Goal: Information Seeking & Learning: Learn about a topic

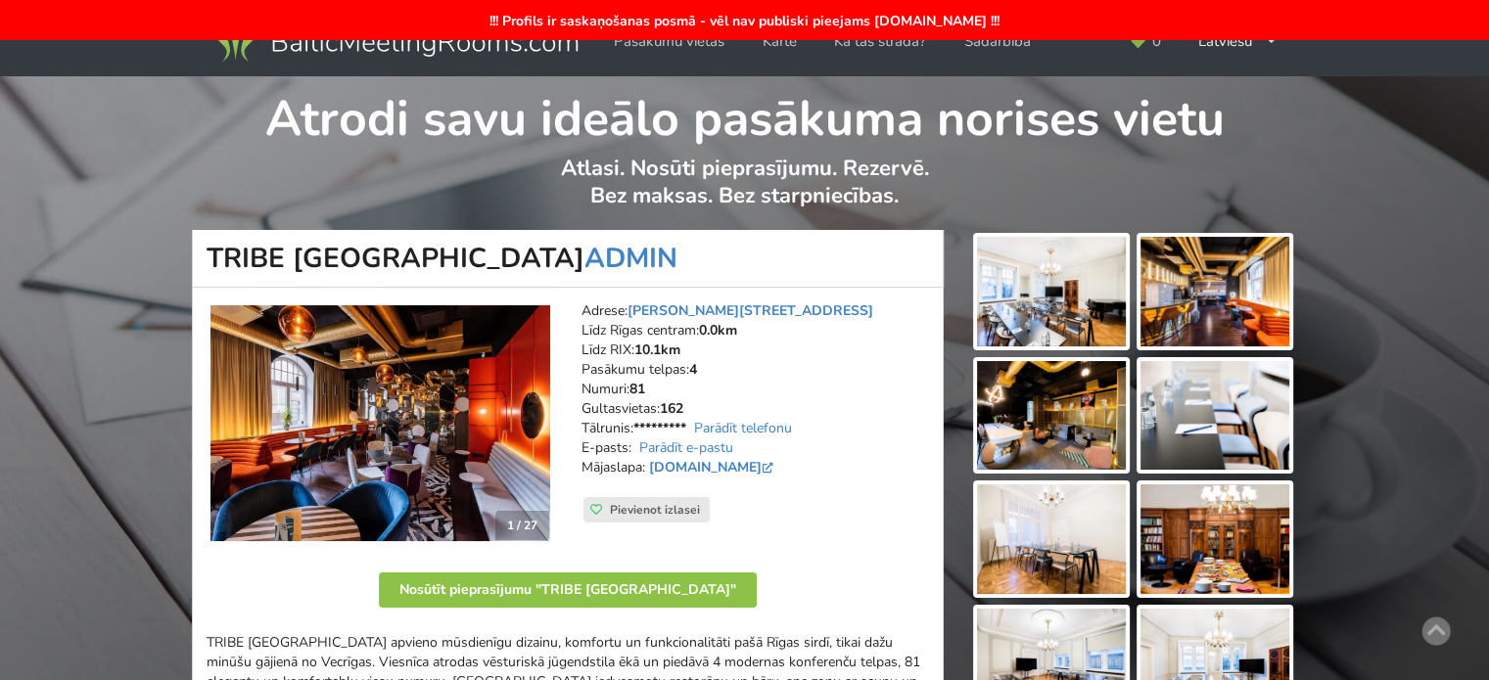
click at [365, 51] on img at bounding box center [394, 39] width 375 height 55
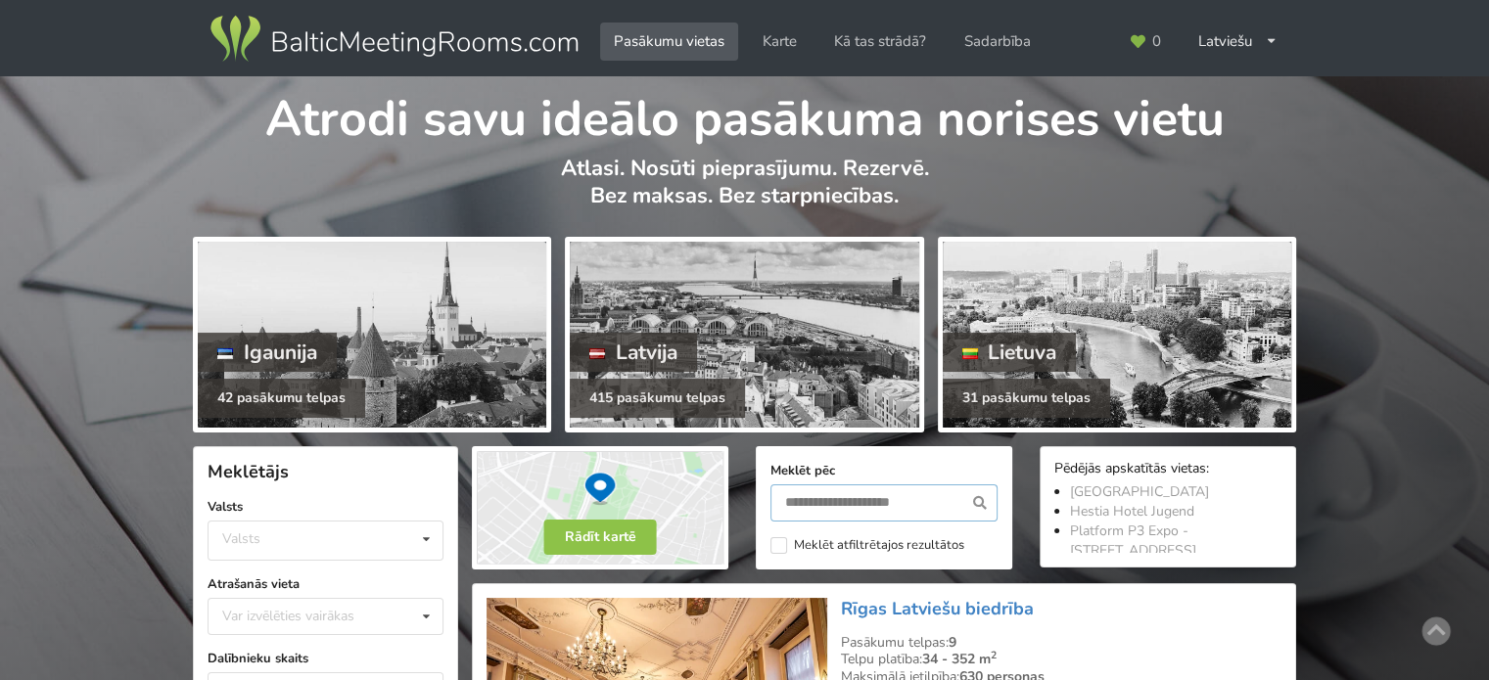
click at [807, 507] on input "text" at bounding box center [883, 503] width 227 height 37
type input "**********"
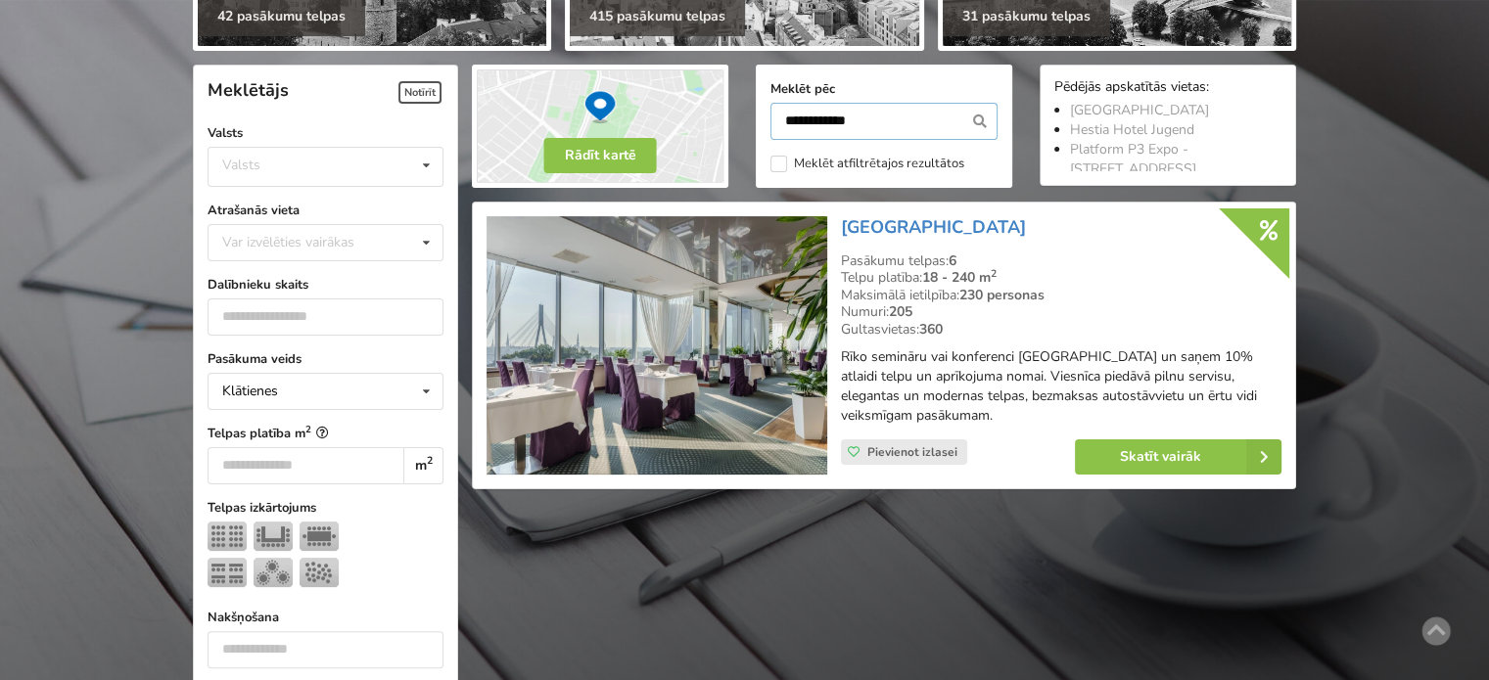
scroll to position [439, 0]
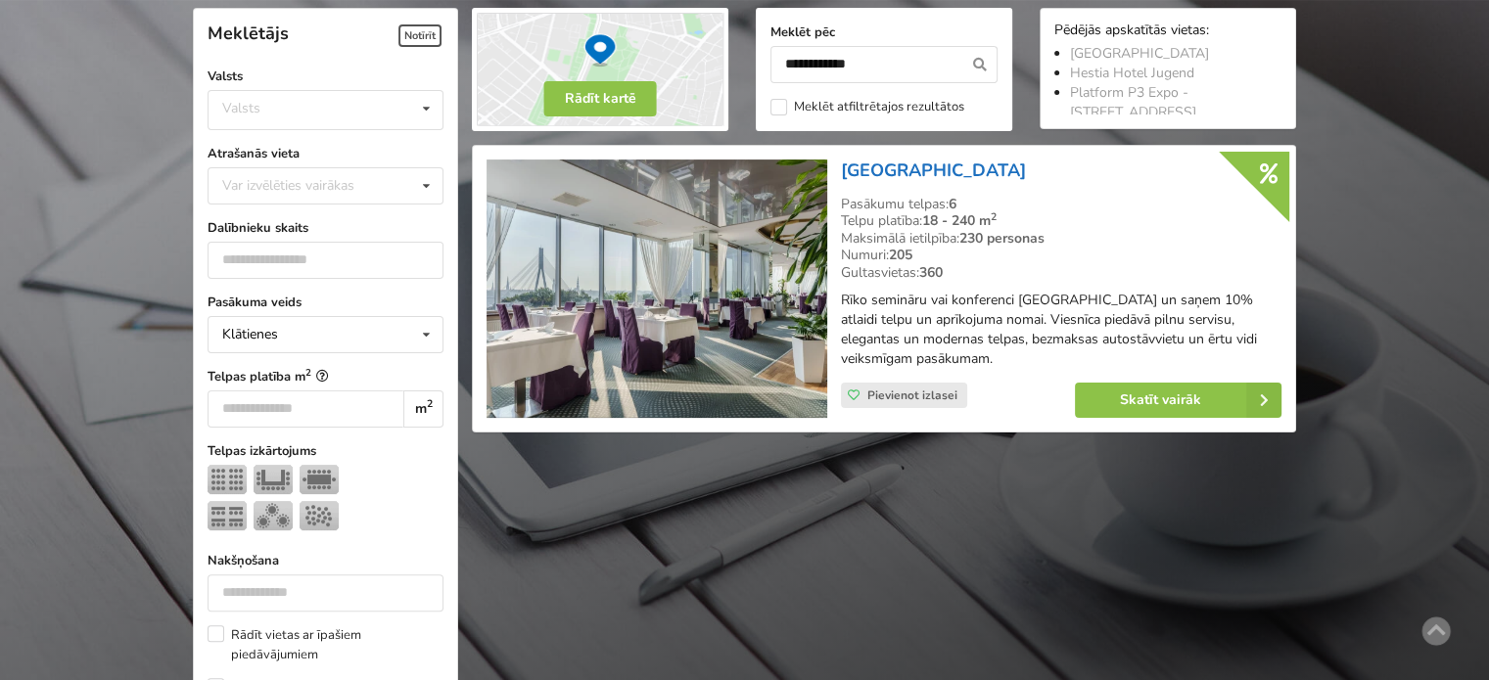
click at [872, 171] on link "[GEOGRAPHIC_DATA]" at bounding box center [933, 170] width 185 height 23
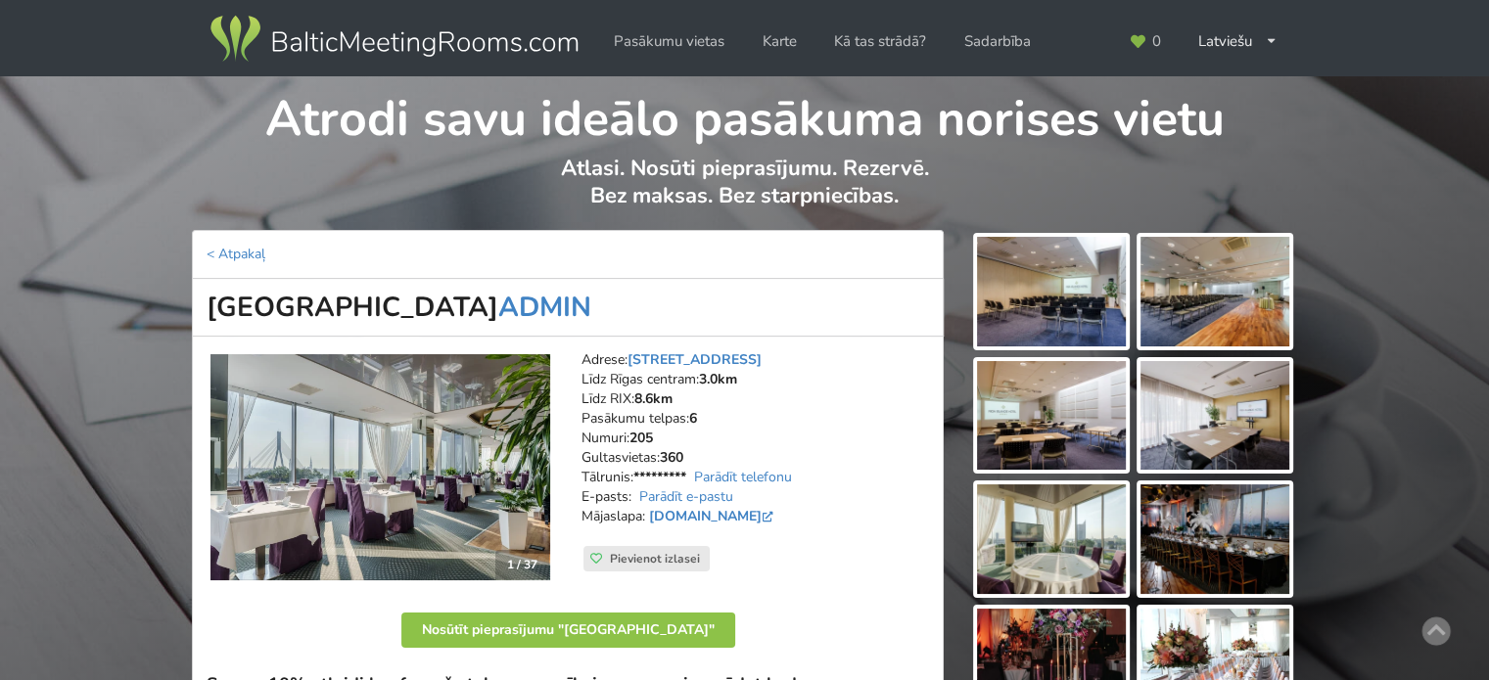
scroll to position [98, 0]
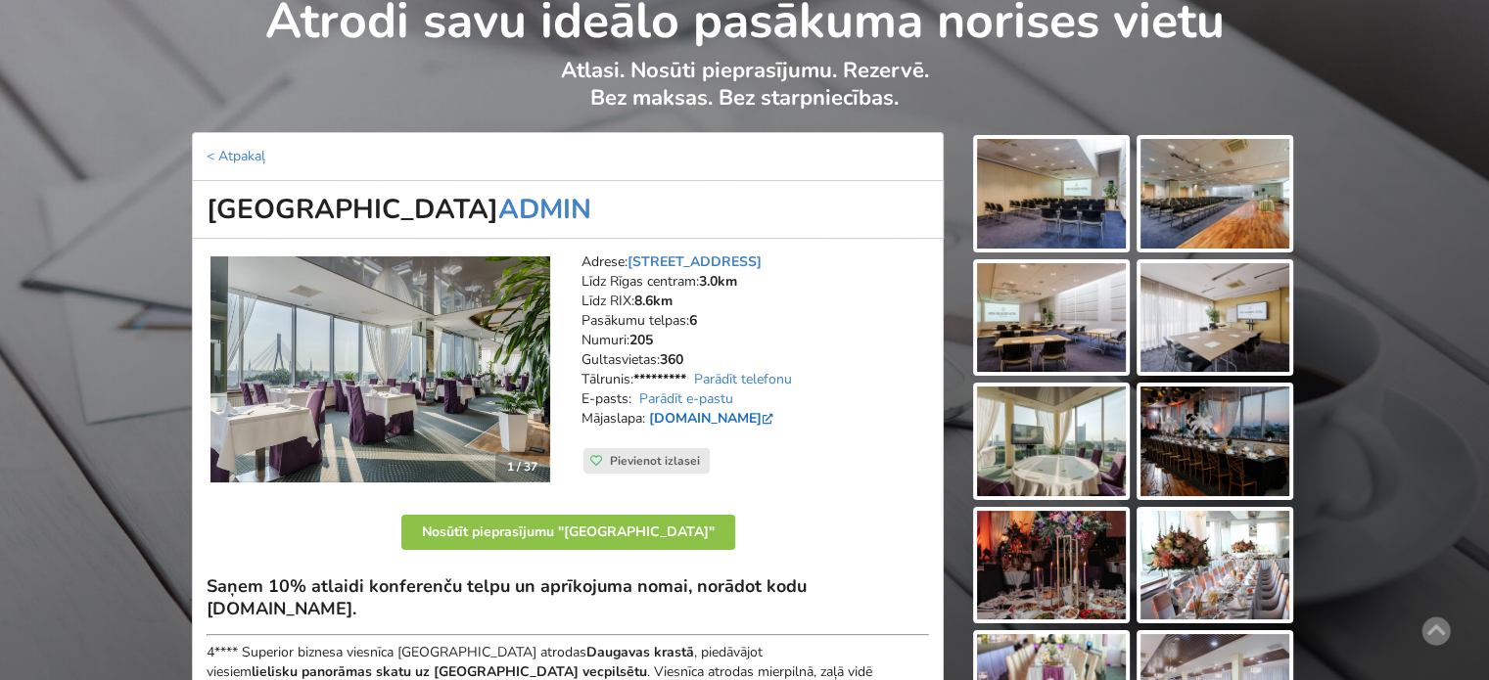
click at [652, 422] on link "www.islandehotel.lv" at bounding box center [713, 418] width 128 height 19
drag, startPoint x: 649, startPoint y: 415, endPoint x: 779, endPoint y: 409, distance: 130.3
click at [779, 409] on address "Adrese: Ķīpsalas iela 2, Rīga Līdz Rīgas centram: 3.0km Līdz RIX: 8.6km Pasākum…" at bounding box center [756, 351] width 348 height 196
copy link "www.islandehotel.lv"
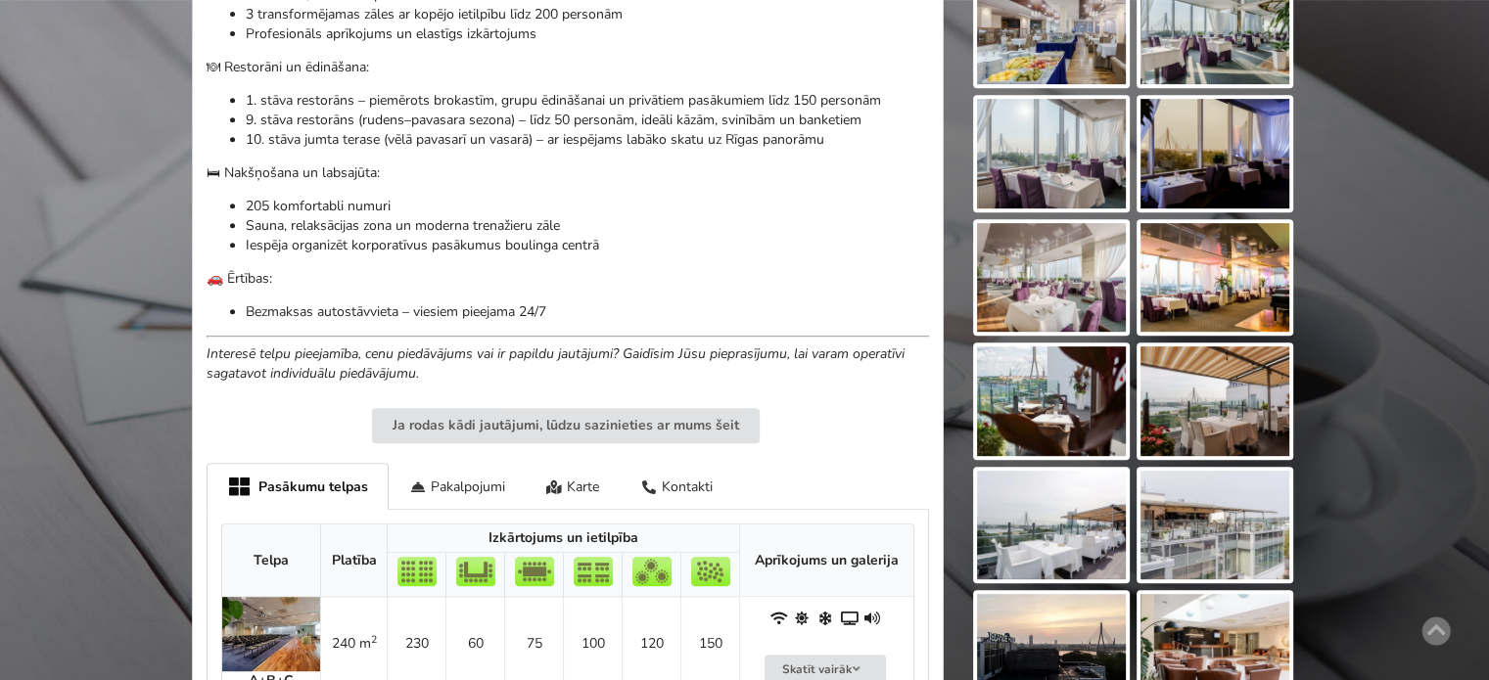
scroll to position [979, 0]
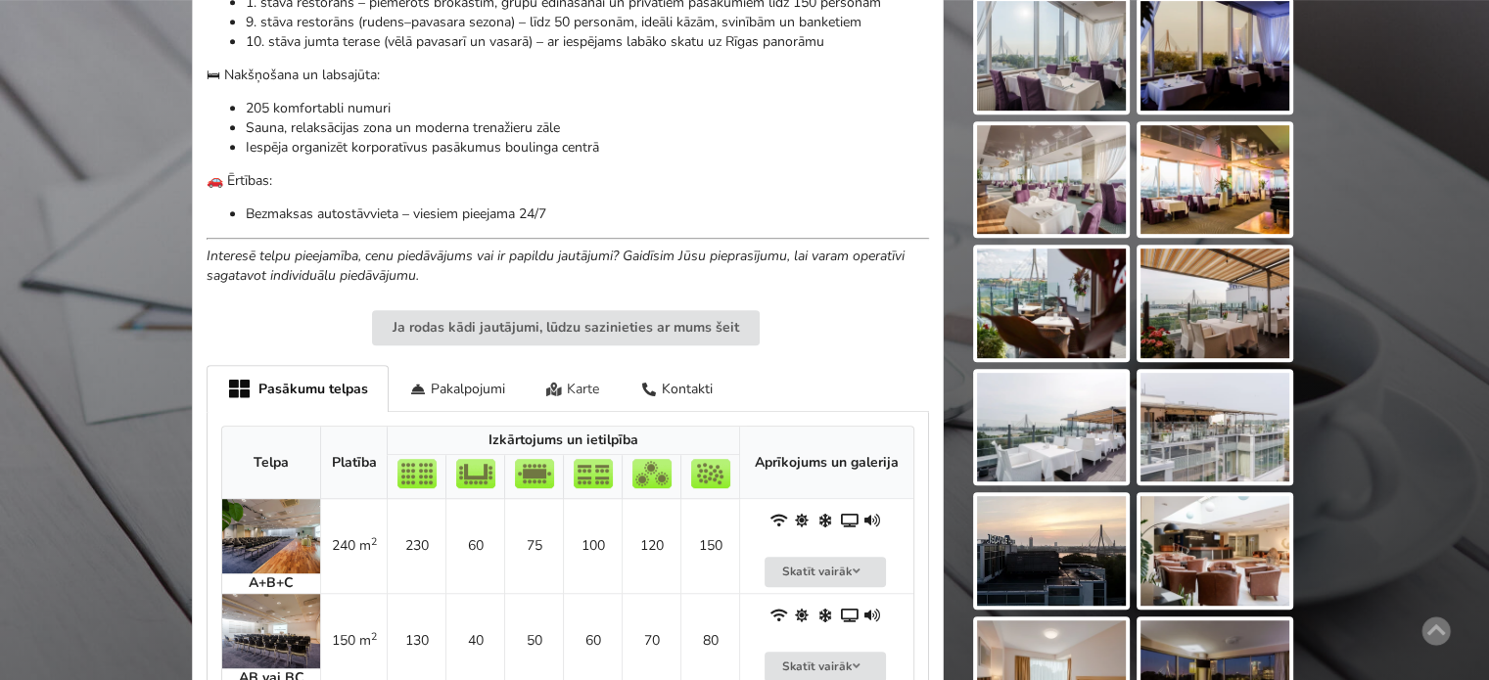
click at [599, 365] on div "Karte" at bounding box center [573, 388] width 95 height 46
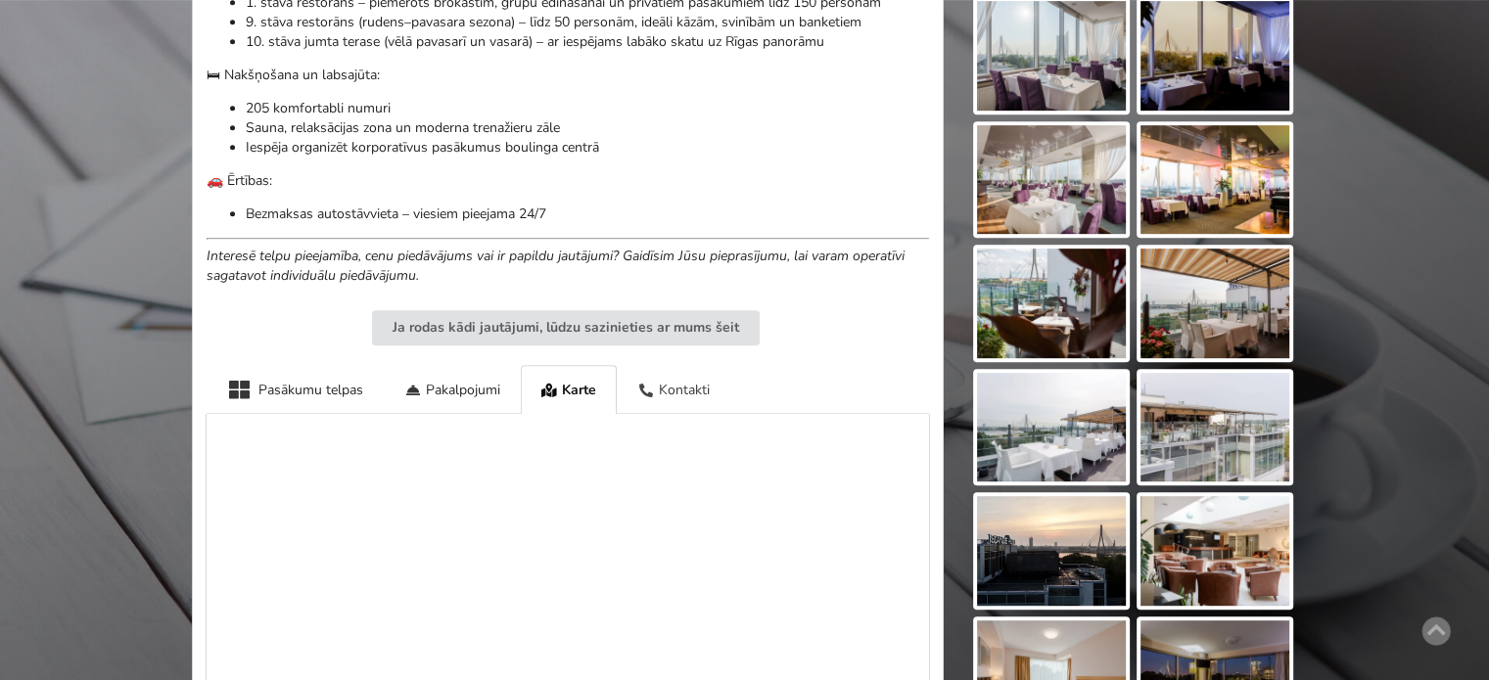
click at [701, 367] on div "Kontakti" at bounding box center [674, 389] width 114 height 48
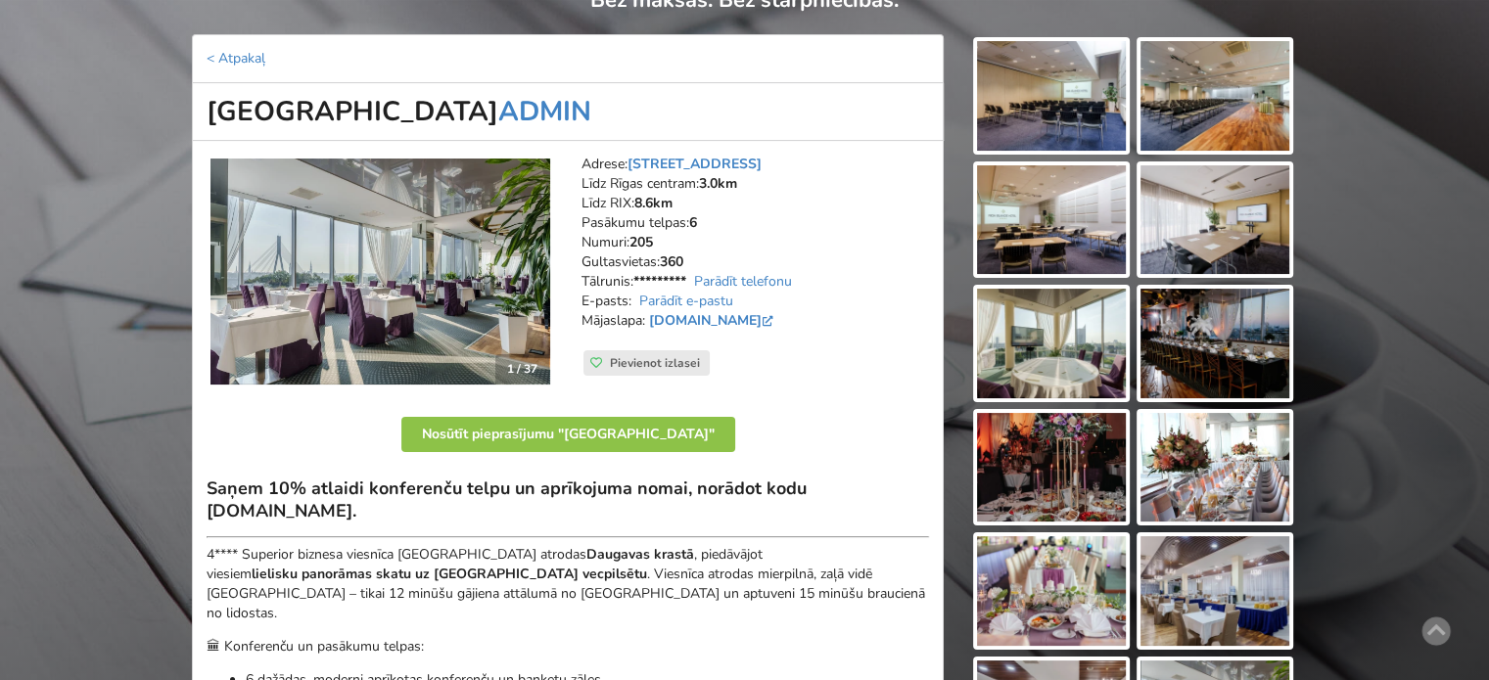
scroll to position [0, 0]
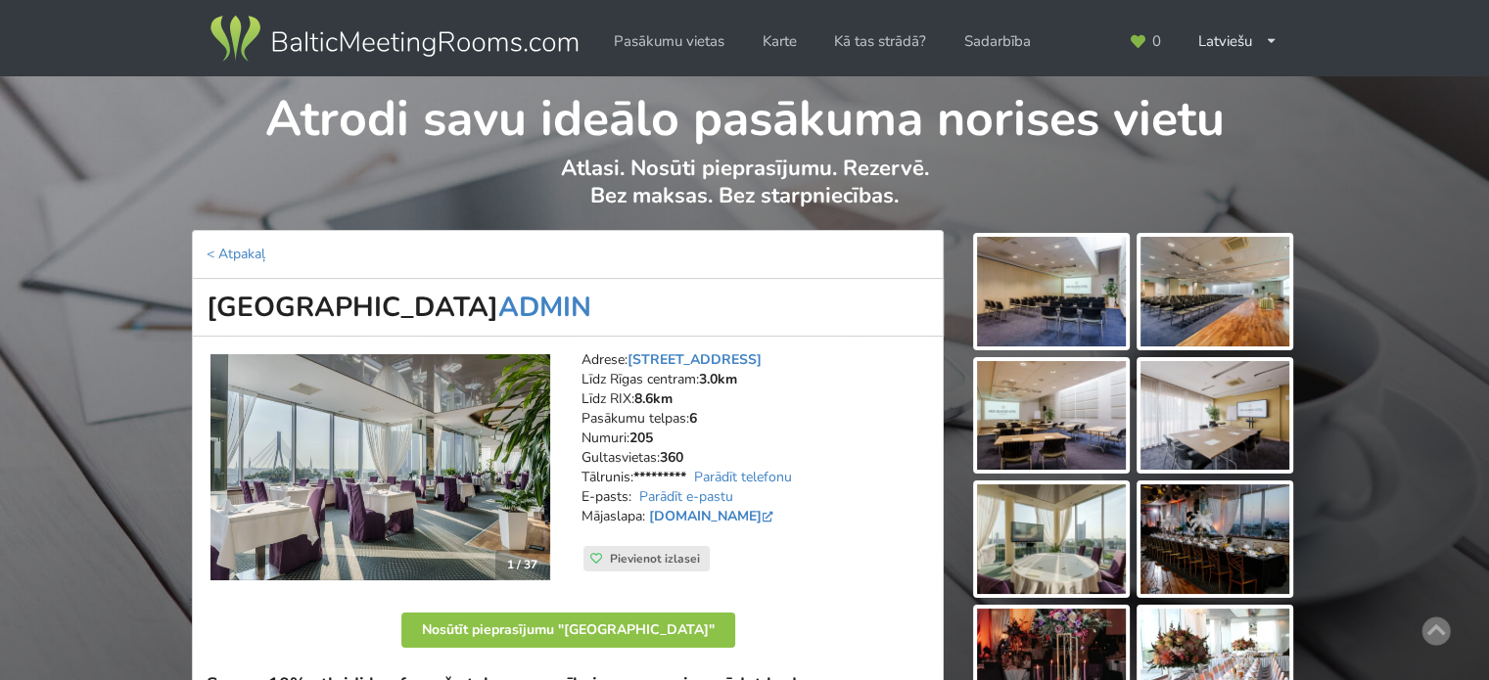
click at [1241, 302] on img at bounding box center [1214, 292] width 149 height 110
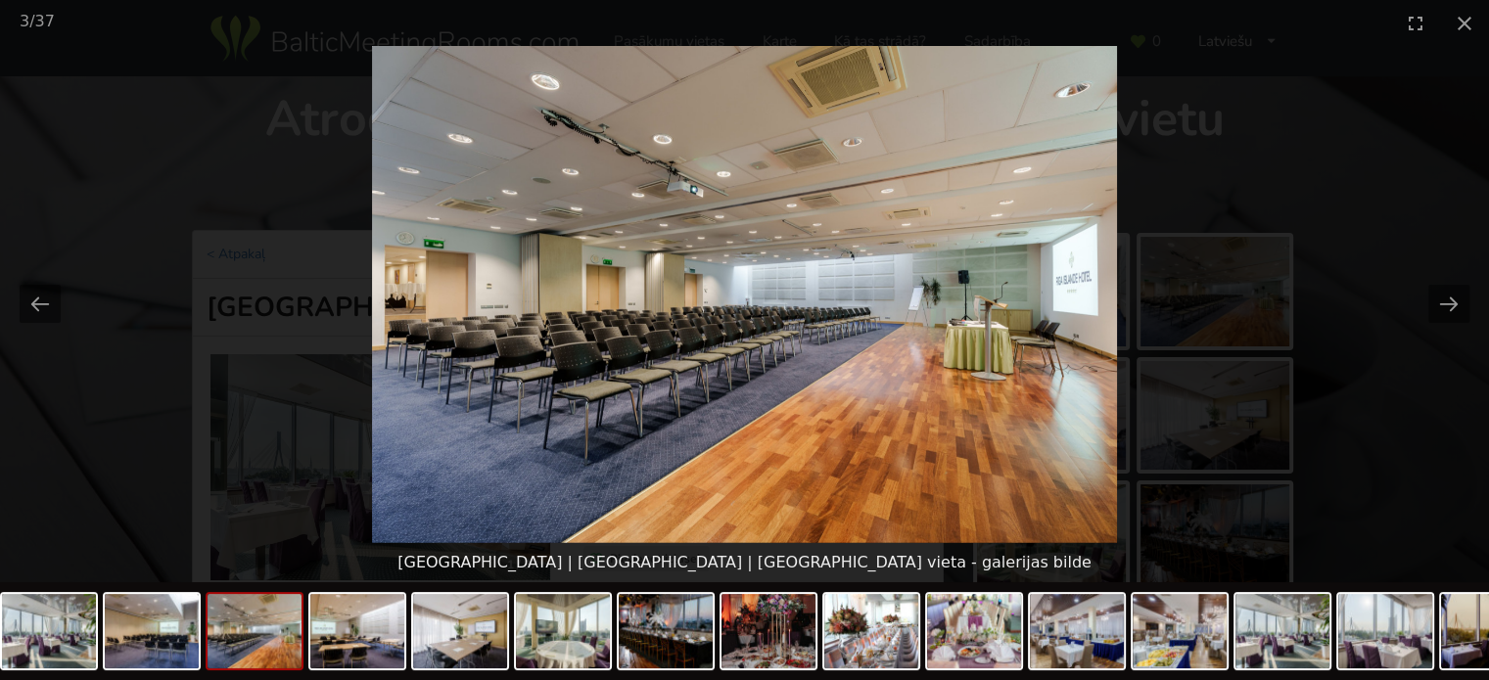
click at [1364, 336] on picture at bounding box center [744, 294] width 1489 height 497
click at [1457, 41] on button "Close gallery" at bounding box center [1464, 23] width 49 height 46
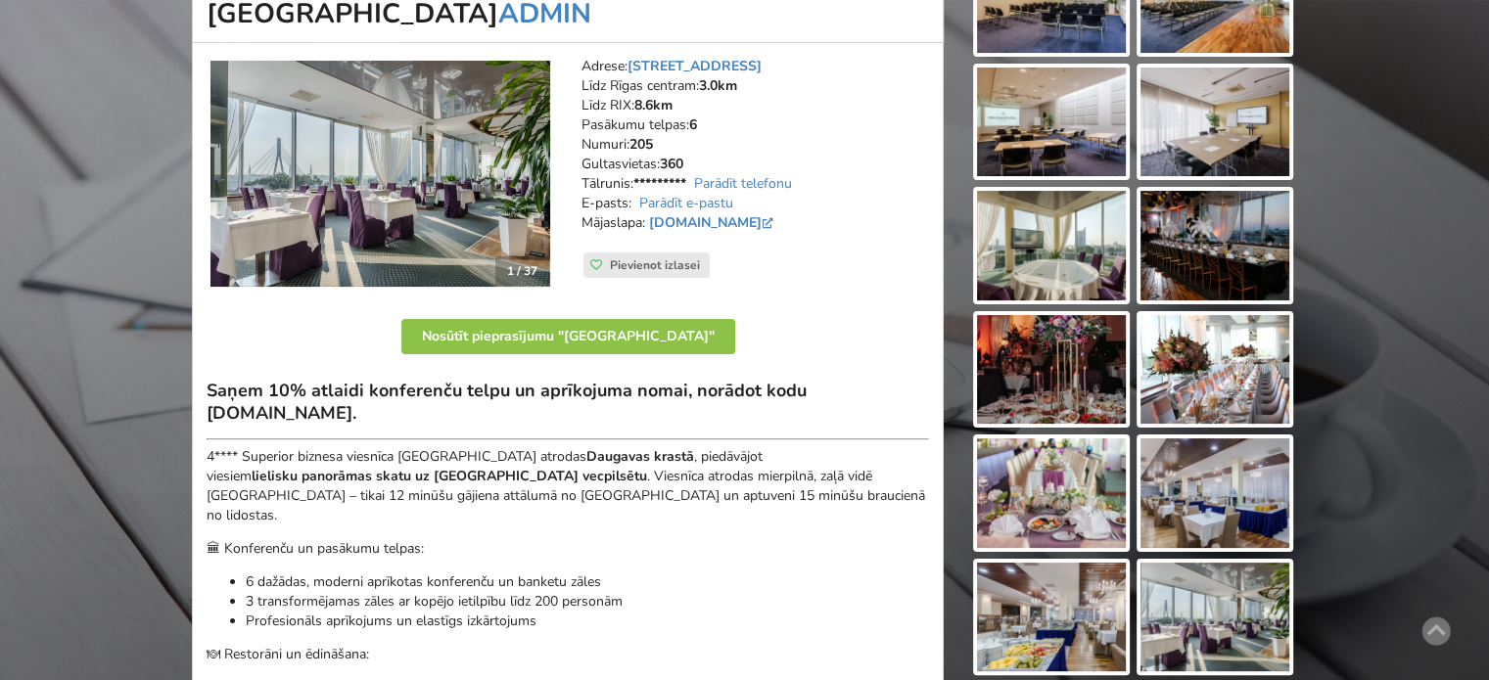
scroll to position [489, 0]
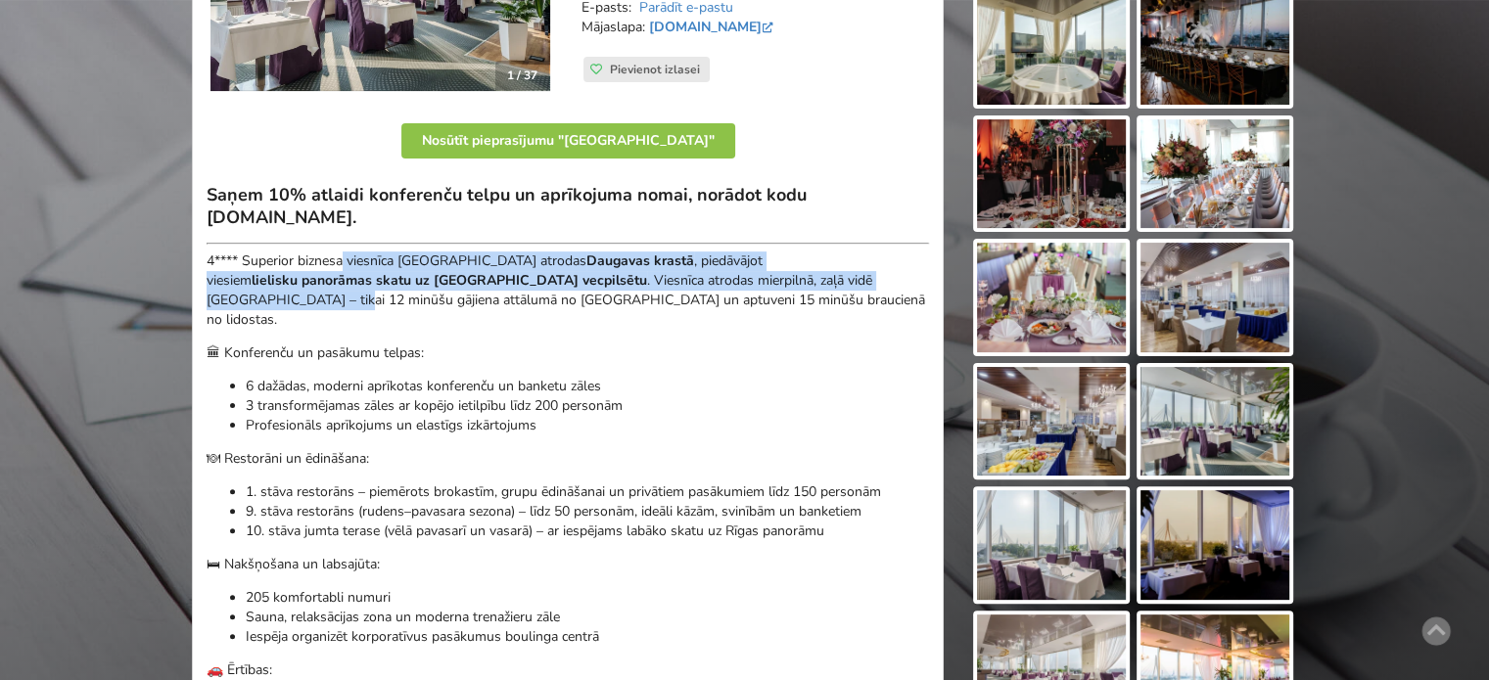
drag, startPoint x: 577, startPoint y: 265, endPoint x: 743, endPoint y: 284, distance: 167.5
click at [743, 284] on p "4**** Superior biznesa viesnīca Riga Islande Hotel atrodas Daugavas krastā , pi…" at bounding box center [568, 291] width 722 height 78
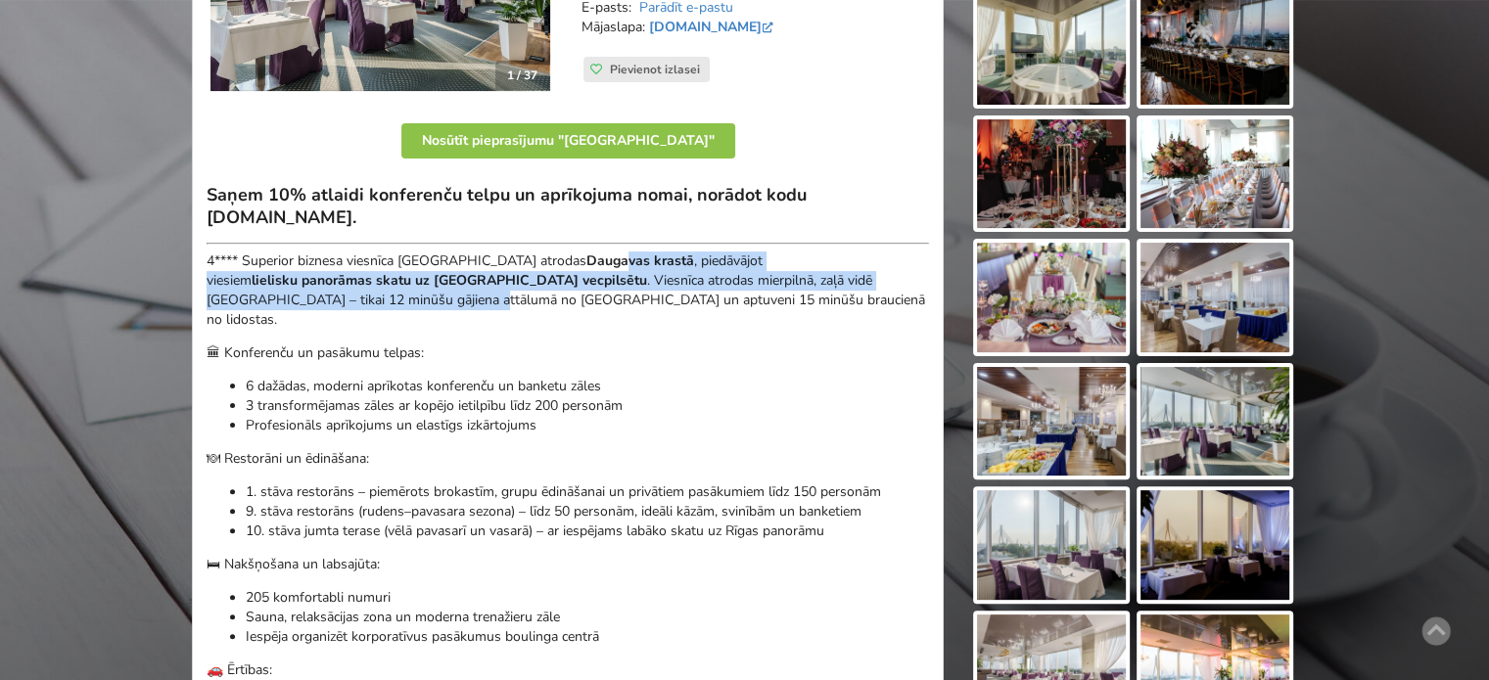
drag, startPoint x: 780, startPoint y: 270, endPoint x: 879, endPoint y: 277, distance: 99.1
click at [877, 277] on p "4**** Superior biznesa viesnīca Riga Islande Hotel atrodas Daugavas krastā , pi…" at bounding box center [568, 291] width 722 height 78
click at [894, 282] on p "4**** Superior biznesa viesnīca Riga Islande Hotel atrodas Daugavas krastā , pi…" at bounding box center [568, 291] width 722 height 78
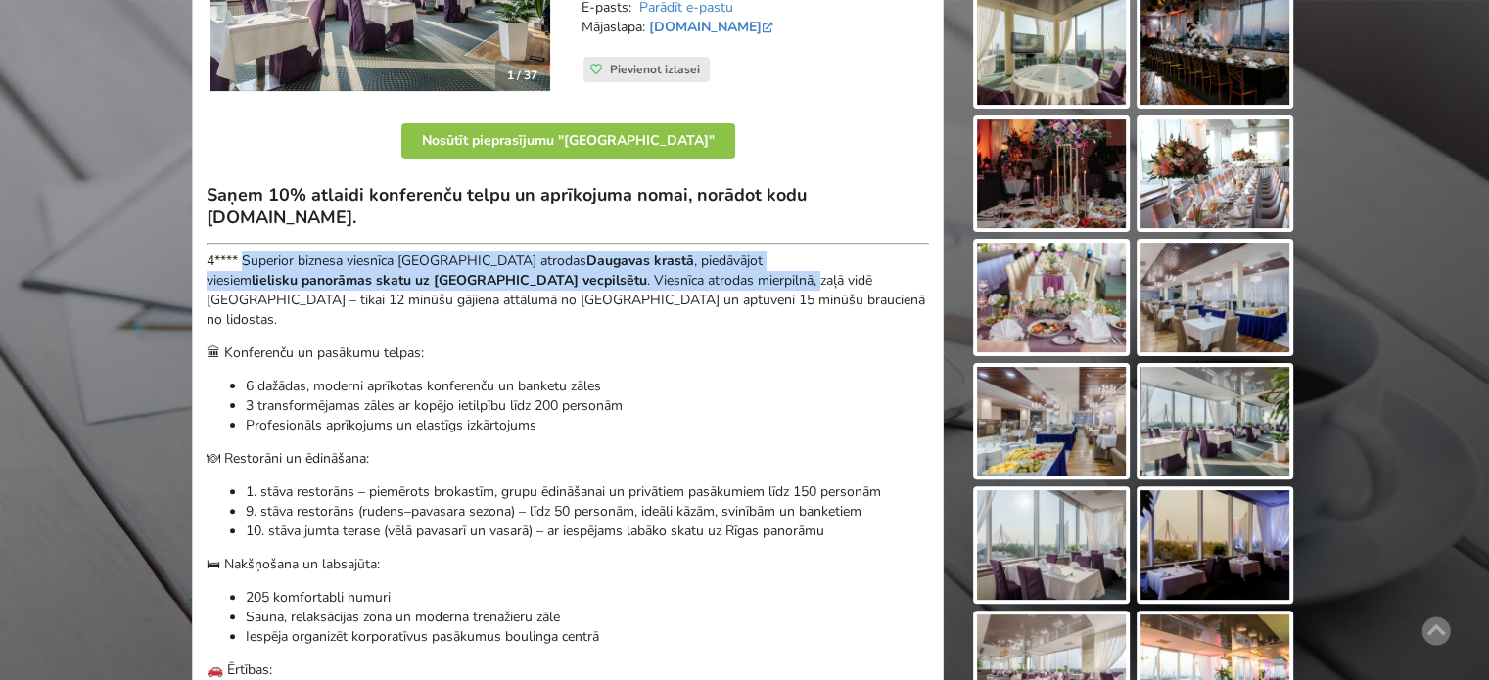
drag, startPoint x: 450, startPoint y: 275, endPoint x: 603, endPoint y: 293, distance: 153.7
click at [603, 293] on p "4**** Superior biznesa viesnīca Riga Islande Hotel atrodas Daugavas krastā , pi…" at bounding box center [568, 291] width 722 height 78
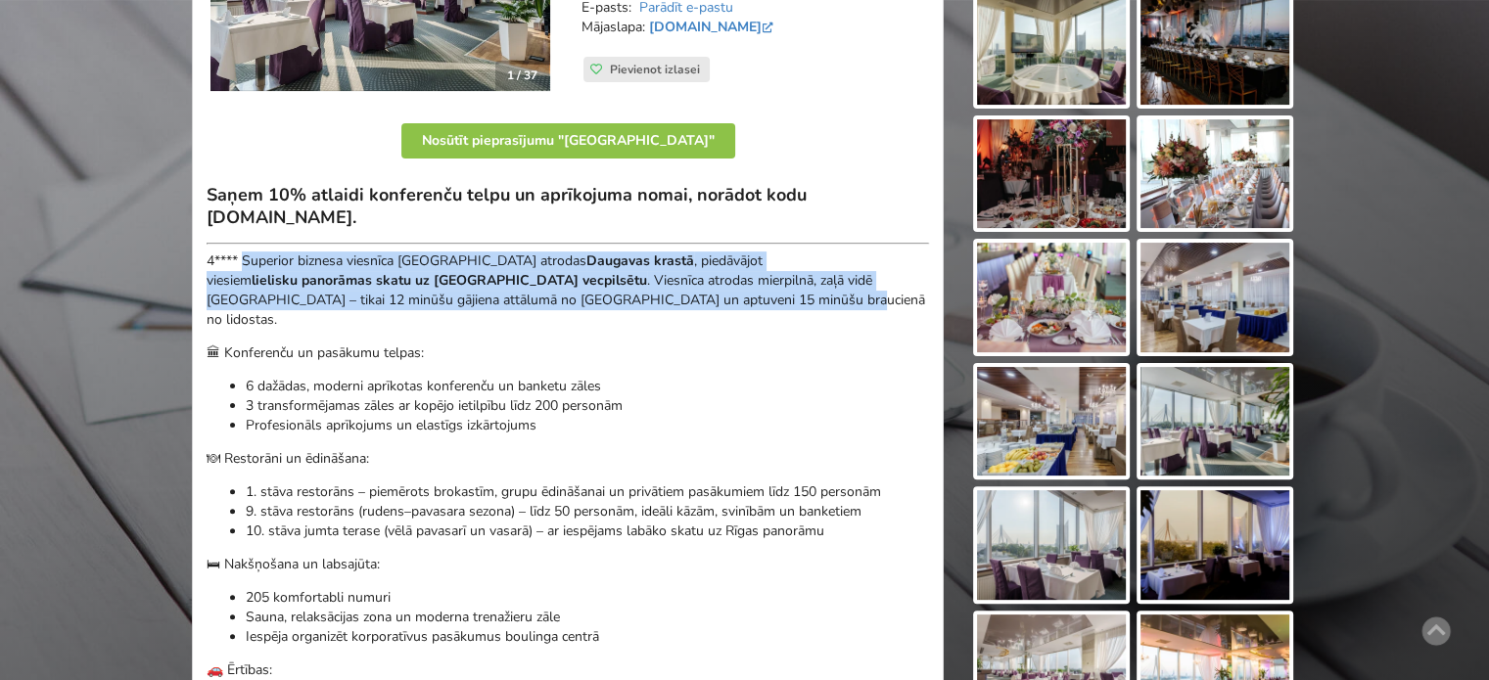
click at [603, 293] on p "4**** Superior biznesa viesnīca Riga Islande Hotel atrodas Daugavas krastā , pi…" at bounding box center [568, 291] width 722 height 78
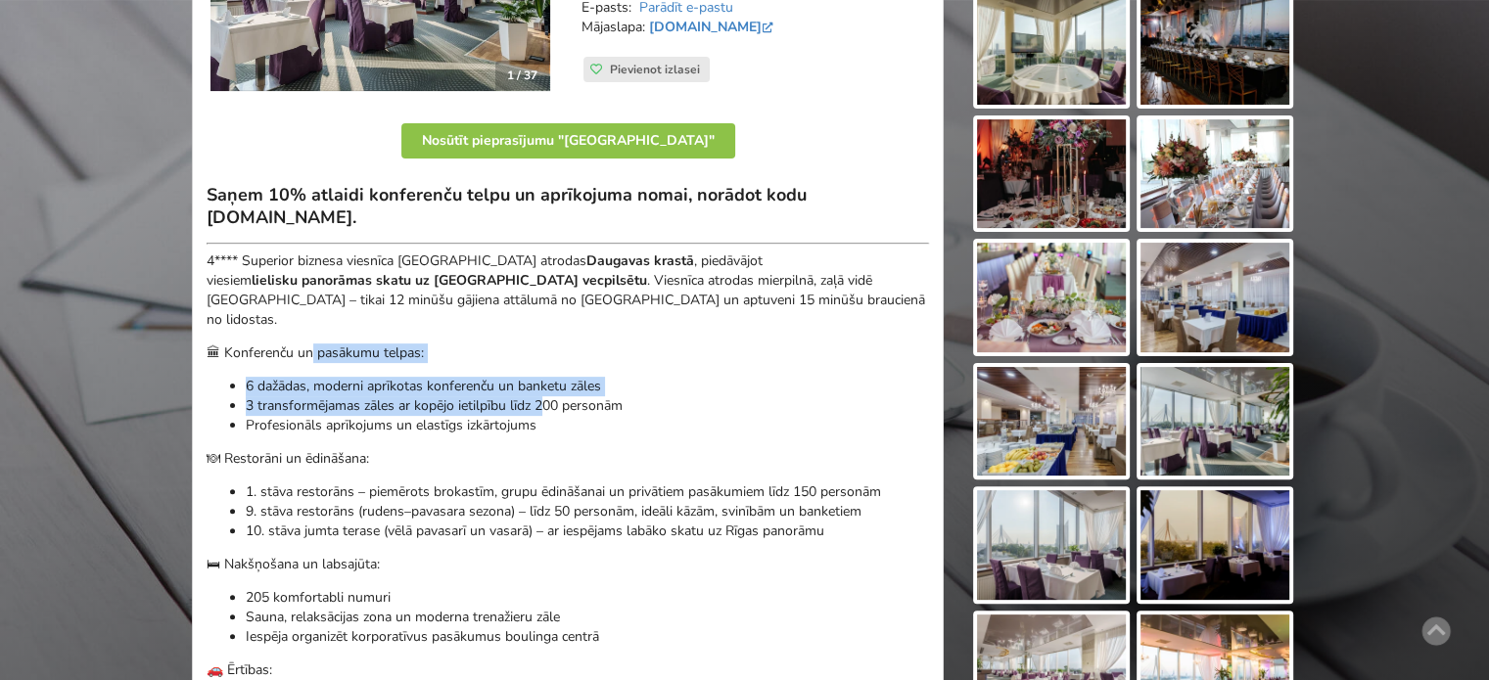
drag, startPoint x: 311, startPoint y: 332, endPoint x: 566, endPoint y: 403, distance: 264.4
click at [560, 398] on div "Saņem 10% atlaidi konferenču telpu un aprīkojuma nomai, norādot kodu BalticMeet…" at bounding box center [568, 479] width 722 height 591
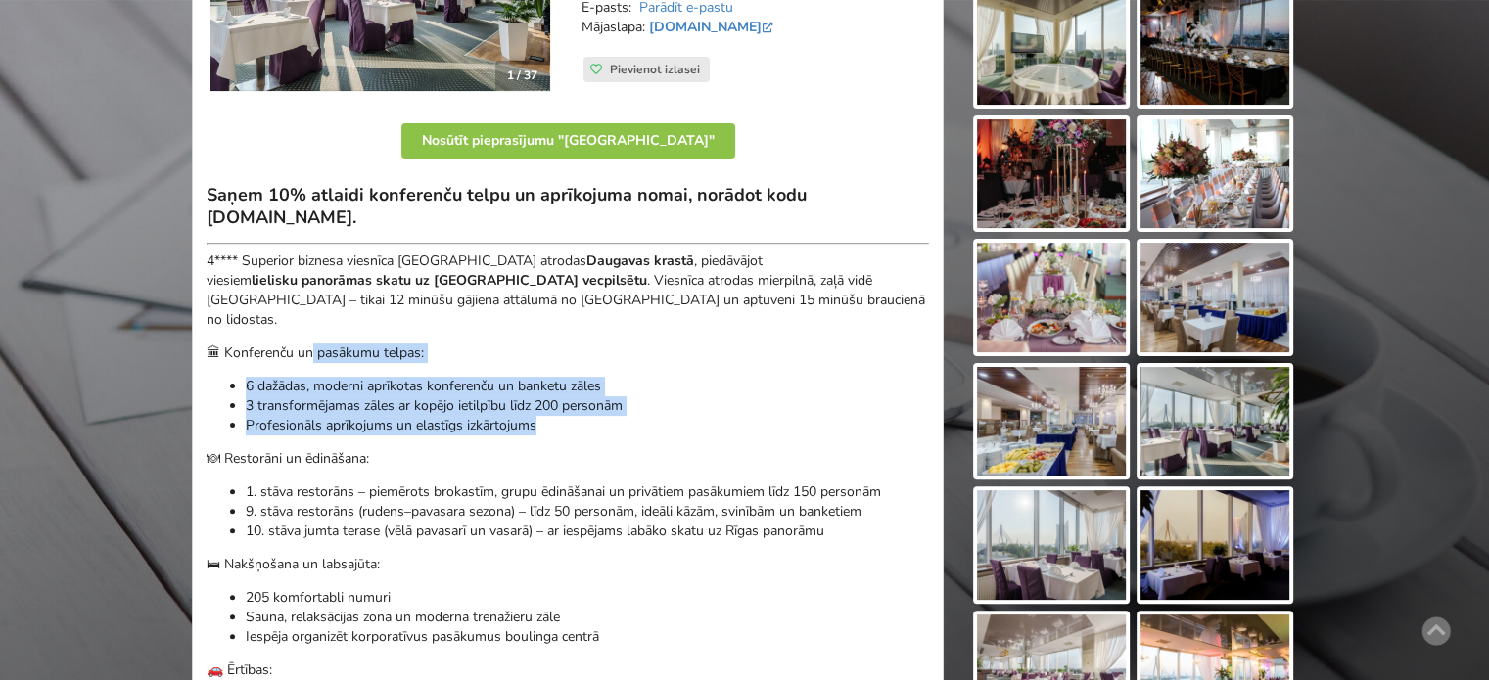
click at [566, 416] on p "Profesionāls aprīkojums un elastīgs izkārtojums" at bounding box center [587, 426] width 683 height 20
drag, startPoint x: 415, startPoint y: 392, endPoint x: 282, endPoint y: 367, distance: 135.4
click at [289, 377] on ul "6 dažādas, moderni aprīkotas konferenču un banketu zāles 3 transformējamas zāle…" at bounding box center [568, 406] width 722 height 59
click at [282, 377] on p "6 dažādas, moderni aprīkotas konferenču un banketu zāles" at bounding box center [587, 387] width 683 height 20
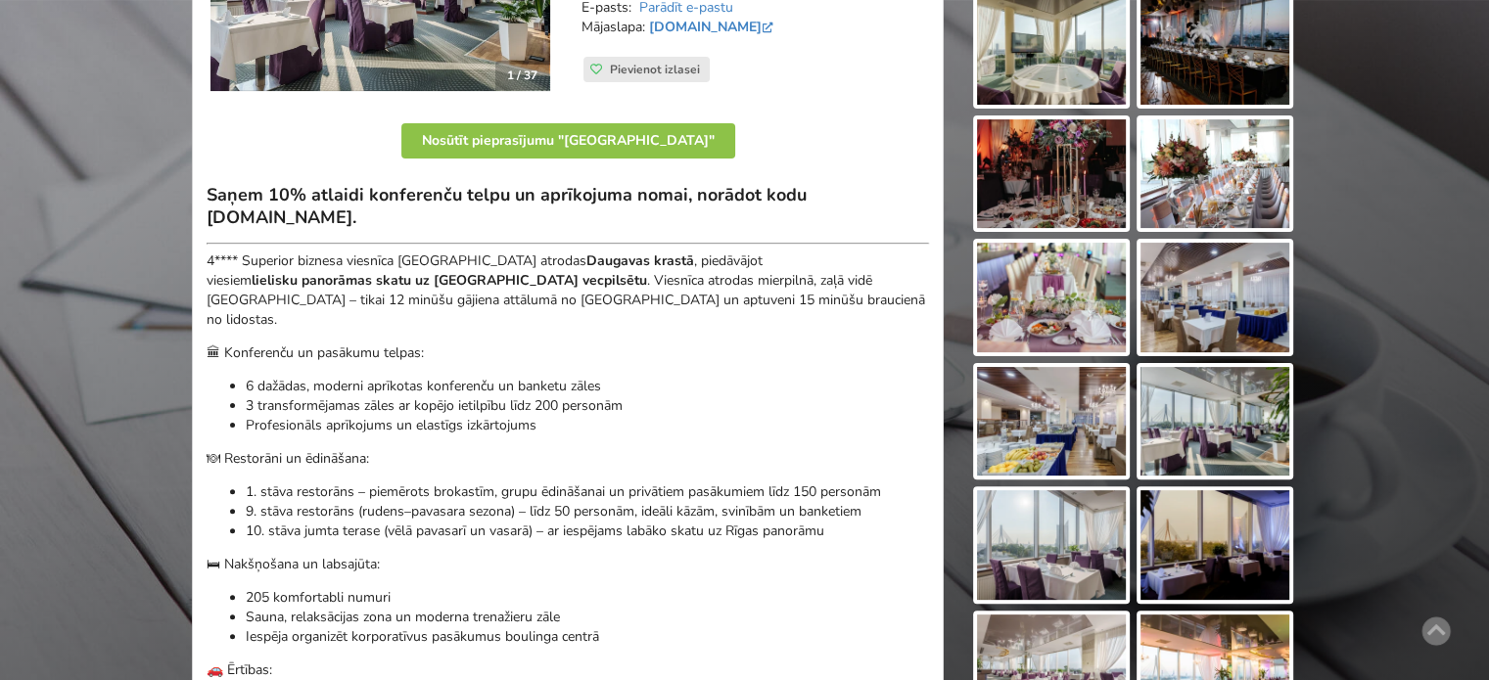
scroll to position [587, 0]
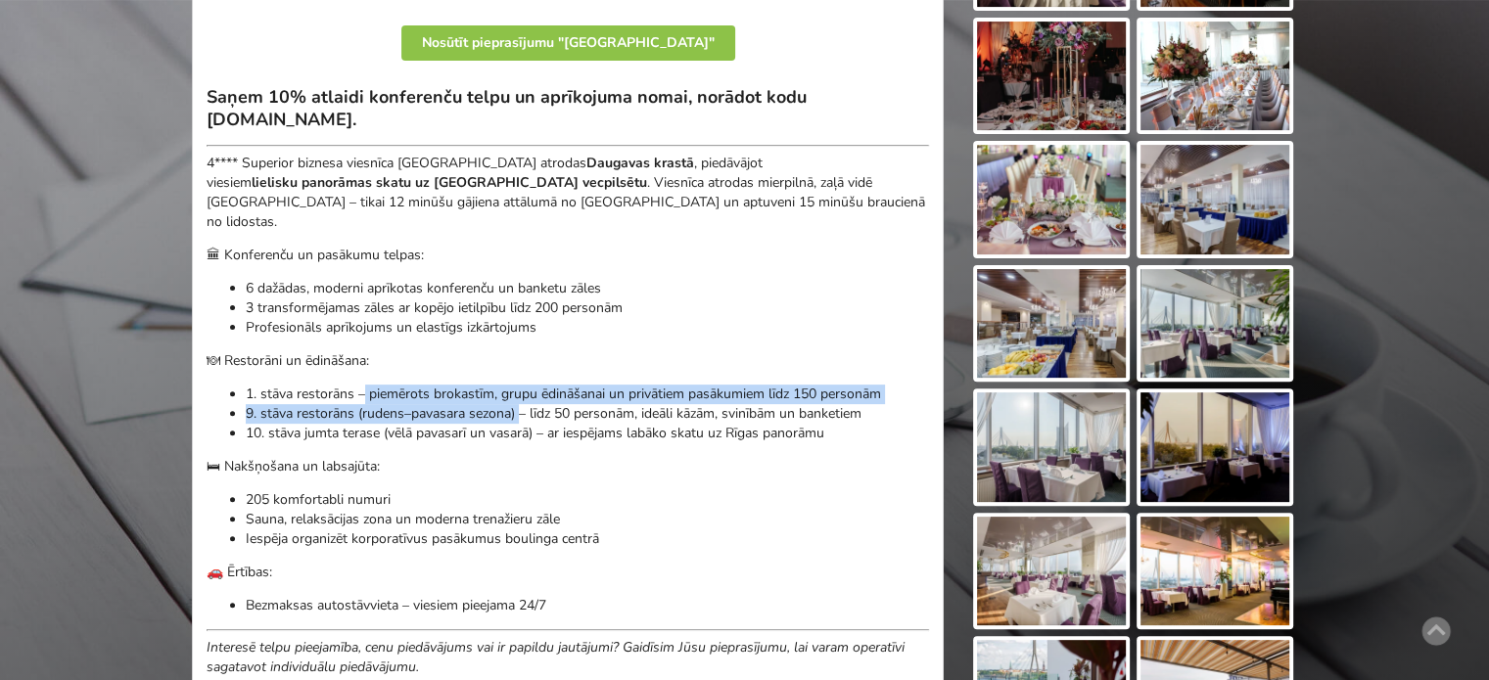
drag, startPoint x: 426, startPoint y: 384, endPoint x: 606, endPoint y: 420, distance: 183.7
click at [597, 418] on ul "1. stāva restorāns – piemērots brokastīm, grupu ēdināšanai un privātiem pasākum…" at bounding box center [568, 414] width 722 height 59
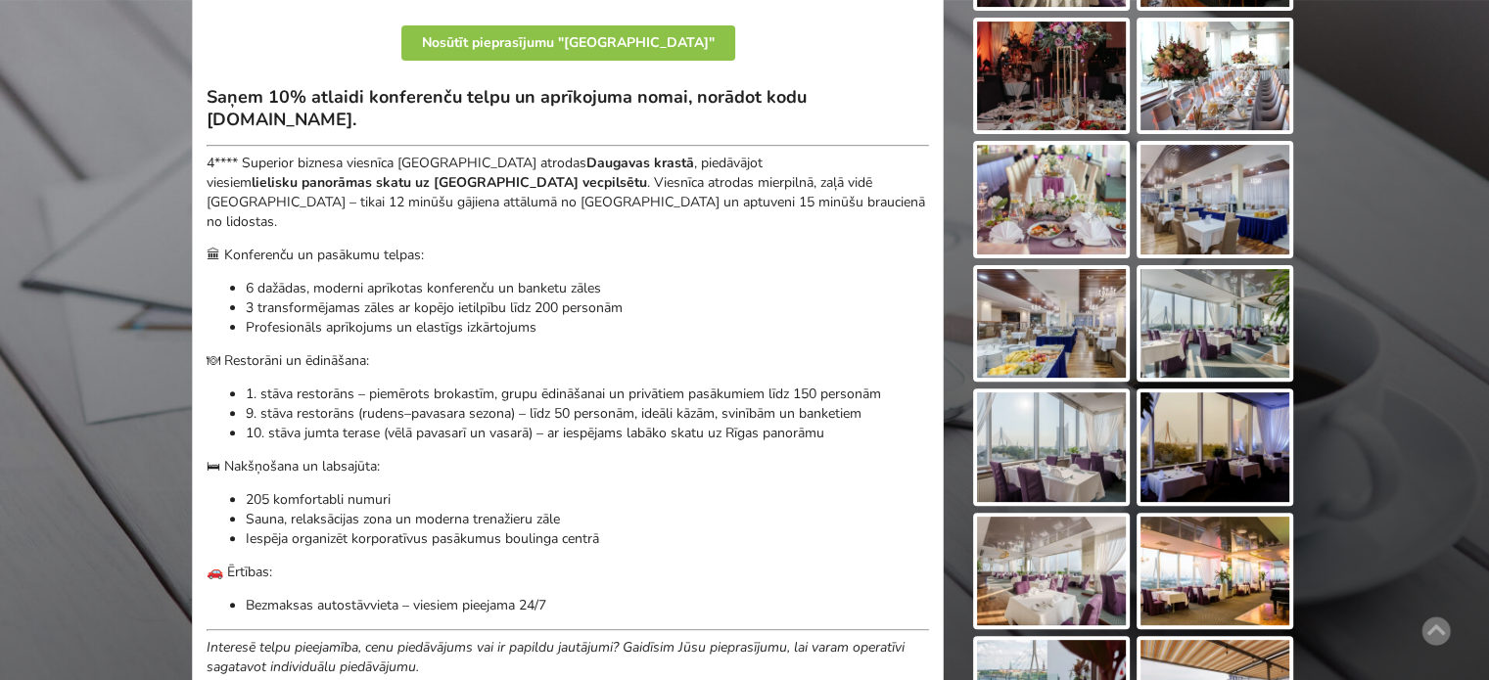
click at [619, 422] on div "Saņem 10% atlaidi konferenču telpu un aprīkojuma nomai, norādot kodu BalticMeet…" at bounding box center [568, 381] width 722 height 591
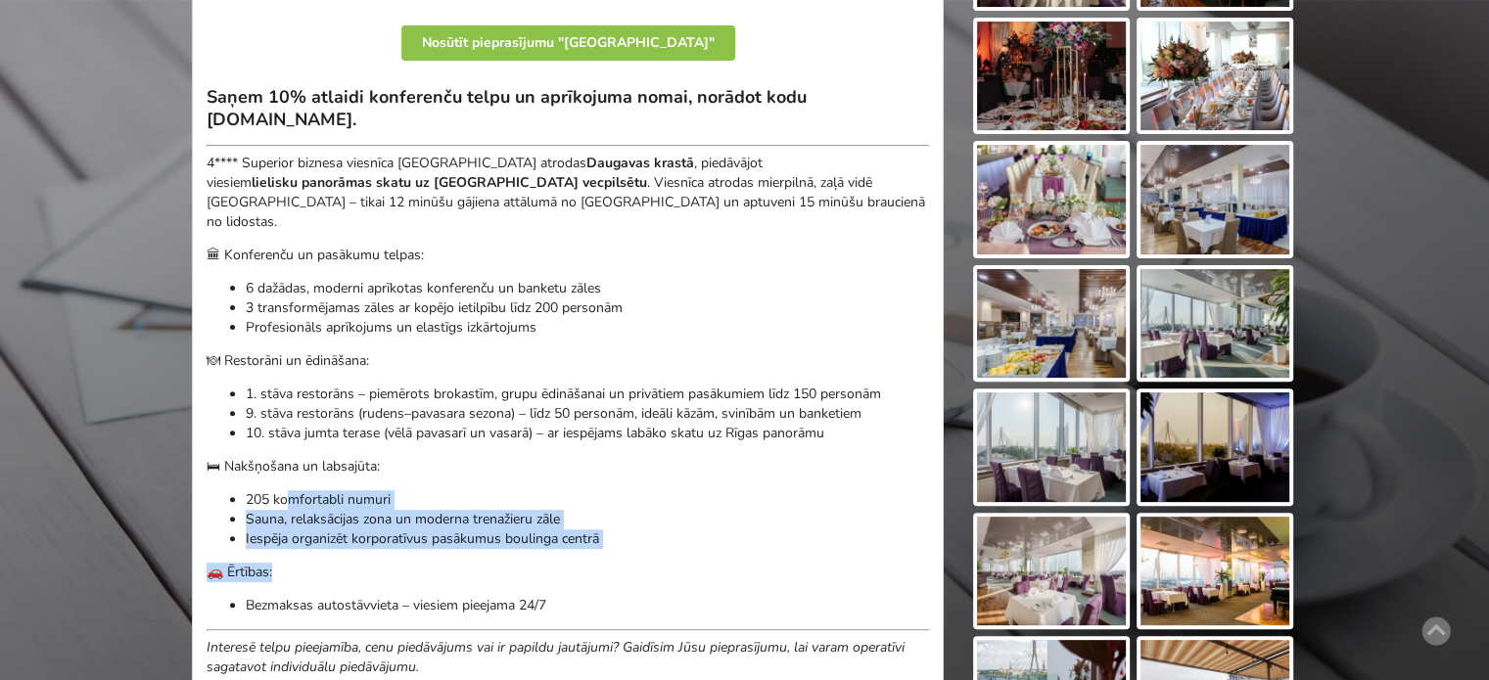
drag, startPoint x: 293, startPoint y: 481, endPoint x: 540, endPoint y: 539, distance: 254.5
click at [540, 539] on div "Saņem 10% atlaidi konferenču telpu un aprīkojuma nomai, norādot kodu BalticMeet…" at bounding box center [568, 381] width 722 height 591
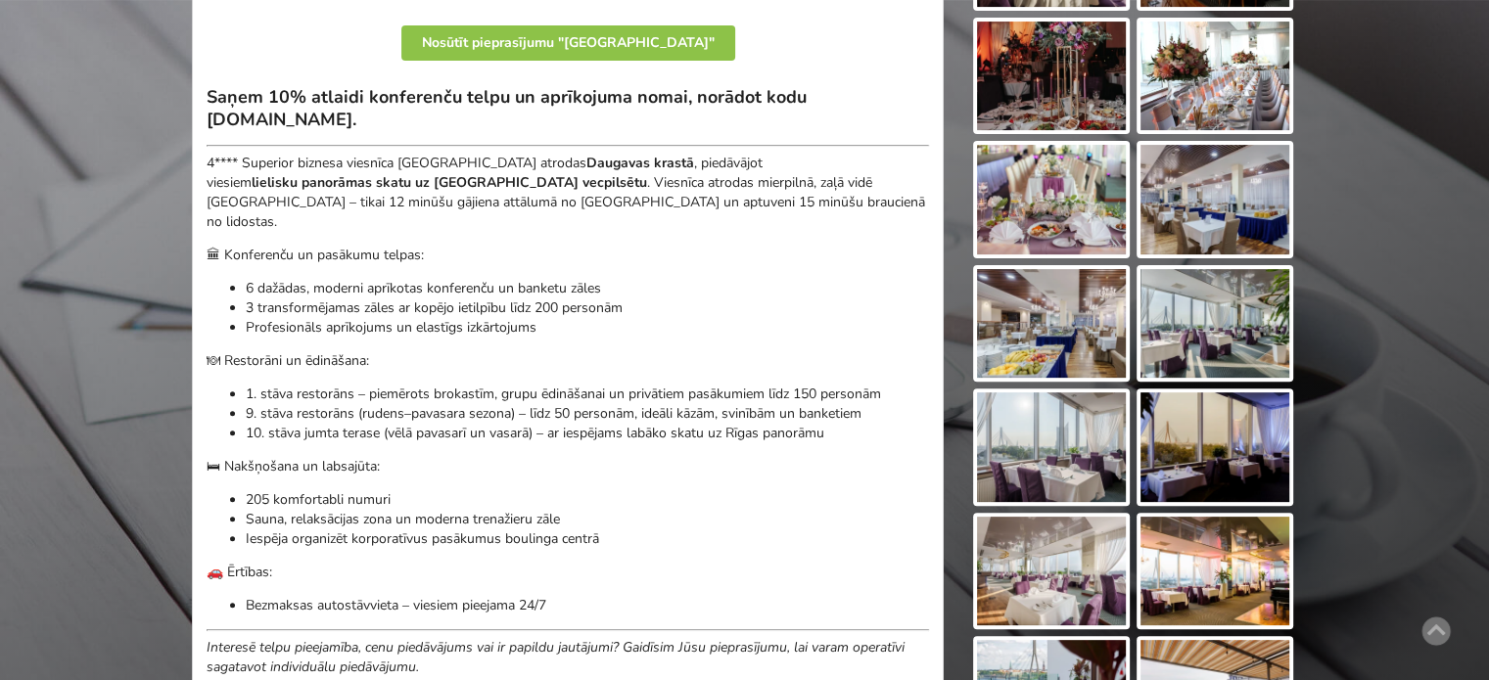
scroll to position [685, 0]
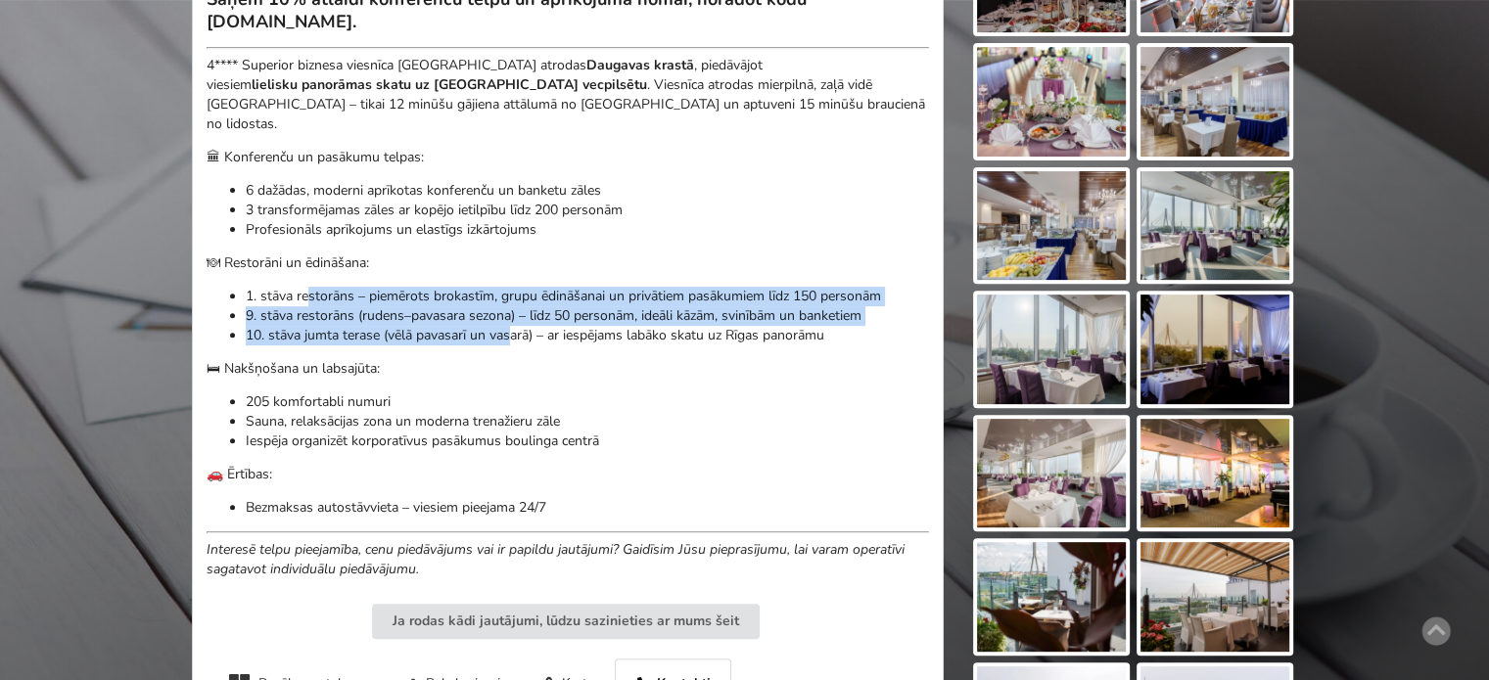
drag, startPoint x: 313, startPoint y: 277, endPoint x: 524, endPoint y: 309, distance: 212.9
click at [517, 307] on ul "1. stāva restorāns – piemērots brokastīm, grupu ēdināšanai un privātiem pasākum…" at bounding box center [568, 316] width 722 height 59
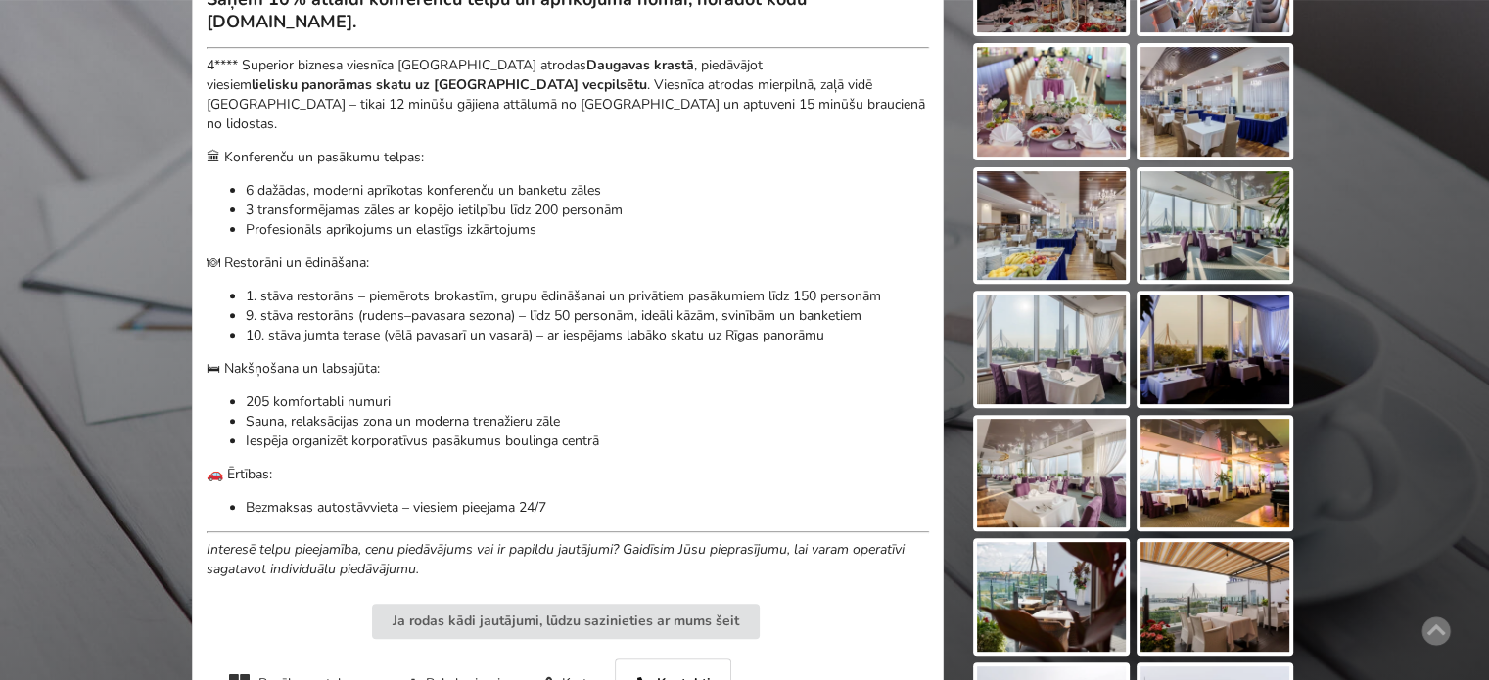
click at [528, 326] on p "10. stāva jumta terase (vēlā pavasarī un vasarā) – ar iespējams labāko skatu uz…" at bounding box center [587, 336] width 683 height 20
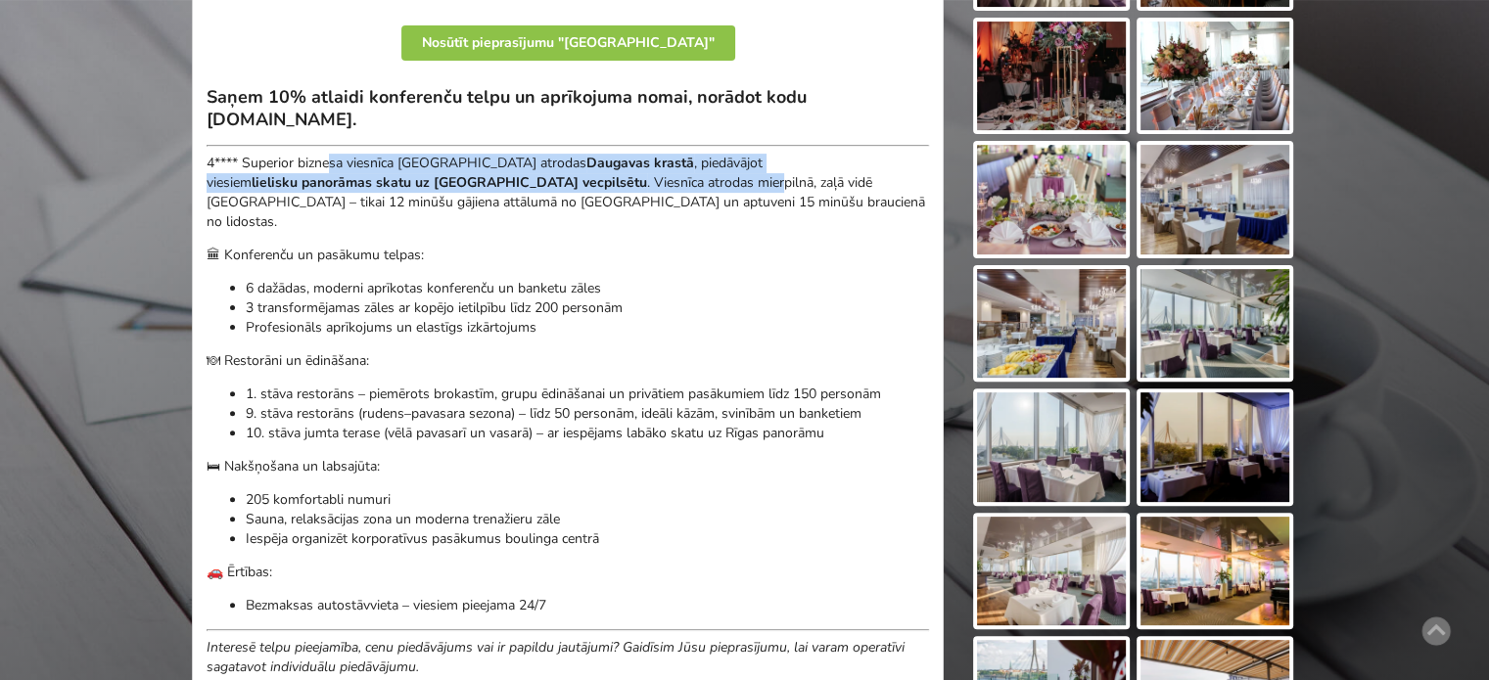
drag, startPoint x: 341, startPoint y: 163, endPoint x: 543, endPoint y: 206, distance: 207.2
click at [540, 204] on p "4**** Superior biznesa viesnīca Riga Islande Hotel atrodas Daugavas krastā , pi…" at bounding box center [568, 193] width 722 height 78
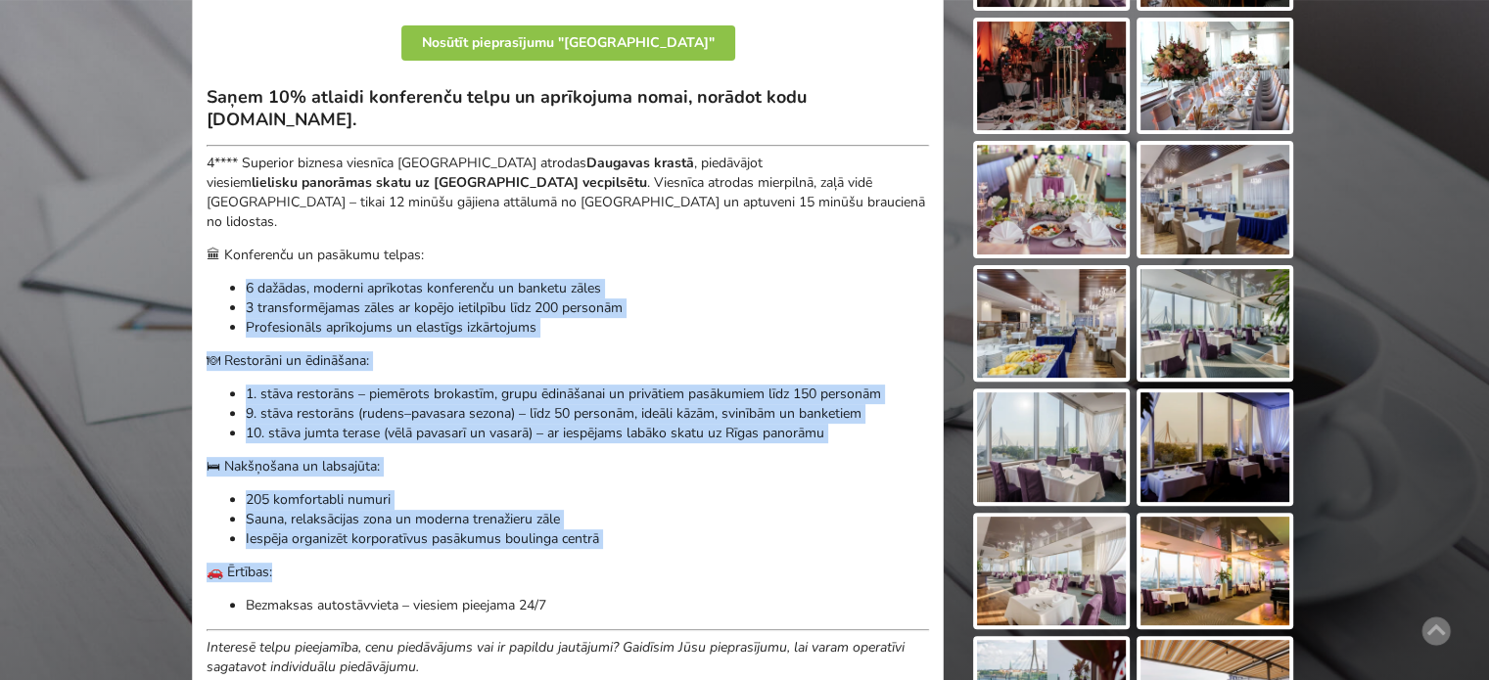
drag, startPoint x: 280, startPoint y: 269, endPoint x: 436, endPoint y: 532, distance: 305.1
click at [436, 531] on div "Saņem 10% atlaidi konferenču telpu un aprīkojuma nomai, norādot kodu BalticMeet…" at bounding box center [568, 381] width 722 height 591
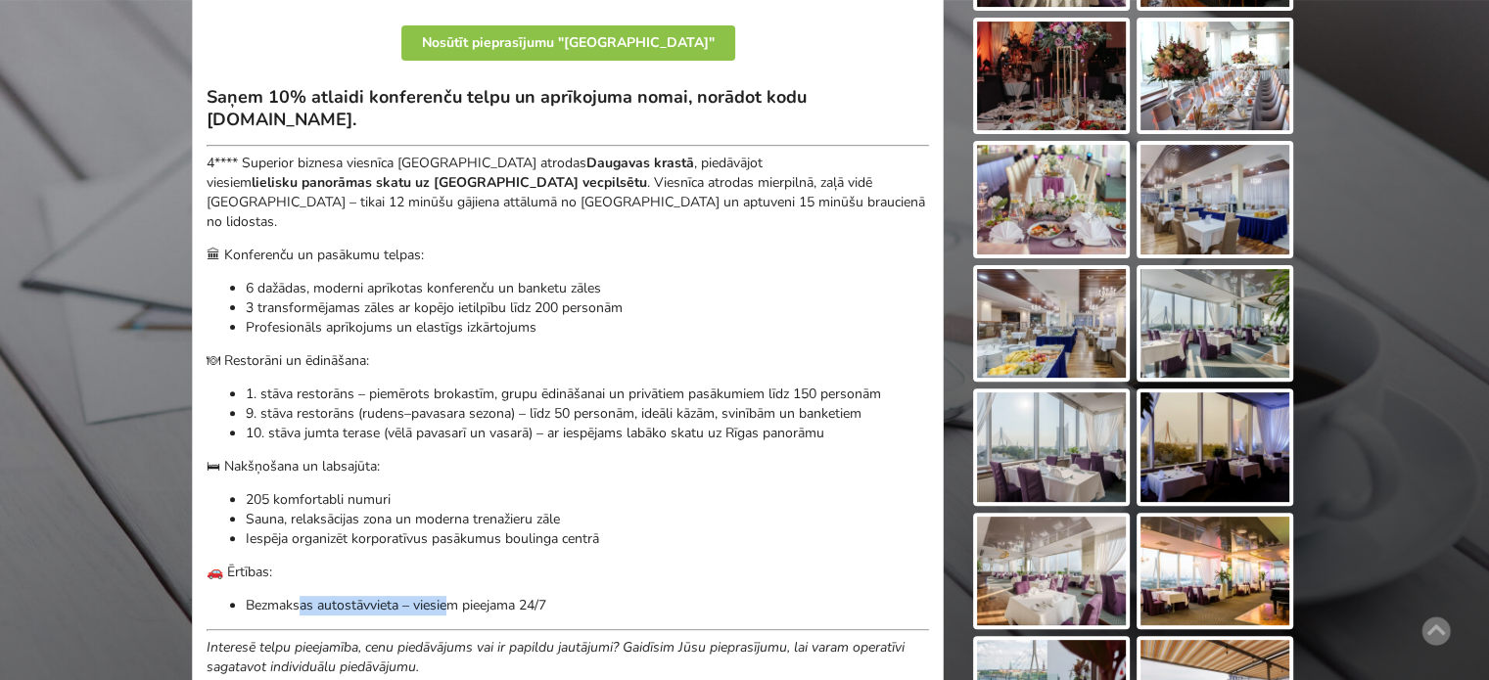
drag, startPoint x: 302, startPoint y: 578, endPoint x: 552, endPoint y: 582, distance: 250.7
click at [540, 596] on p "Bezmaksas autostāvvieta – viesiem pieejama 24/7" at bounding box center [587, 606] width 683 height 20
click at [552, 596] on p "Bezmaksas autostāvvieta – viesiem pieejama 24/7" at bounding box center [587, 606] width 683 height 20
drag, startPoint x: 307, startPoint y: 456, endPoint x: 523, endPoint y: 523, distance: 225.4
click at [519, 521] on div "Saņem 10% atlaidi konferenču telpu un aprīkojuma nomai, norādot kodu BalticMeet…" at bounding box center [568, 381] width 722 height 591
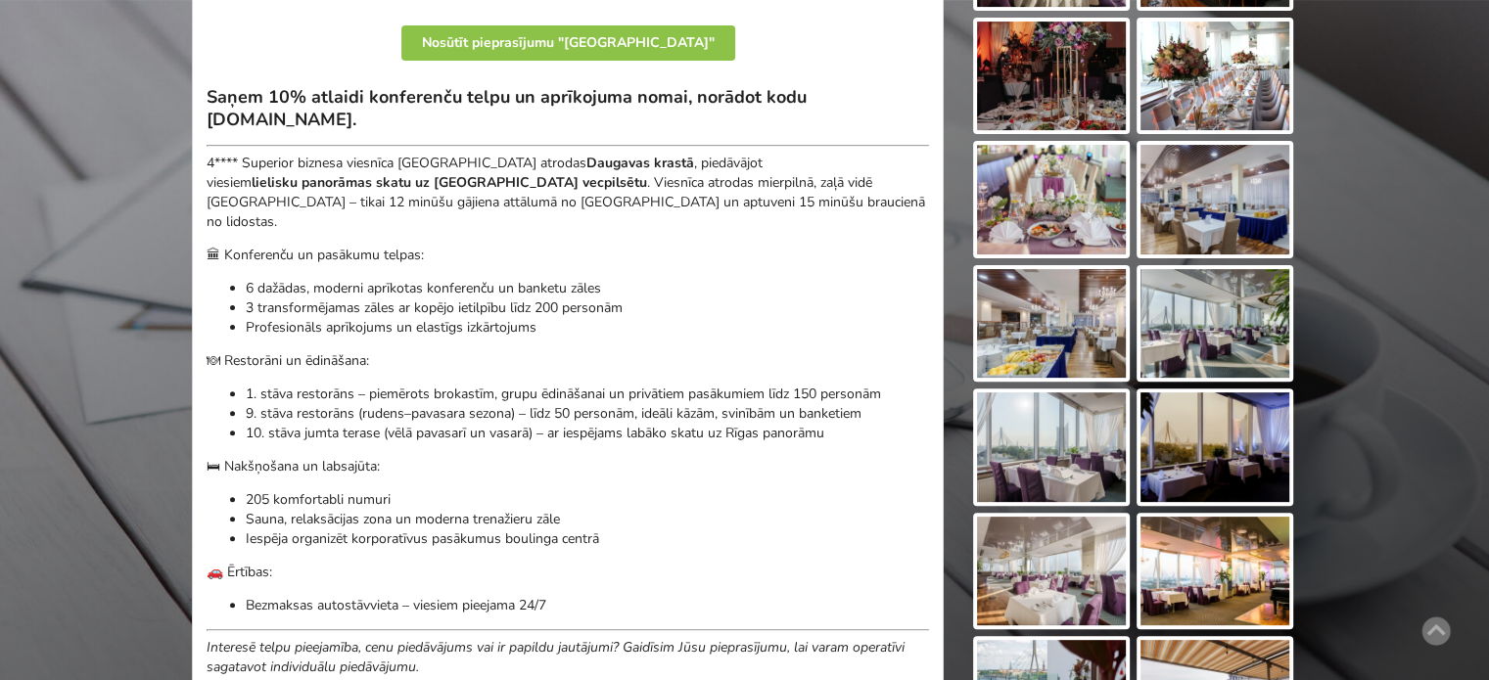
click at [523, 530] on p "Iespēja organizēt korporatīvus pasākumus boulinga centrā" at bounding box center [587, 540] width 683 height 20
drag, startPoint x: 588, startPoint y: 522, endPoint x: 362, endPoint y: 523, distance: 226.1
click at [430, 530] on p "Iespēja organizēt korporatīvus pasākumus boulinga centrā" at bounding box center [587, 540] width 683 height 20
click at [362, 530] on p "Iespēja organizēt korporatīvus pasākumus boulinga centrā" at bounding box center [587, 540] width 683 height 20
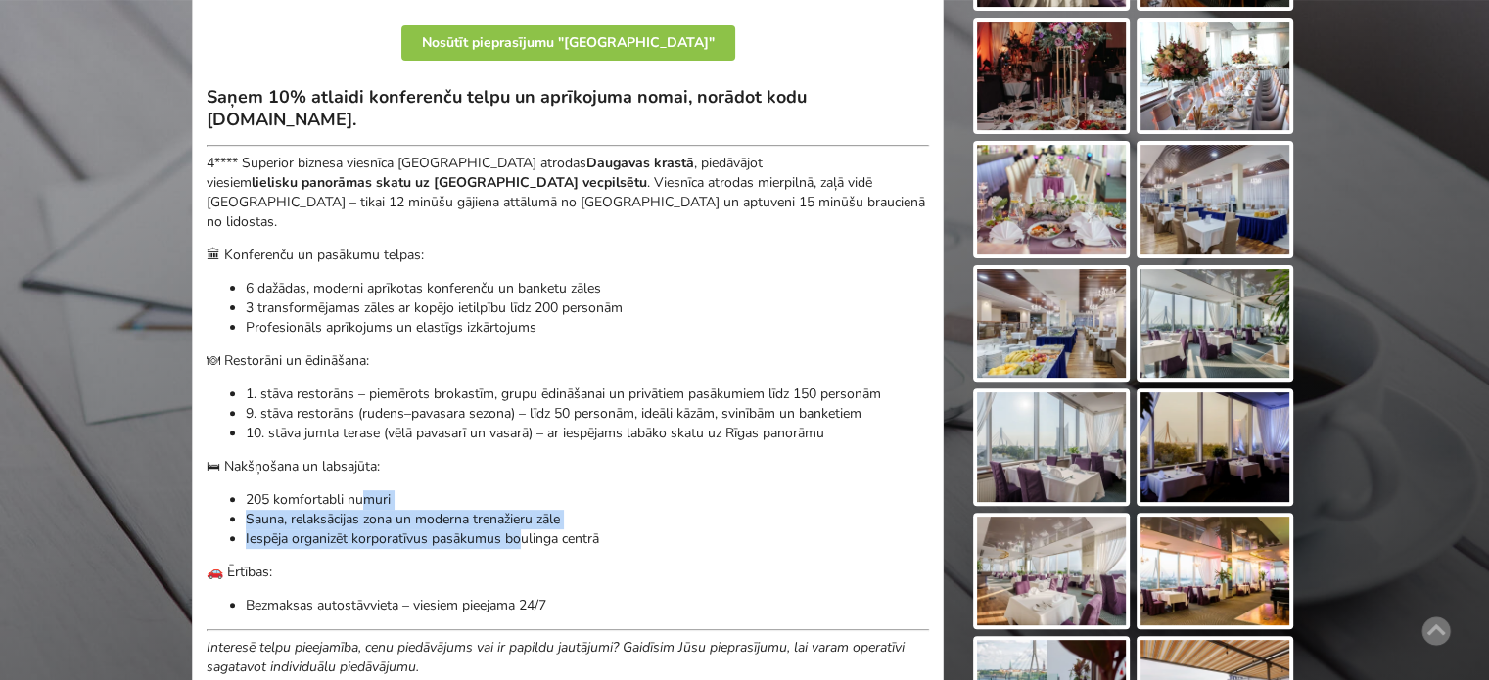
drag, startPoint x: 433, startPoint y: 491, endPoint x: 586, endPoint y: 522, distance: 156.7
click at [579, 521] on ul "205 komfortabli numuri Sauna, relaksācijas zona un moderna trenažieru zāle Iesp…" at bounding box center [568, 519] width 722 height 59
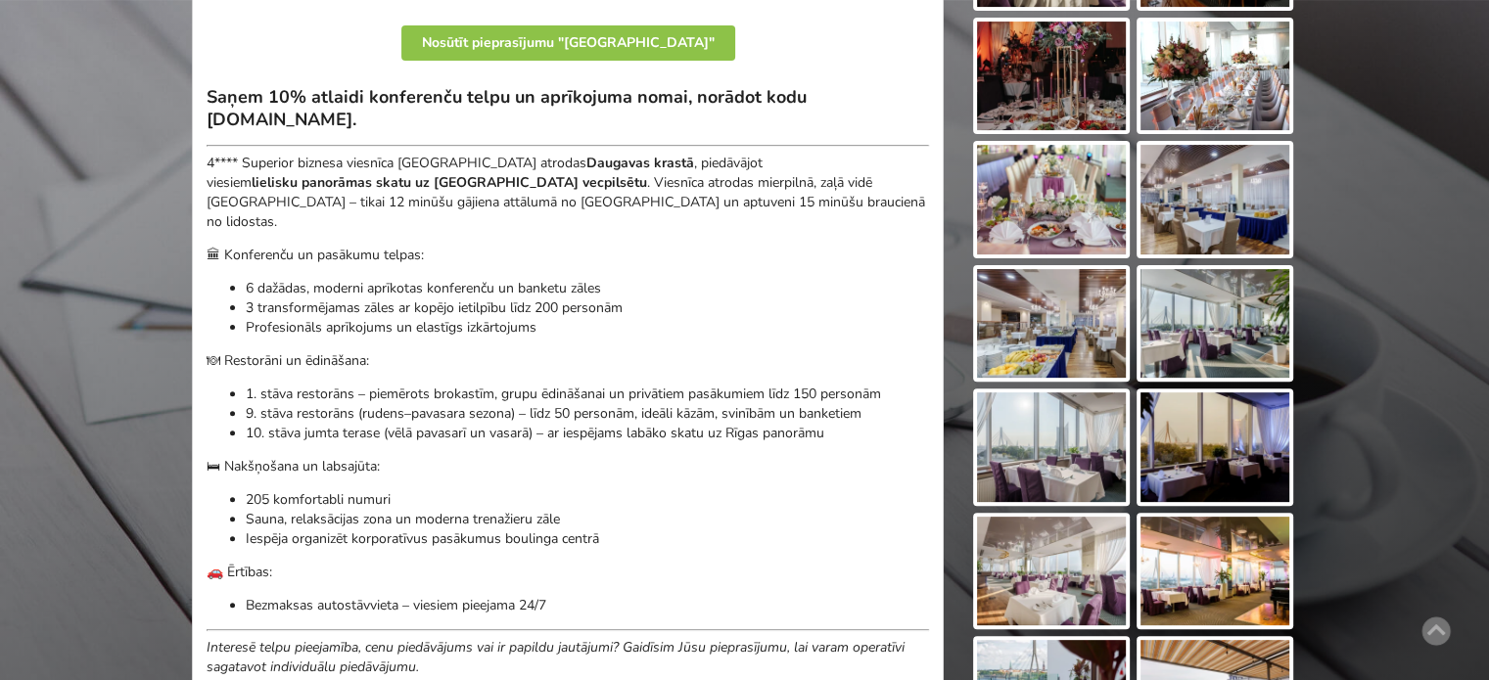
click at [602, 530] on p "Iespēja organizēt korporatīvus pasākumus boulinga centrā" at bounding box center [587, 540] width 683 height 20
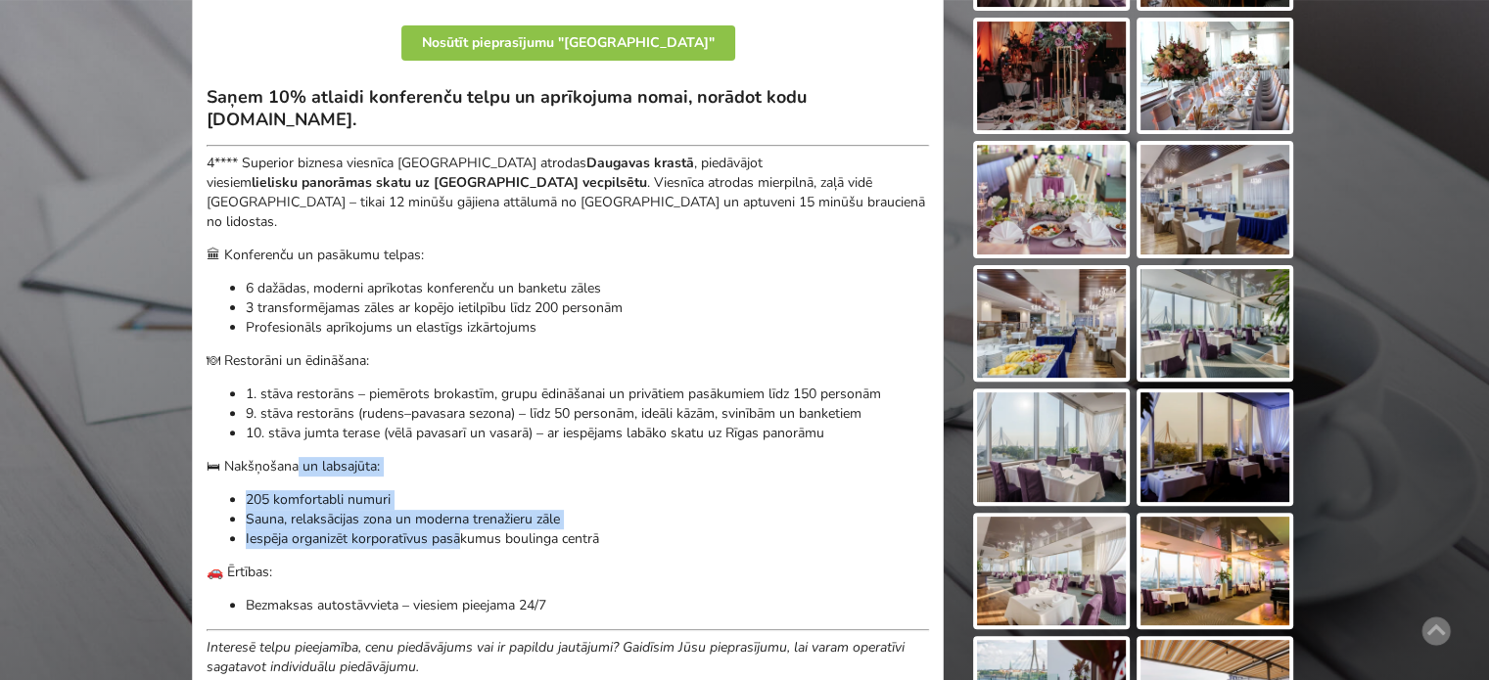
drag, startPoint x: 300, startPoint y: 442, endPoint x: 496, endPoint y: 533, distance: 216.8
click at [461, 526] on div "Saņem 10% atlaidi konferenču telpu un aprīkojuma nomai, norādot kodu BalticMeet…" at bounding box center [568, 381] width 722 height 591
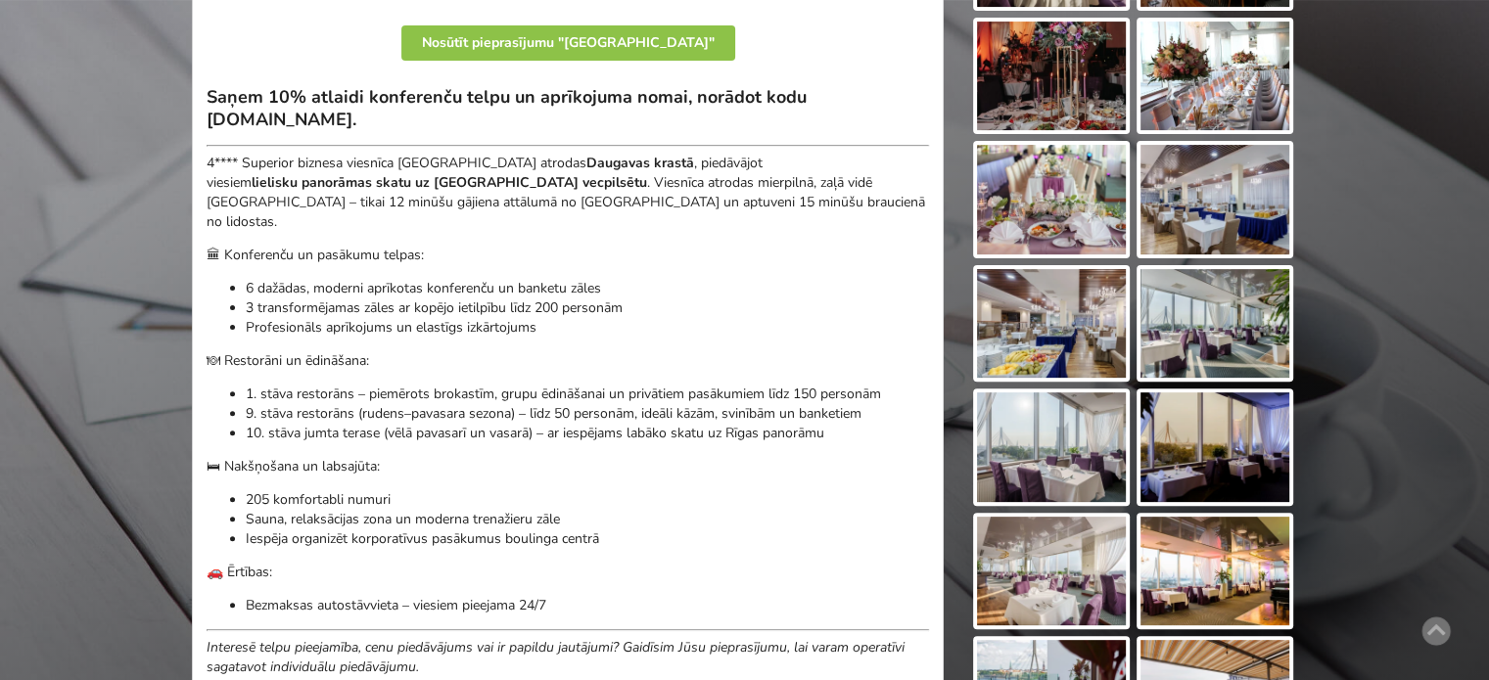
click at [496, 533] on div "Saņem 10% atlaidi konferenču telpu un aprīkojuma nomai, norādot kodu BalticMeet…" at bounding box center [568, 381] width 722 height 591
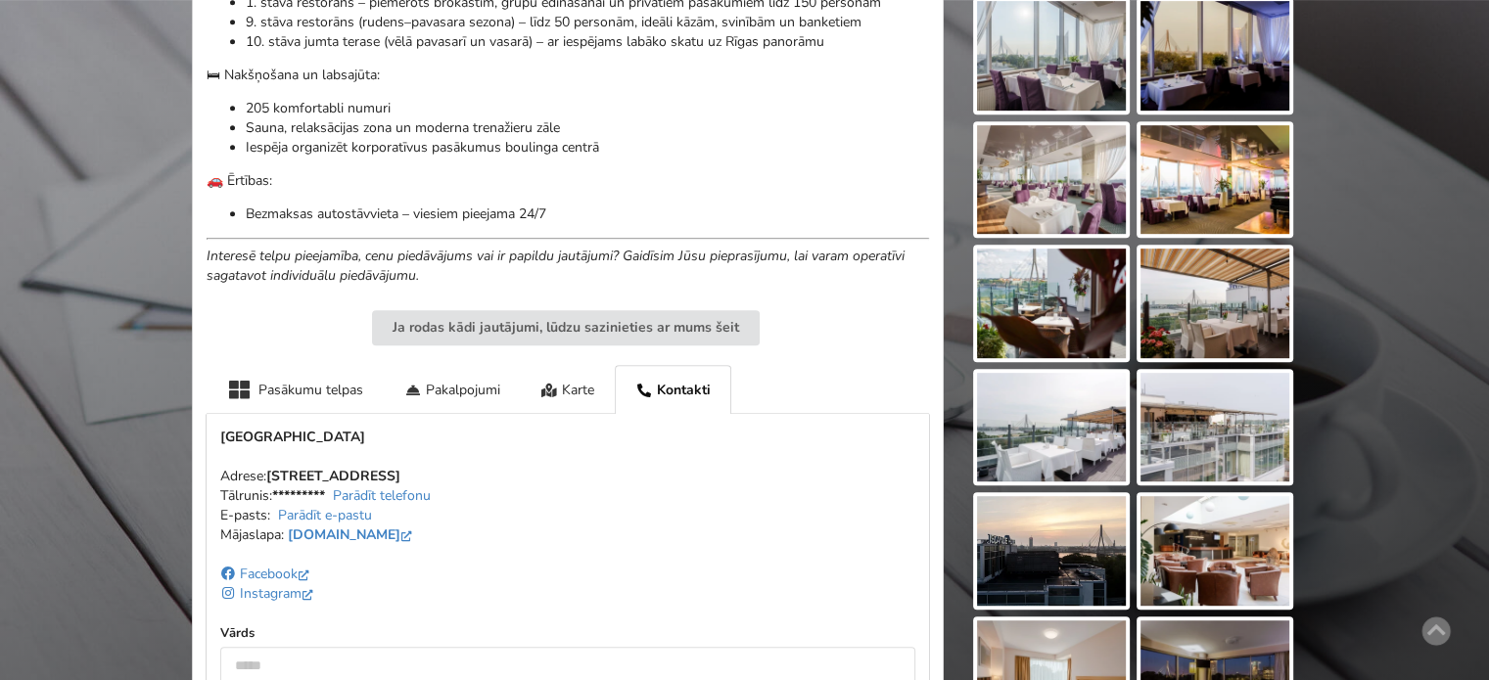
scroll to position [1077, 0]
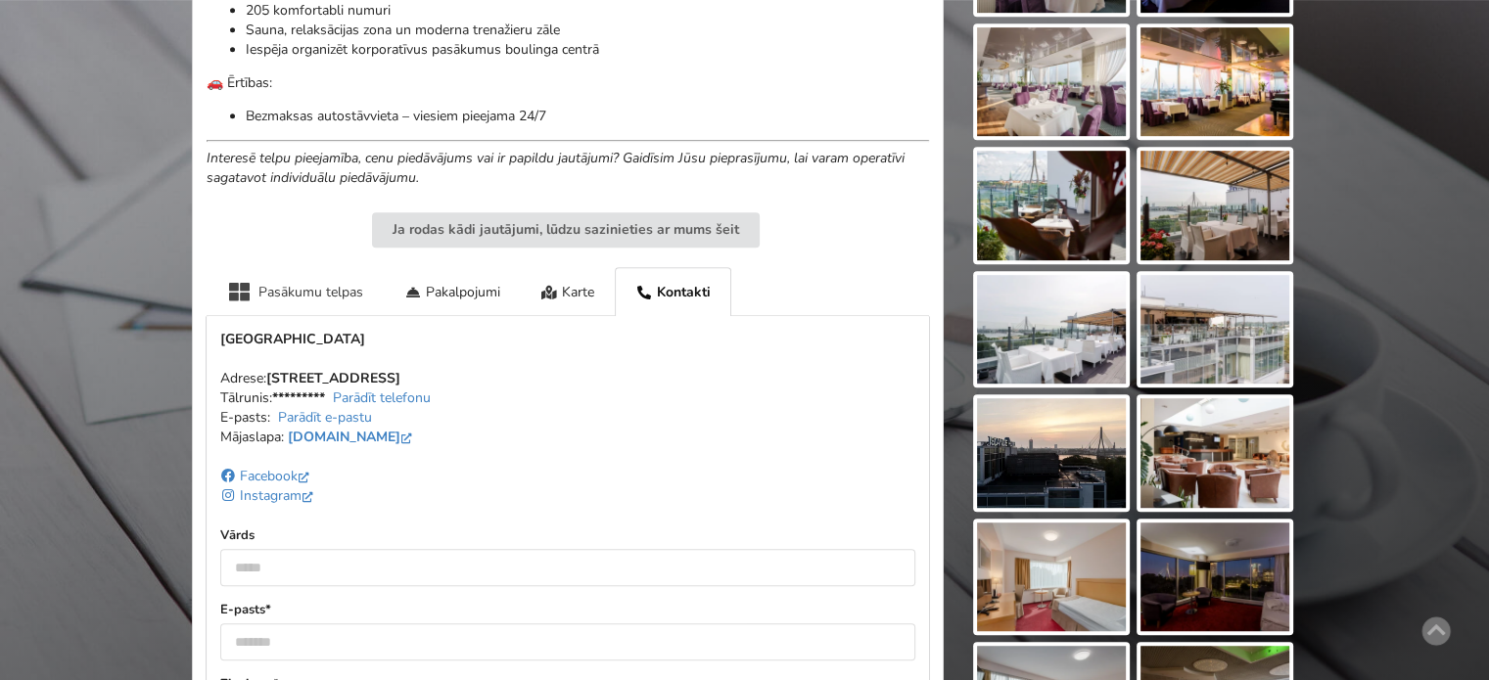
click at [329, 267] on div "Pasākumu telpas" at bounding box center [295, 291] width 177 height 48
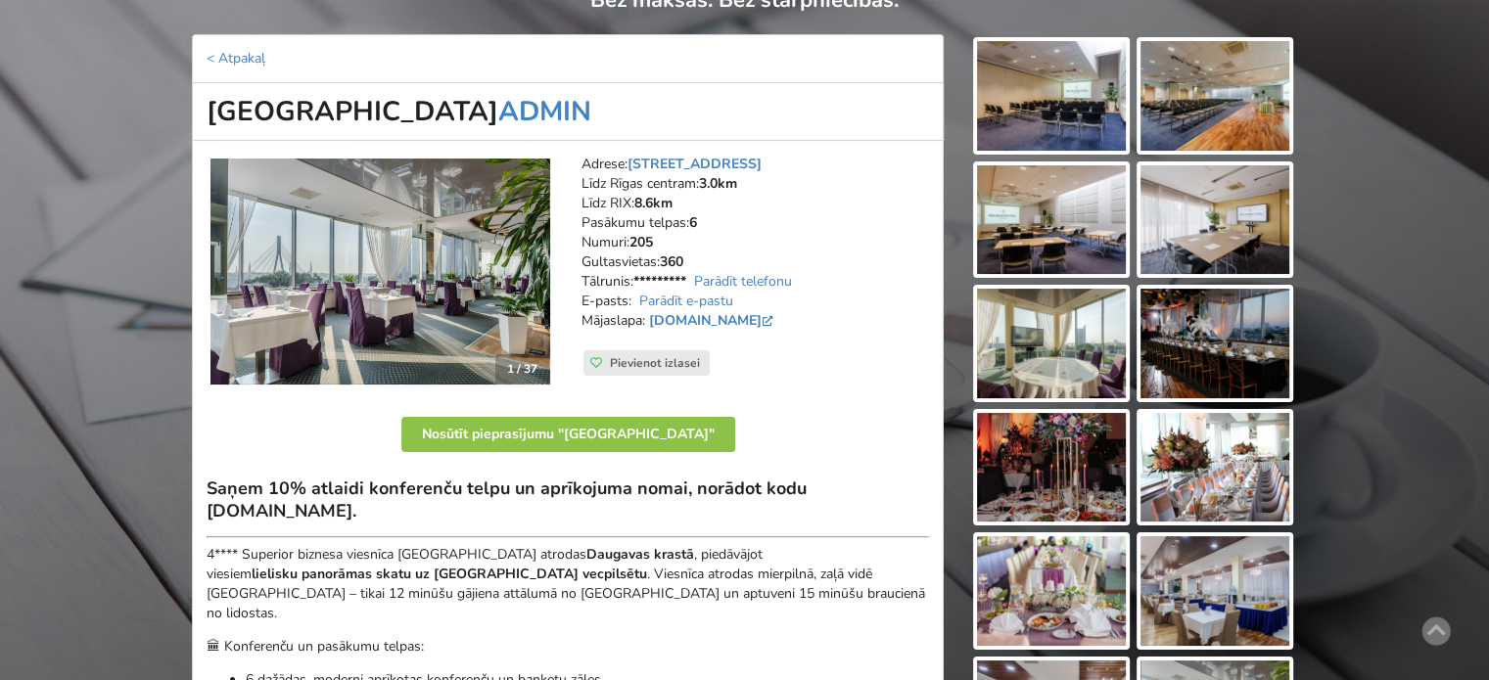
scroll to position [0, 0]
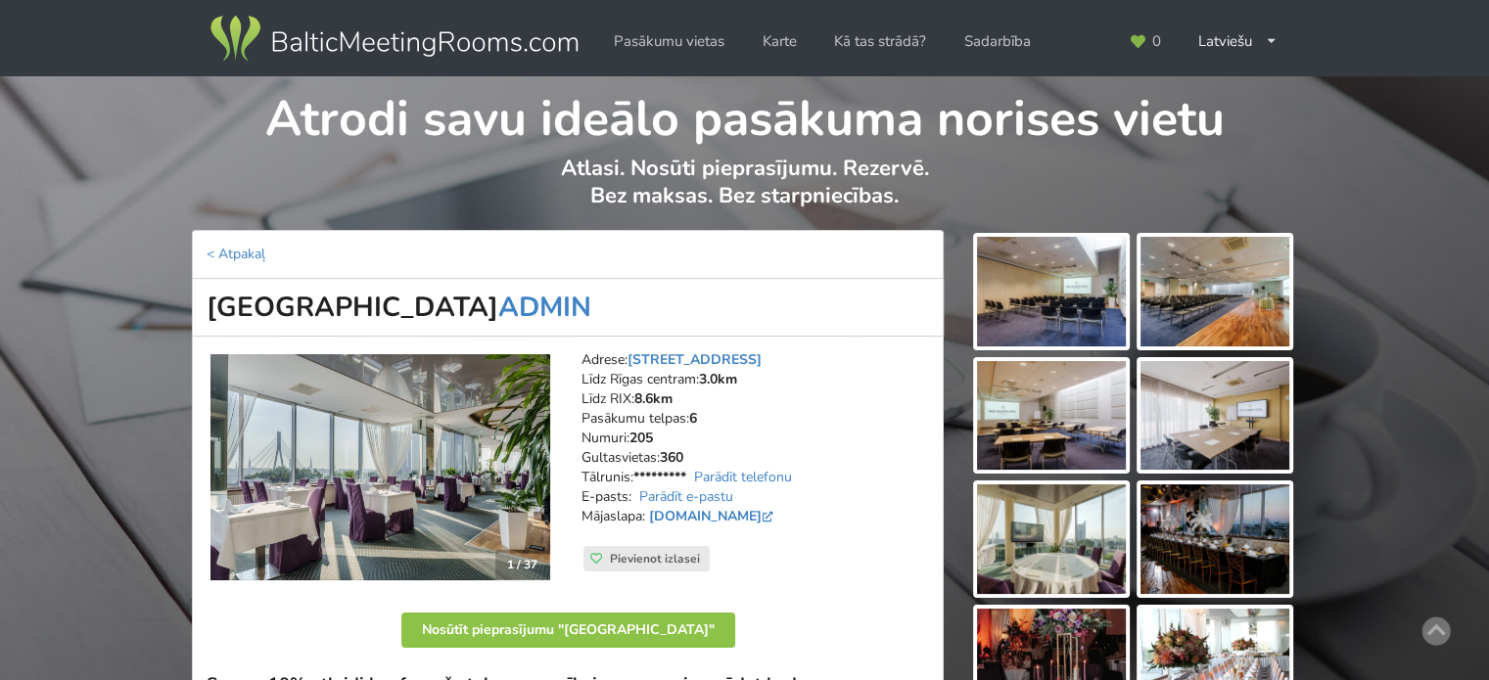
click at [417, 44] on img at bounding box center [394, 39] width 375 height 55
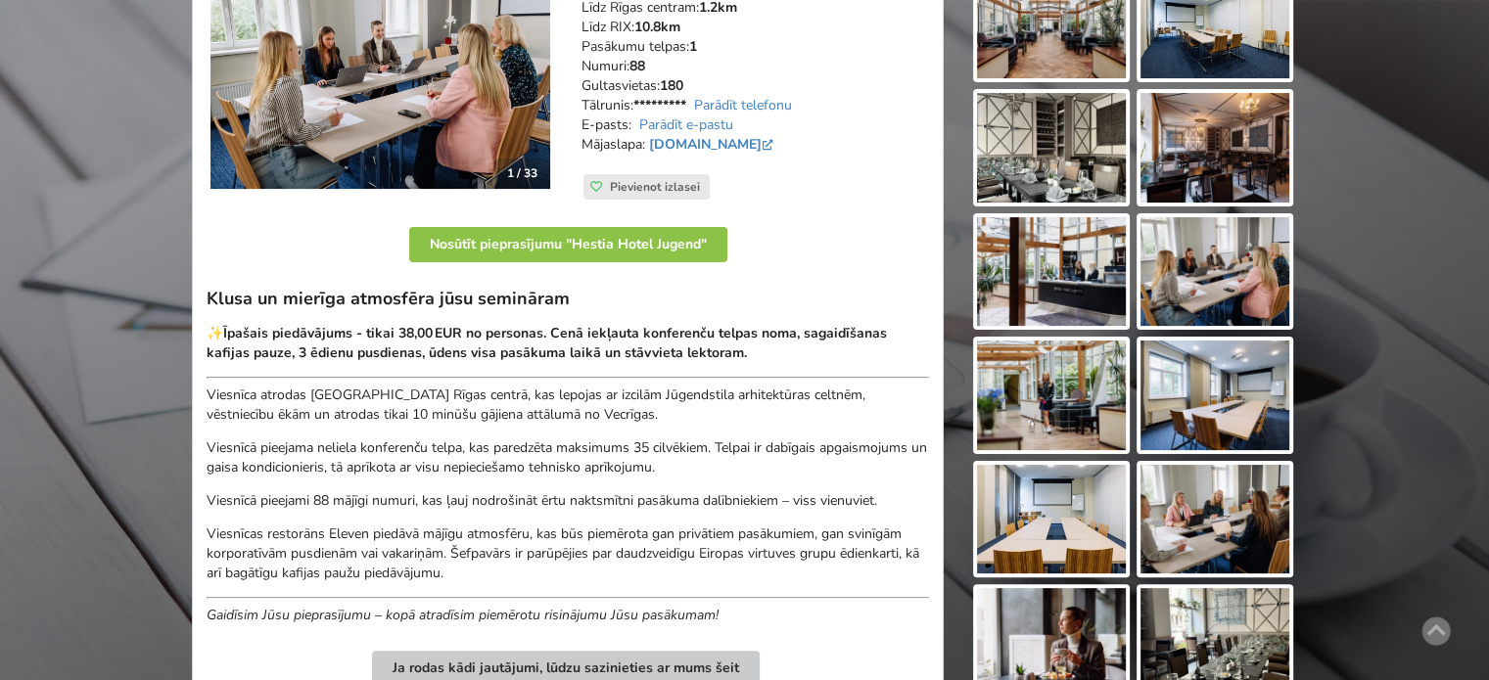
scroll to position [489, 0]
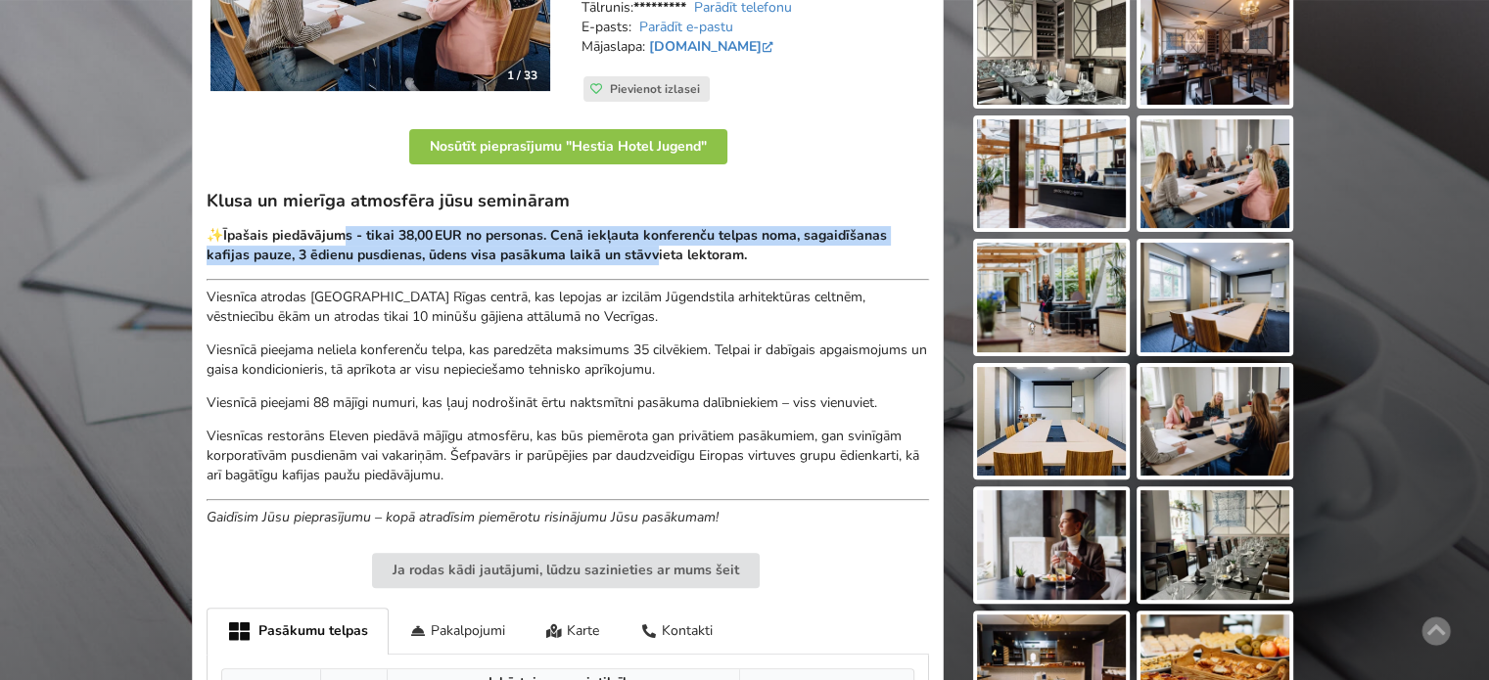
drag, startPoint x: 352, startPoint y: 220, endPoint x: 705, endPoint y: 242, distance: 353.1
click at [691, 242] on strong "Īpašais piedāvājums - tikai 38,00 EUR no personas. Cenā iekļauta konferenču tel…" at bounding box center [547, 245] width 680 height 38
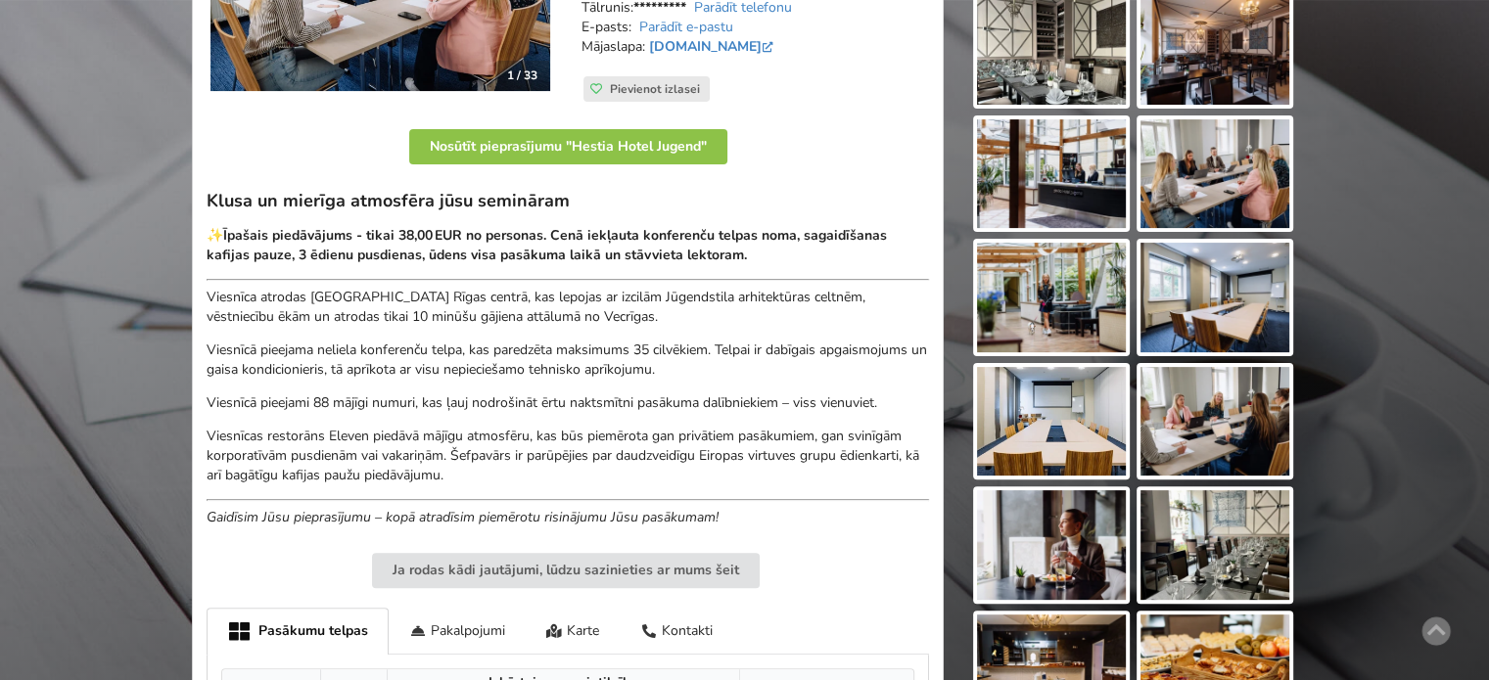
click at [705, 242] on strong "Īpašais piedāvājums - tikai 38,00 EUR no personas. Cenā iekļauta konferenču tel…" at bounding box center [547, 245] width 680 height 38
drag, startPoint x: 724, startPoint y: 247, endPoint x: 416, endPoint y: 242, distance: 308.4
click at [459, 245] on strong "Īpašais piedāvājums - tikai 38,00 EUR no personas. Cenā iekļauta konferenču tel…" at bounding box center [547, 245] width 680 height 38
click at [416, 242] on strong "Īpašais piedāvājums - tikai 38,00 EUR no personas. Cenā iekļauta konferenču tel…" at bounding box center [547, 245] width 680 height 38
drag, startPoint x: 343, startPoint y: 234, endPoint x: 575, endPoint y: 246, distance: 232.3
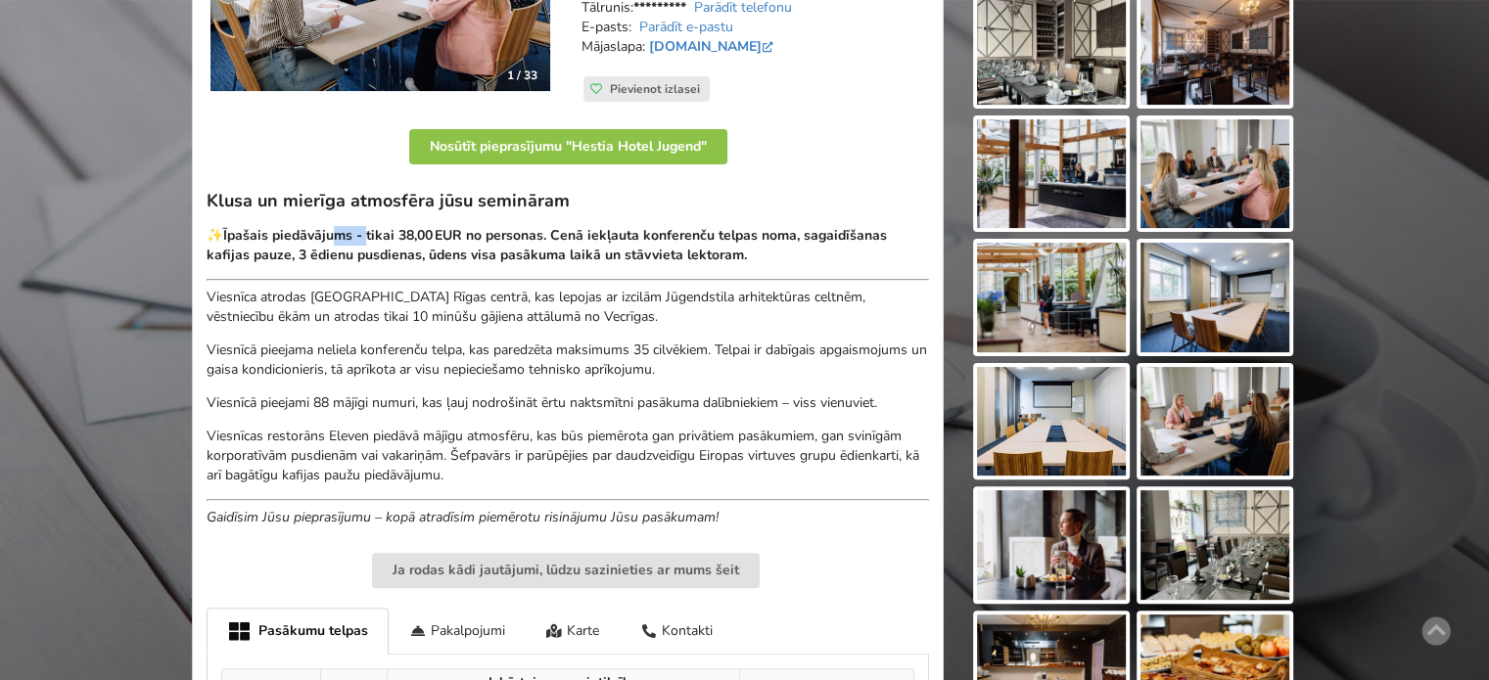
click at [548, 243] on strong "Īpašais piedāvājums - tikai 38,00 EUR no personas. Cenā iekļauta konferenču tel…" at bounding box center [547, 245] width 680 height 38
drag, startPoint x: 575, startPoint y: 246, endPoint x: 701, endPoint y: 242, distance: 126.3
click at [576, 246] on strong "Īpašais piedāvājums - tikai 38,00 EUR no personas. Cenā iekļauta konferenču tel…" at bounding box center [547, 245] width 680 height 38
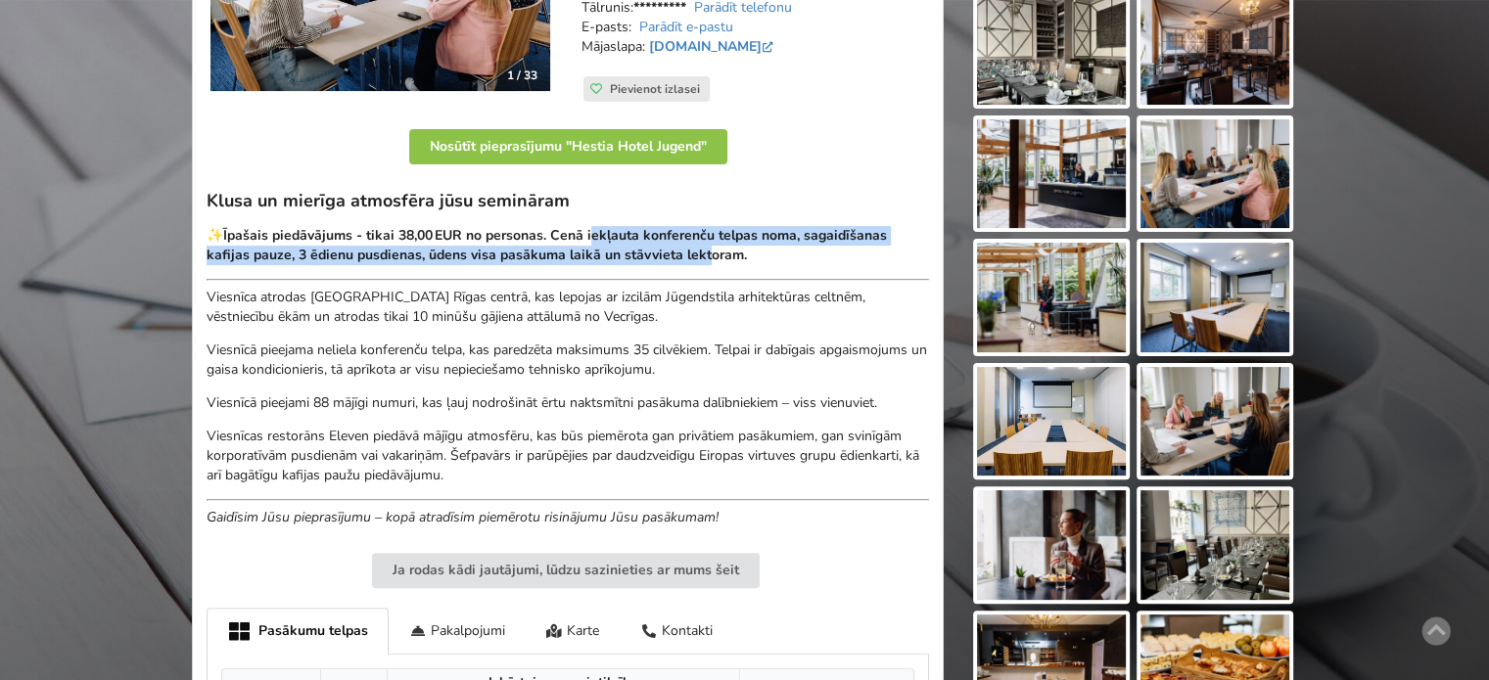
drag, startPoint x: 701, startPoint y: 242, endPoint x: 442, endPoint y: 232, distance: 258.6
click at [470, 234] on strong "Īpašais piedāvājums - tikai 38,00 EUR no personas. Cenā iekļauta konferenču tel…" at bounding box center [547, 245] width 680 height 38
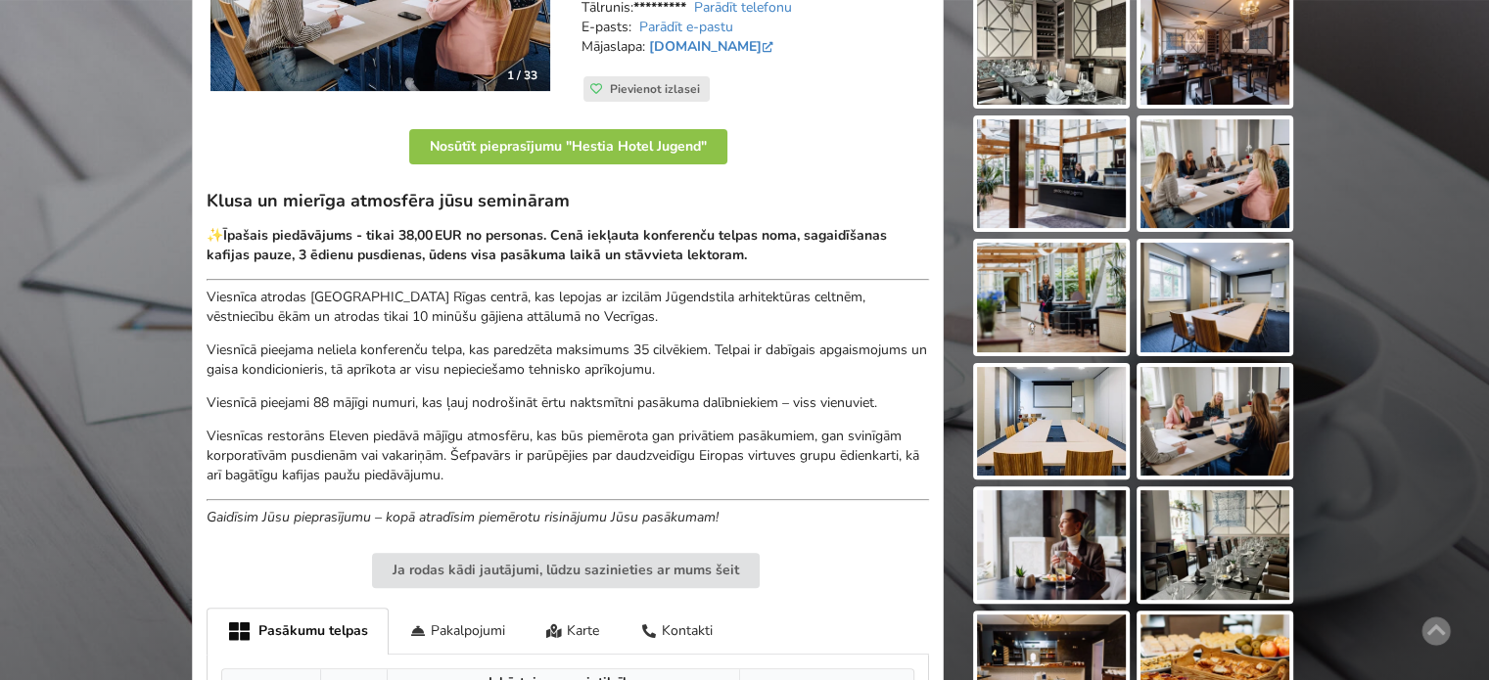
click at [442, 232] on strong "Īpašais piedāvājums - tikai 38,00 EUR no personas. Cenā iekļauta konferenču tel…" at bounding box center [547, 245] width 680 height 38
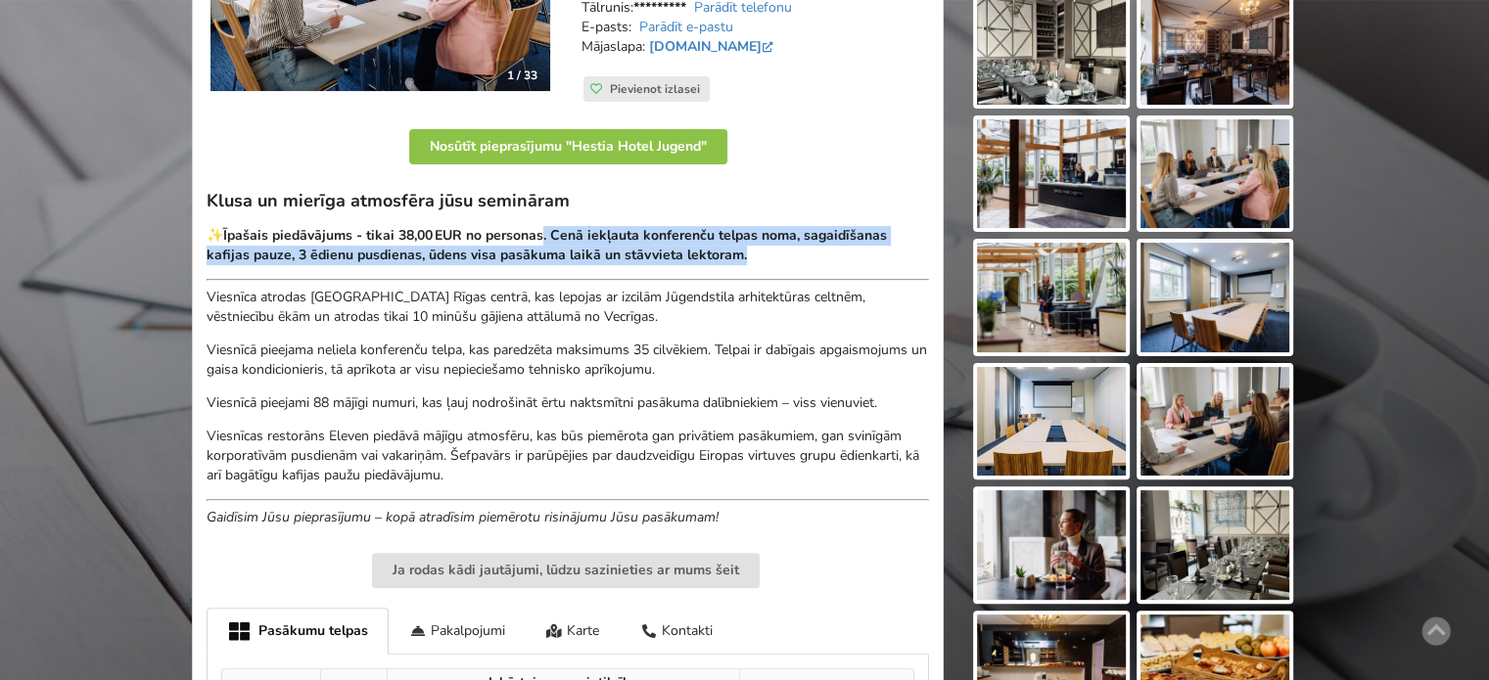
drag, startPoint x: 659, startPoint y: 242, endPoint x: 804, endPoint y: 246, distance: 144.9
click at [760, 246] on p "✨ Īpašais piedāvājums - tikai 38,00 EUR no personas. Cenā iekļauta konferenču t…" at bounding box center [568, 245] width 722 height 39
click at [804, 246] on p "✨ Īpašais piedāvājums - tikai 38,00 EUR no personas. Cenā iekļauta konferenču t…" at bounding box center [568, 245] width 722 height 39
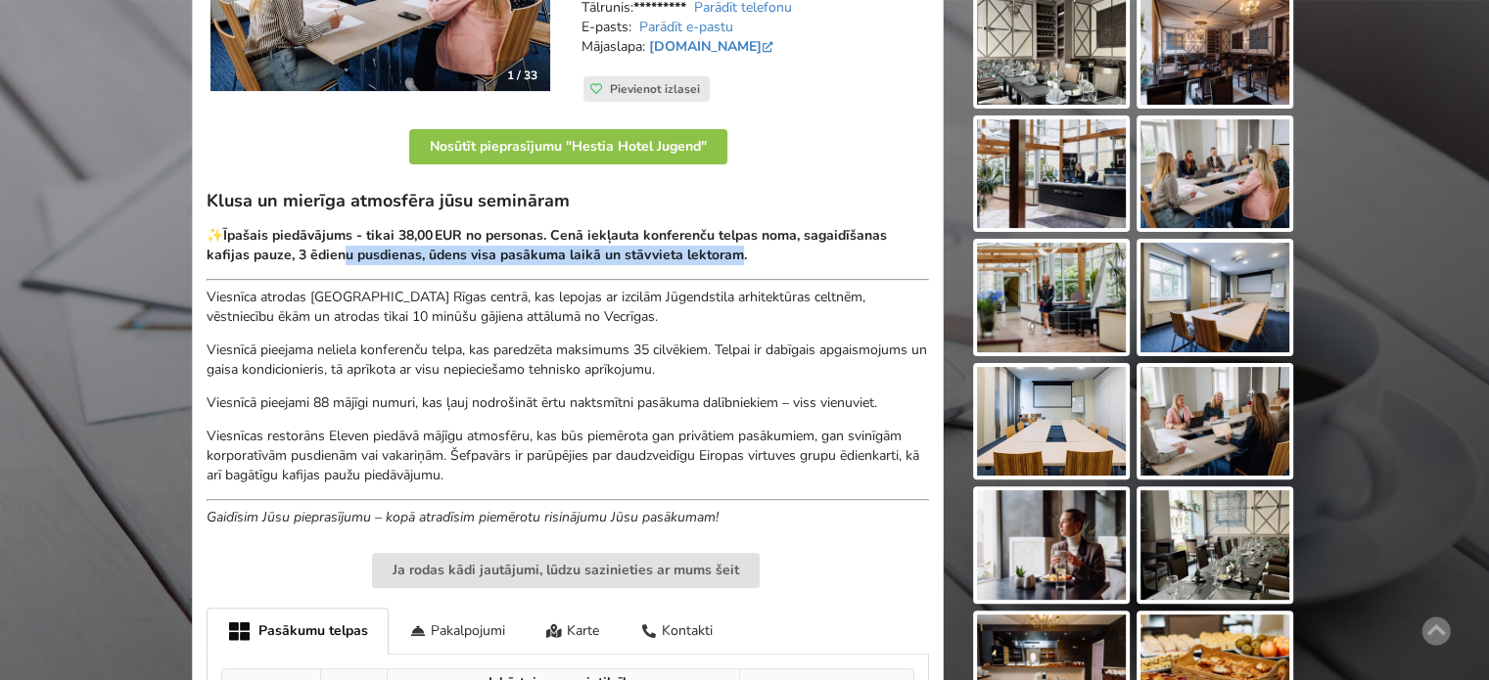
drag, startPoint x: 726, startPoint y: 248, endPoint x: 318, endPoint y: 238, distance: 408.3
click at [330, 239] on strong "Īpašais piedāvājums - tikai 38,00 EUR no personas. Cenā iekļauta konferenču tel…" at bounding box center [547, 245] width 680 height 38
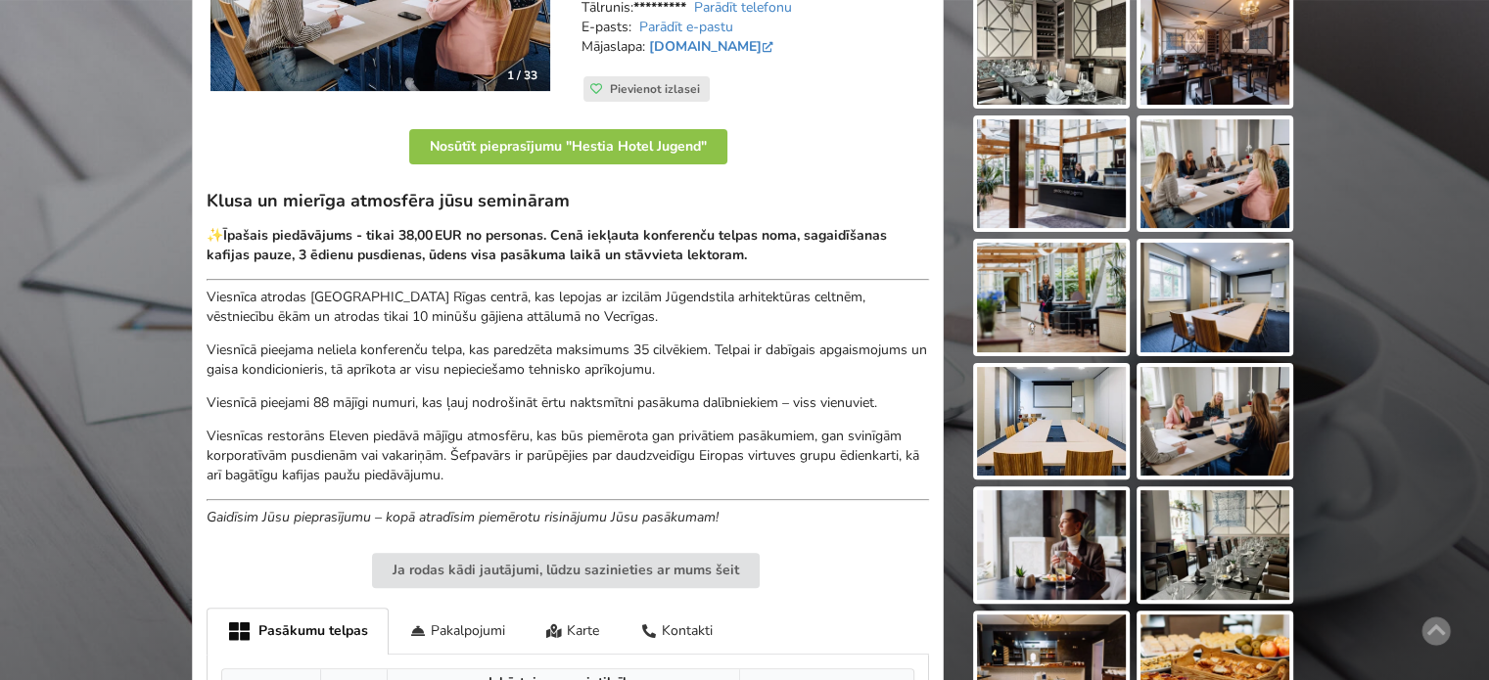
click at [312, 237] on strong "Īpašais piedāvājums - tikai 38,00 EUR no personas. Cenā iekļauta konferenču tel…" at bounding box center [547, 245] width 680 height 38
drag, startPoint x: 533, startPoint y: 238, endPoint x: 612, endPoint y: 245, distance: 79.6
click at [562, 241] on strong "Īpašais piedāvājums - tikai 38,00 EUR no personas. Cenā iekļauta konferenču tel…" at bounding box center [547, 245] width 680 height 38
drag, startPoint x: 612, startPoint y: 245, endPoint x: 726, endPoint y: 249, distance: 114.6
click at [623, 246] on strong "Īpašais piedāvājums - tikai 38,00 EUR no personas. Cenā iekļauta konferenču tel…" at bounding box center [547, 245] width 680 height 38
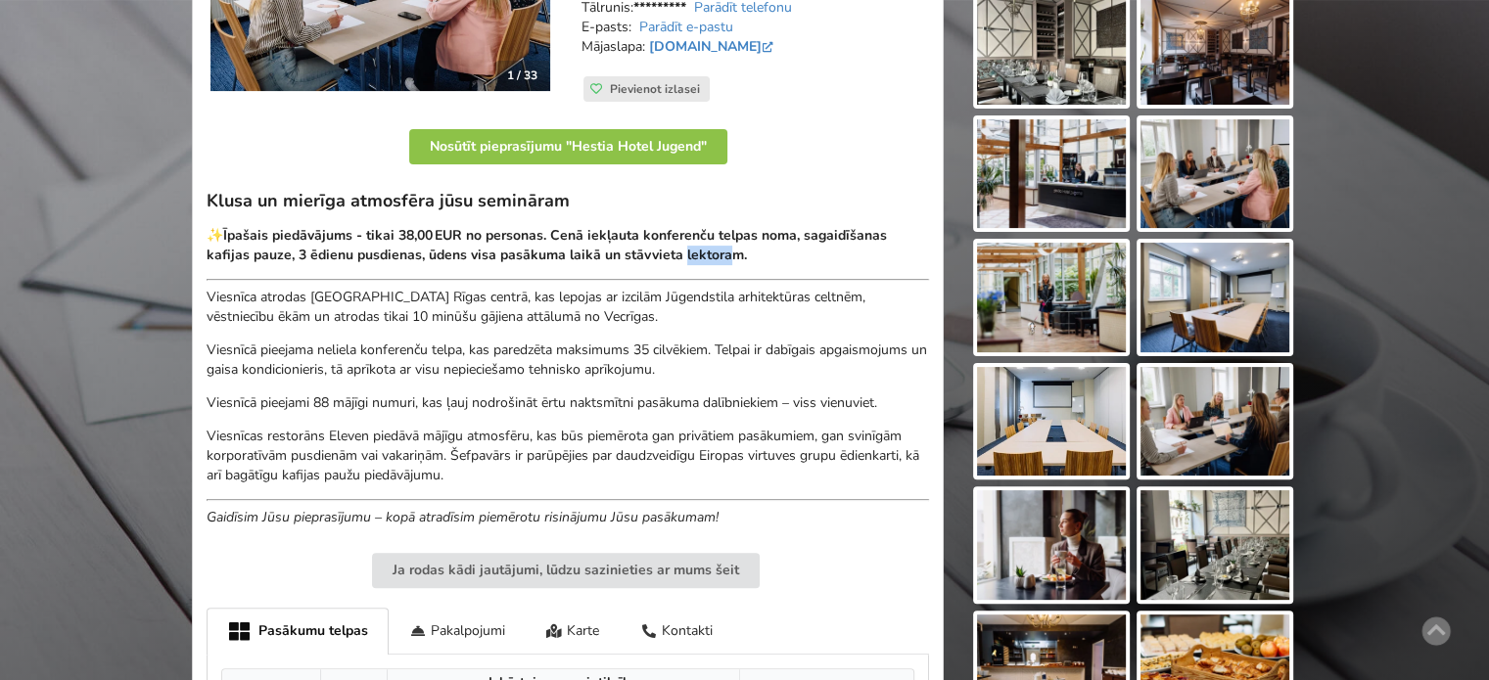
click at [536, 249] on strong "Īpašais piedāvājums - tikai 38,00 EUR no personas. Cenā iekļauta konferenču tel…" at bounding box center [547, 245] width 680 height 38
click at [480, 251] on strong "Īpašais piedāvājums - tikai 38,00 EUR no personas. Cenā iekļauta konferenču tel…" at bounding box center [547, 245] width 680 height 38
drag, startPoint x: 515, startPoint y: 218, endPoint x: 616, endPoint y: 231, distance: 101.6
click at [605, 230] on div "Klusa un mierīga atmosfēra jūsu semināram ✨ Īpašais piedāvājums - tikai 38,00 E…" at bounding box center [568, 359] width 722 height 338
click at [616, 231] on strong "Īpašais piedāvājums - tikai 38,00 EUR no personas. Cenā iekļauta konferenču tel…" at bounding box center [547, 245] width 680 height 38
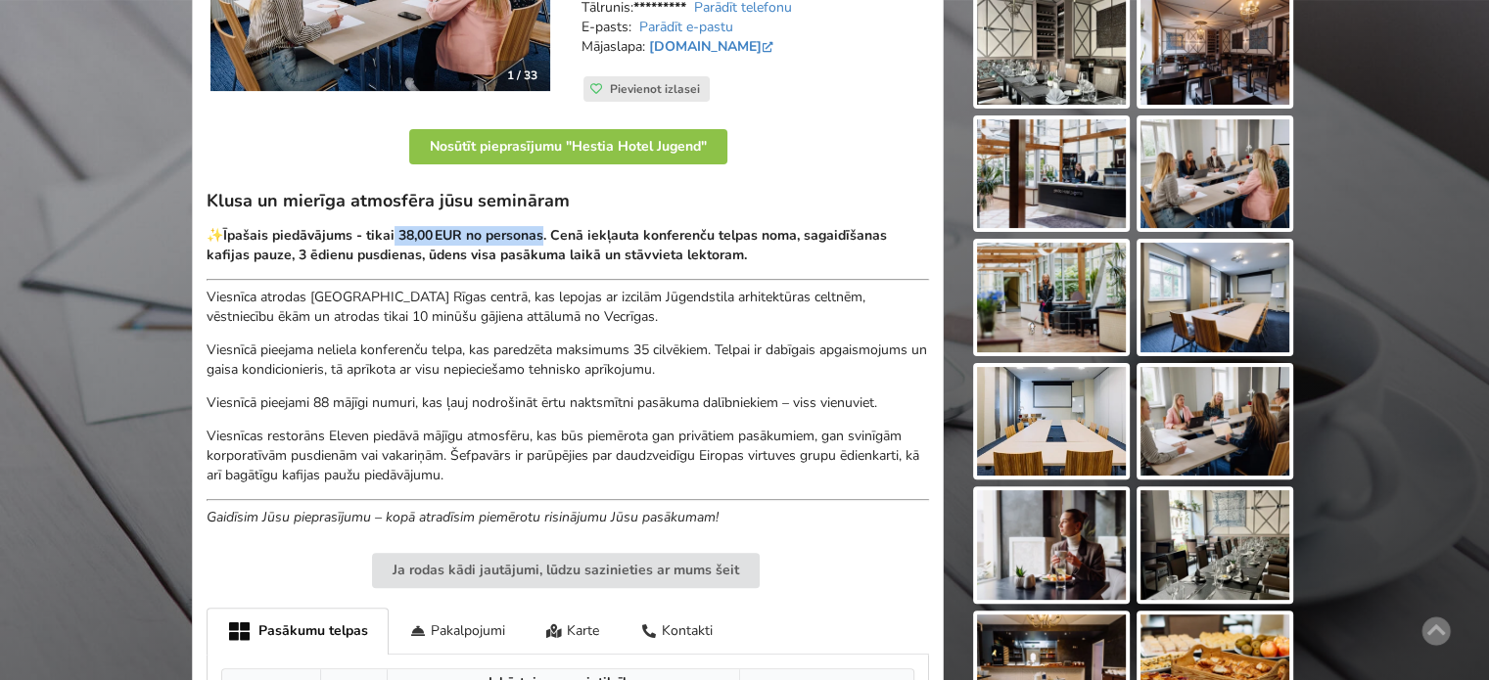
drag, startPoint x: 548, startPoint y: 236, endPoint x: 708, endPoint y: 249, distance: 160.1
click at [568, 239] on strong "Īpašais piedāvājums - tikai 38,00 EUR no personas. Cenā iekļauta konferenču tel…" at bounding box center [547, 245] width 680 height 38
click at [708, 249] on strong "Īpašais piedāvājums - tikai 38,00 EUR no personas. Cenā iekļauta konferenču tel…" at bounding box center [547, 245] width 680 height 38
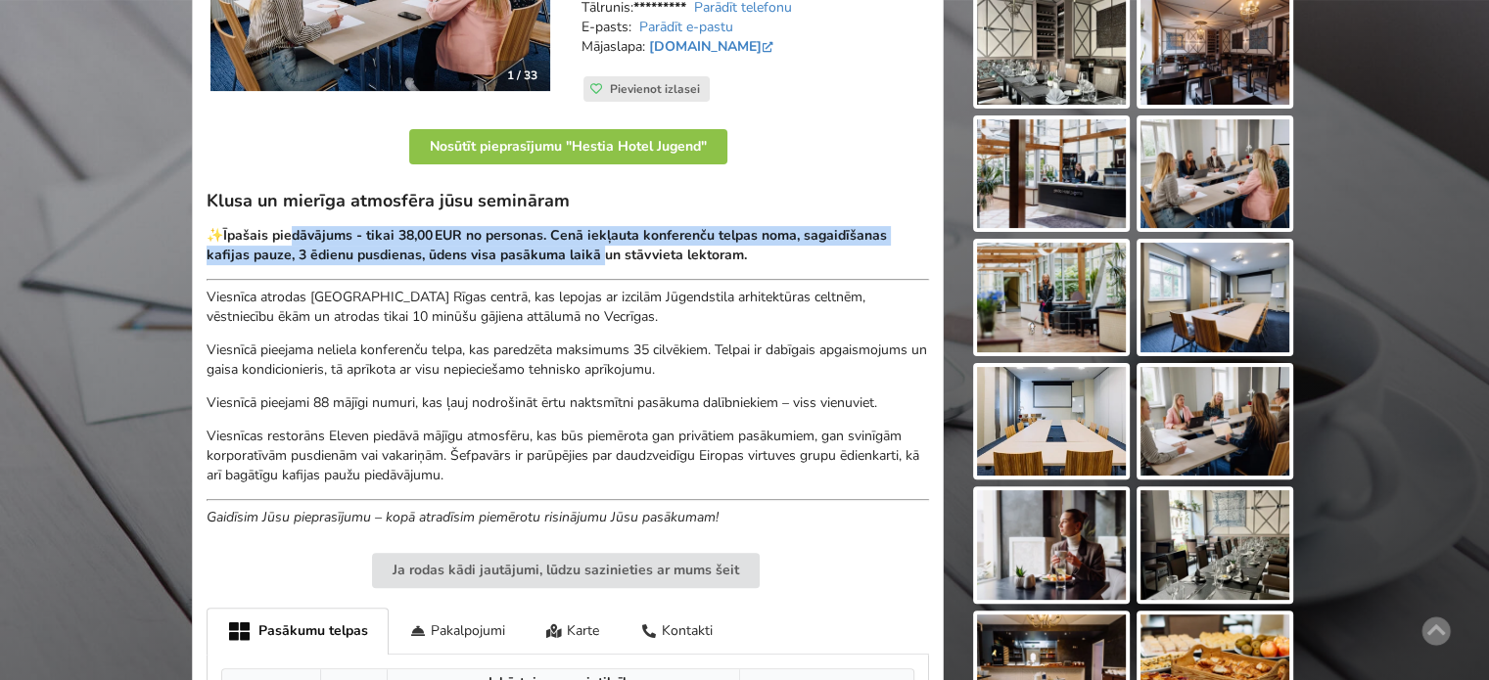
click at [632, 241] on strong "Īpašais piedāvājums - tikai 38,00 EUR no personas. Cenā iekļauta konferenču tel…" at bounding box center [547, 245] width 680 height 38
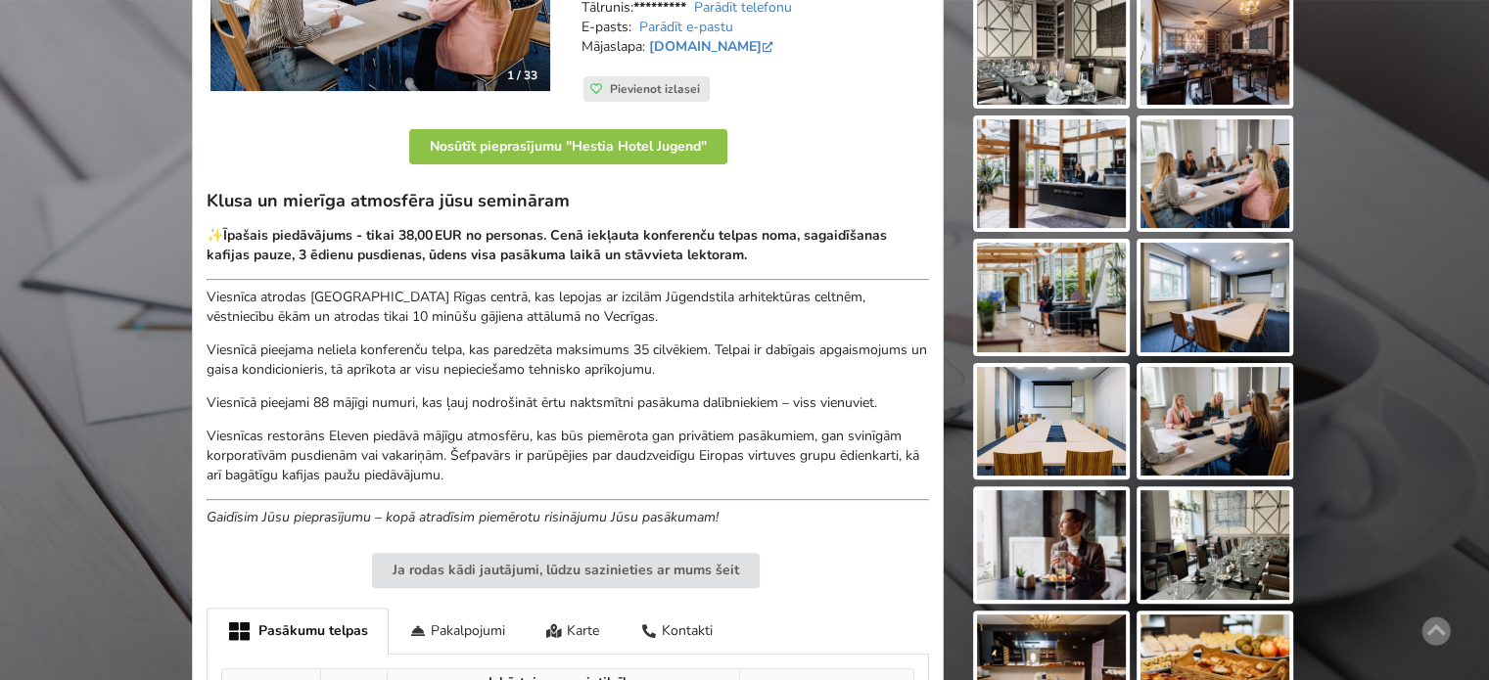
click at [685, 243] on strong "Īpašais piedāvājums - tikai 38,00 EUR no personas. Cenā iekļauta konferenču tel…" at bounding box center [547, 245] width 680 height 38
drag, startPoint x: 509, startPoint y: 234, endPoint x: 293, endPoint y: 226, distance: 216.5
click at [298, 227] on strong "Īpašais piedāvājums - tikai 38,00 EUR no personas. Cenā iekļauta konferenču tel…" at bounding box center [547, 245] width 680 height 38
click at [272, 226] on strong "Īpašais piedāvājums - tikai 38,00 EUR no personas. Cenā iekļauta konferenču tel…" at bounding box center [547, 245] width 680 height 38
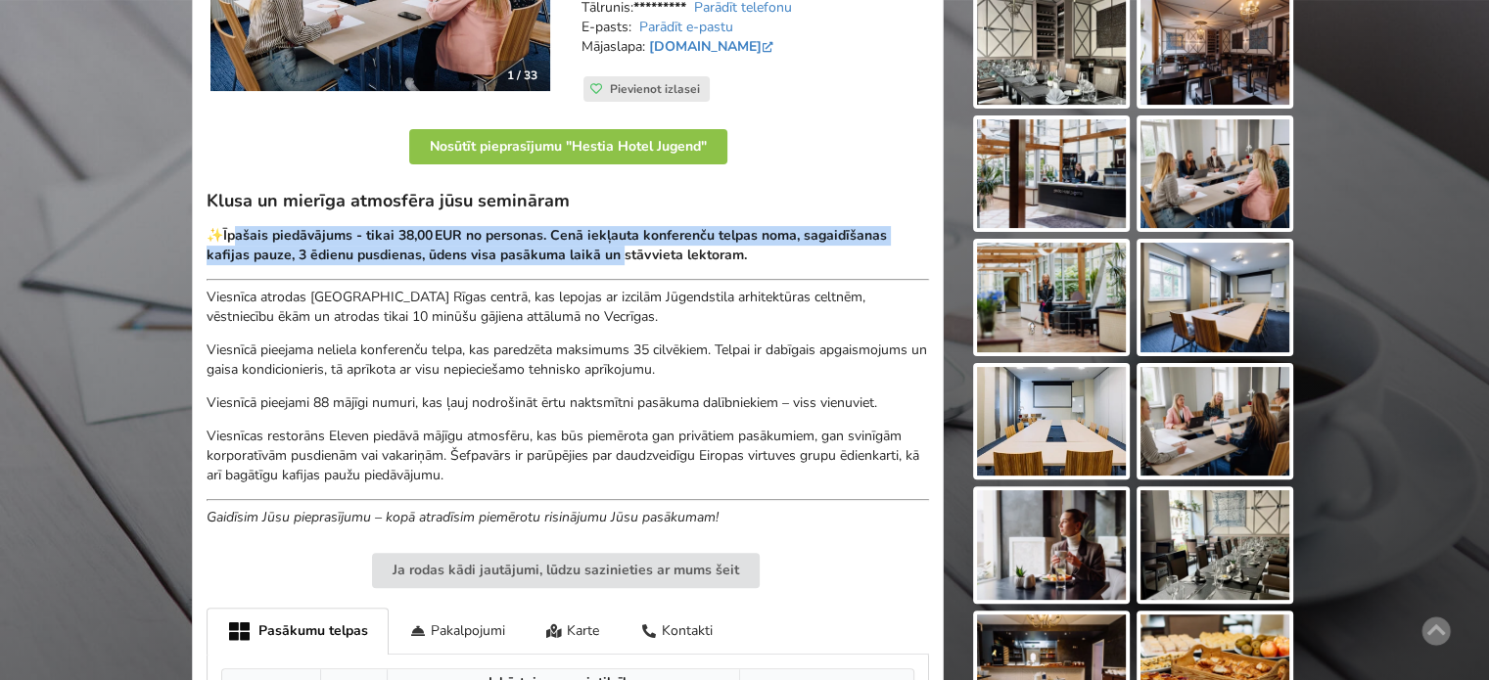
drag, startPoint x: 249, startPoint y: 226, endPoint x: 724, endPoint y: 245, distance: 476.1
click at [649, 242] on strong "Īpašais piedāvājums - tikai 38,00 EUR no personas. Cenā iekļauta konferenču tel…" at bounding box center [547, 245] width 680 height 38
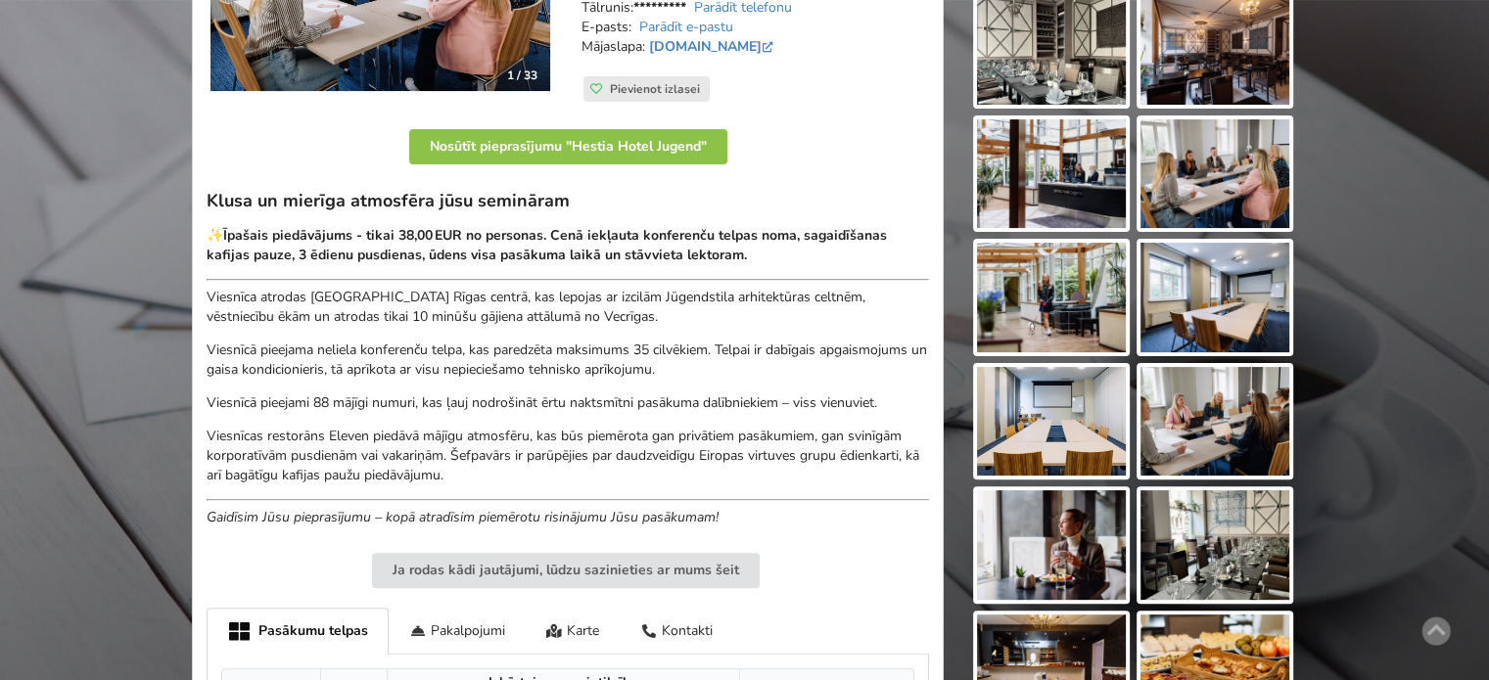
click at [754, 245] on p "✨ Īpašais piedāvājums - tikai 38,00 EUR no personas. Cenā iekļauta konferenču t…" at bounding box center [568, 245] width 722 height 39
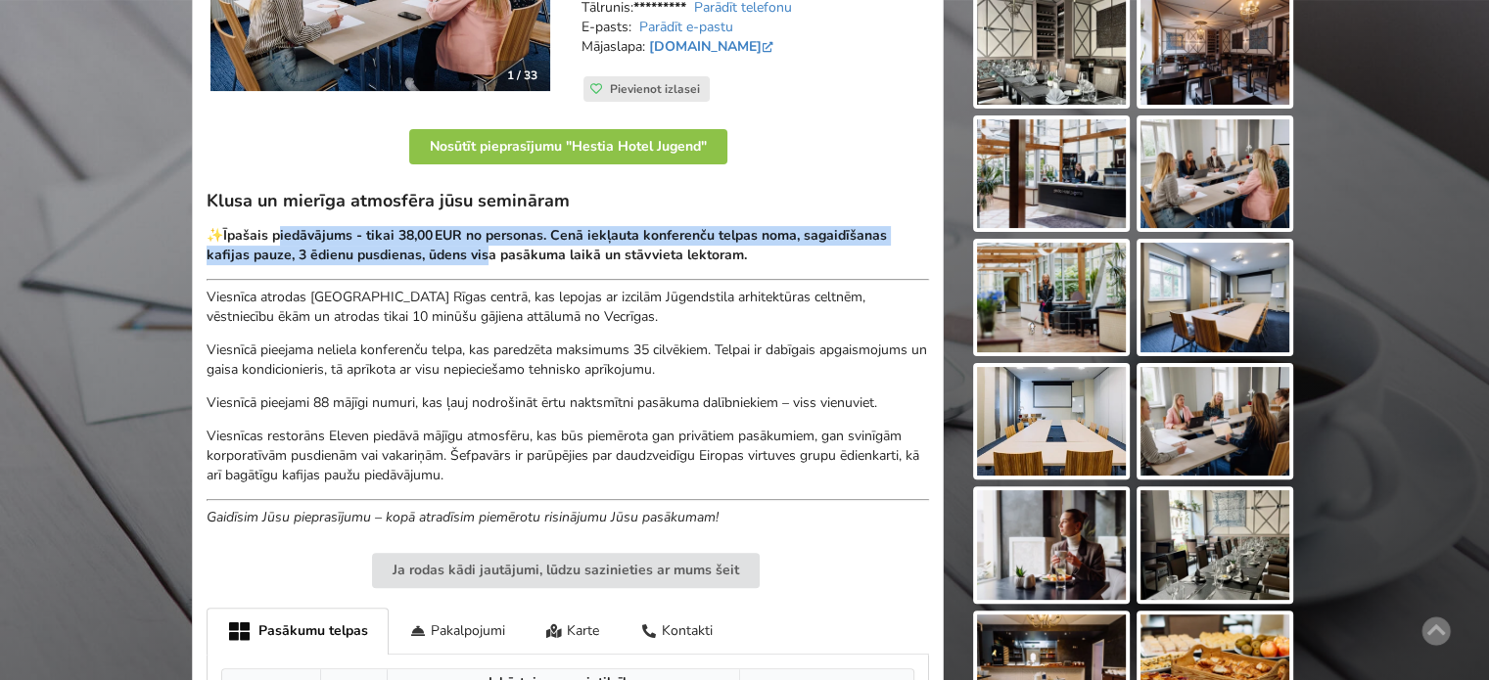
drag, startPoint x: 292, startPoint y: 226, endPoint x: 571, endPoint y: 248, distance: 279.8
click at [548, 248] on strong "Īpašais piedāvājums - tikai 38,00 EUR no personas. Cenā iekļauta konferenču tel…" at bounding box center [547, 245] width 680 height 38
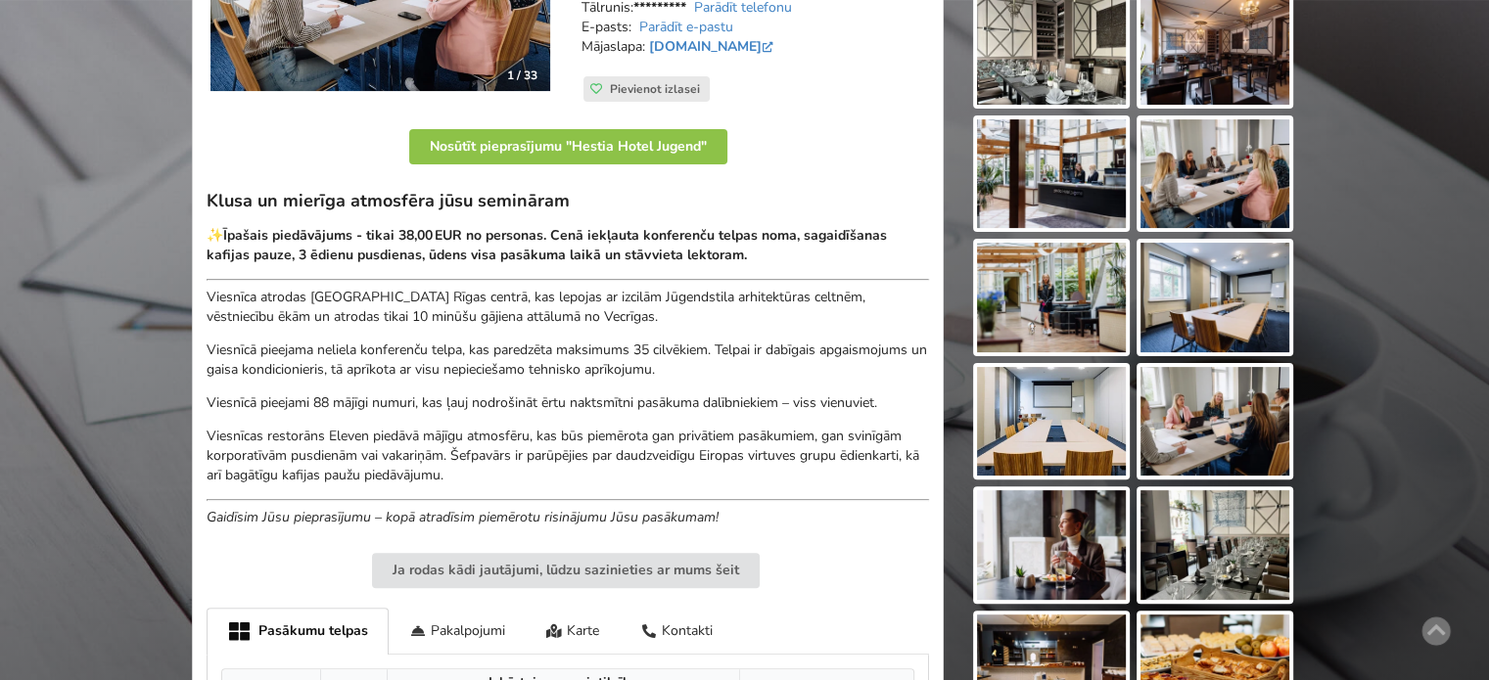
click at [574, 247] on strong "Īpašais piedāvājums - tikai 38,00 EUR no personas. Cenā iekļauta konferenču tel…" at bounding box center [547, 245] width 680 height 38
click at [455, 246] on strong "Īpašais piedāvājums - tikai 38,00 EUR no personas. Cenā iekļauta konferenču tel…" at bounding box center [547, 245] width 680 height 38
click at [357, 237] on strong "Īpašais piedāvājums - tikai 38,00 EUR no personas. Cenā iekļauta konferenču tel…" at bounding box center [547, 245] width 680 height 38
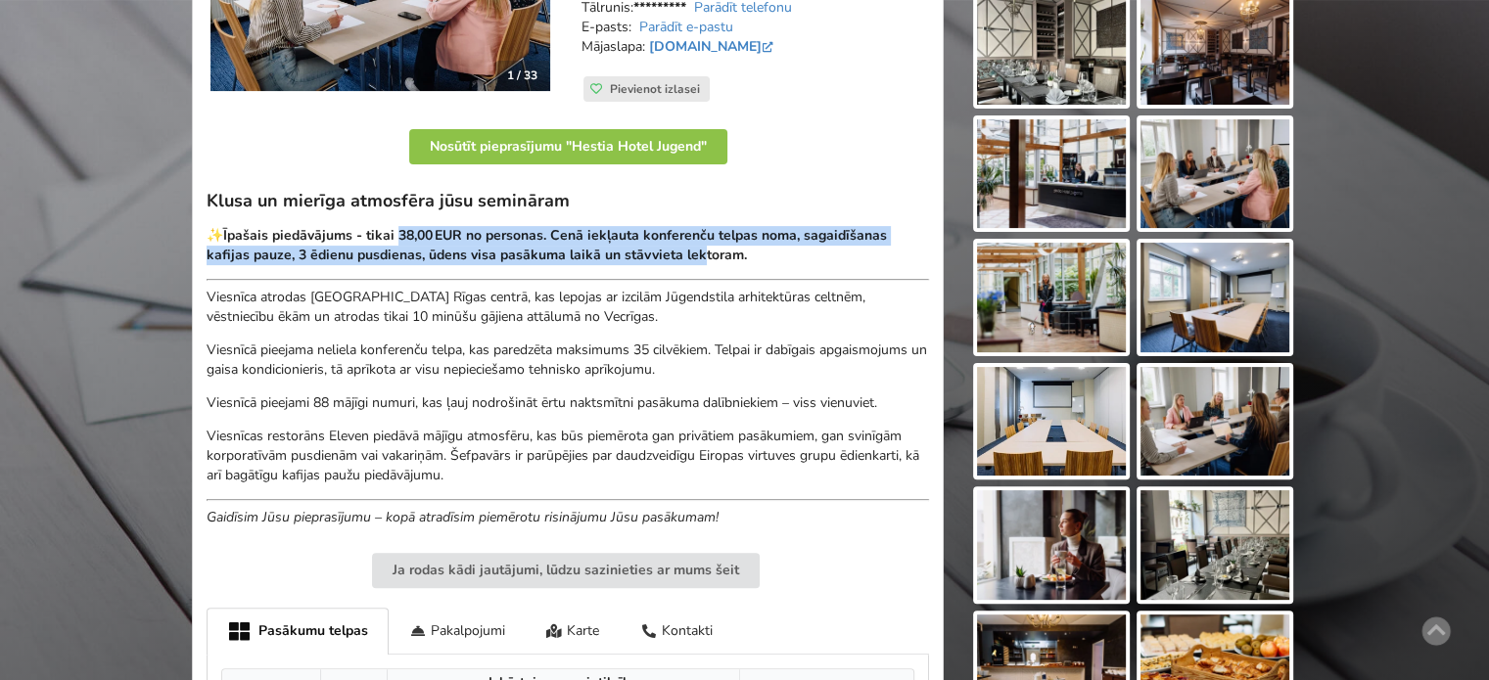
drag, startPoint x: 551, startPoint y: 234, endPoint x: 720, endPoint y: 246, distance: 168.8
click at [711, 245] on strong "Īpašais piedāvājums - tikai 38,00 EUR no personas. Cenā iekļauta konferenču tel…" at bounding box center [547, 245] width 680 height 38
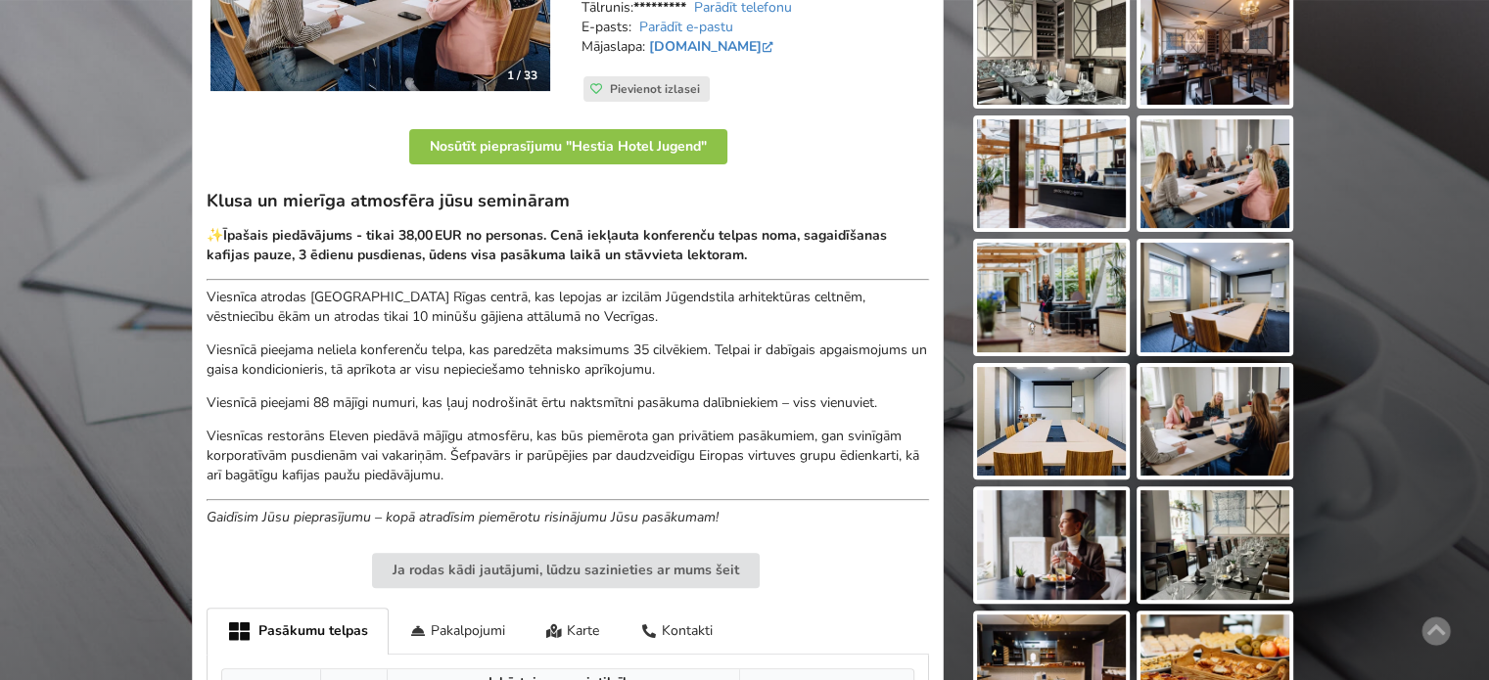
drag, startPoint x: 721, startPoint y: 246, endPoint x: 771, endPoint y: 246, distance: 50.9
click at [721, 246] on strong "Īpašais piedāvājums - tikai 38,00 EUR no personas. Cenā iekļauta konferenču tel…" at bounding box center [547, 245] width 680 height 38
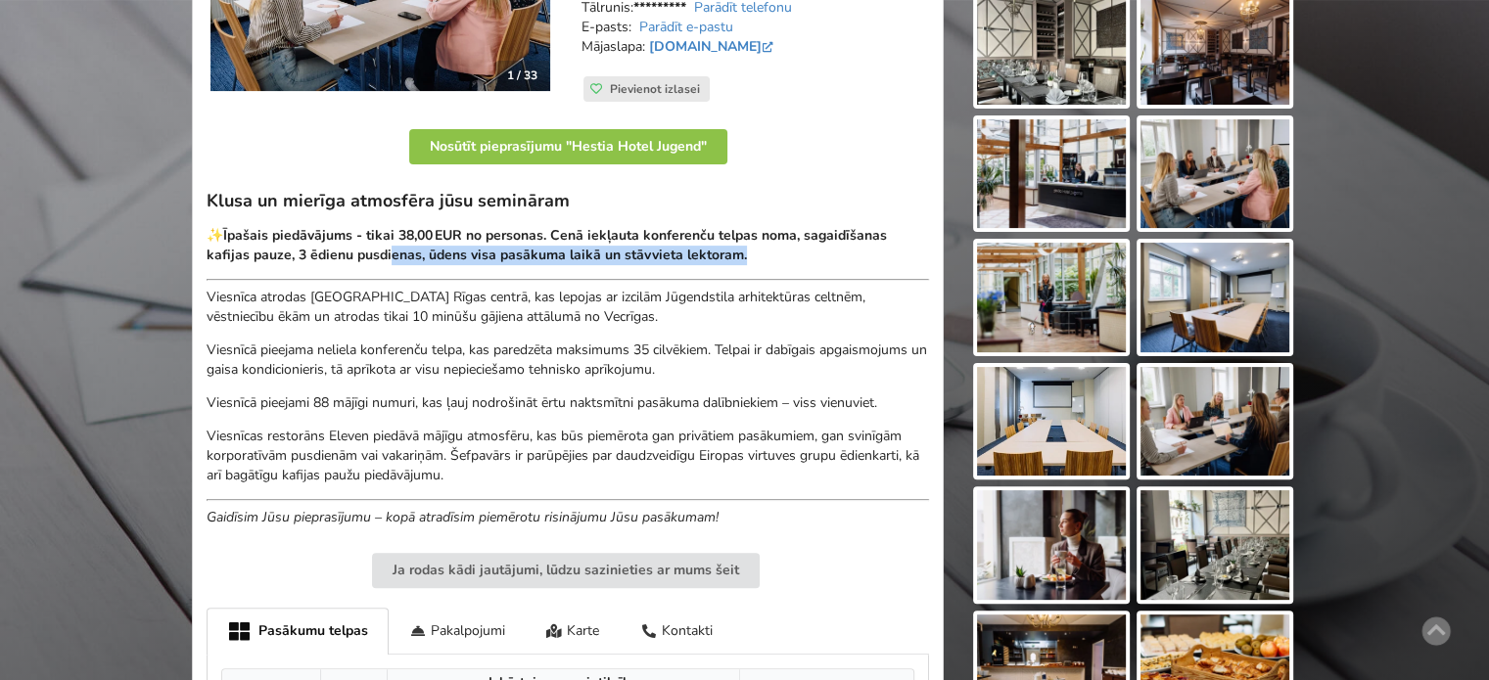
drag, startPoint x: 537, startPoint y: 243, endPoint x: 384, endPoint y: 242, distance: 153.7
click at [387, 242] on p "✨ Īpašais piedāvājums - tikai 38,00 EUR no personas. Cenā iekļauta konferenču t…" at bounding box center [568, 245] width 722 height 39
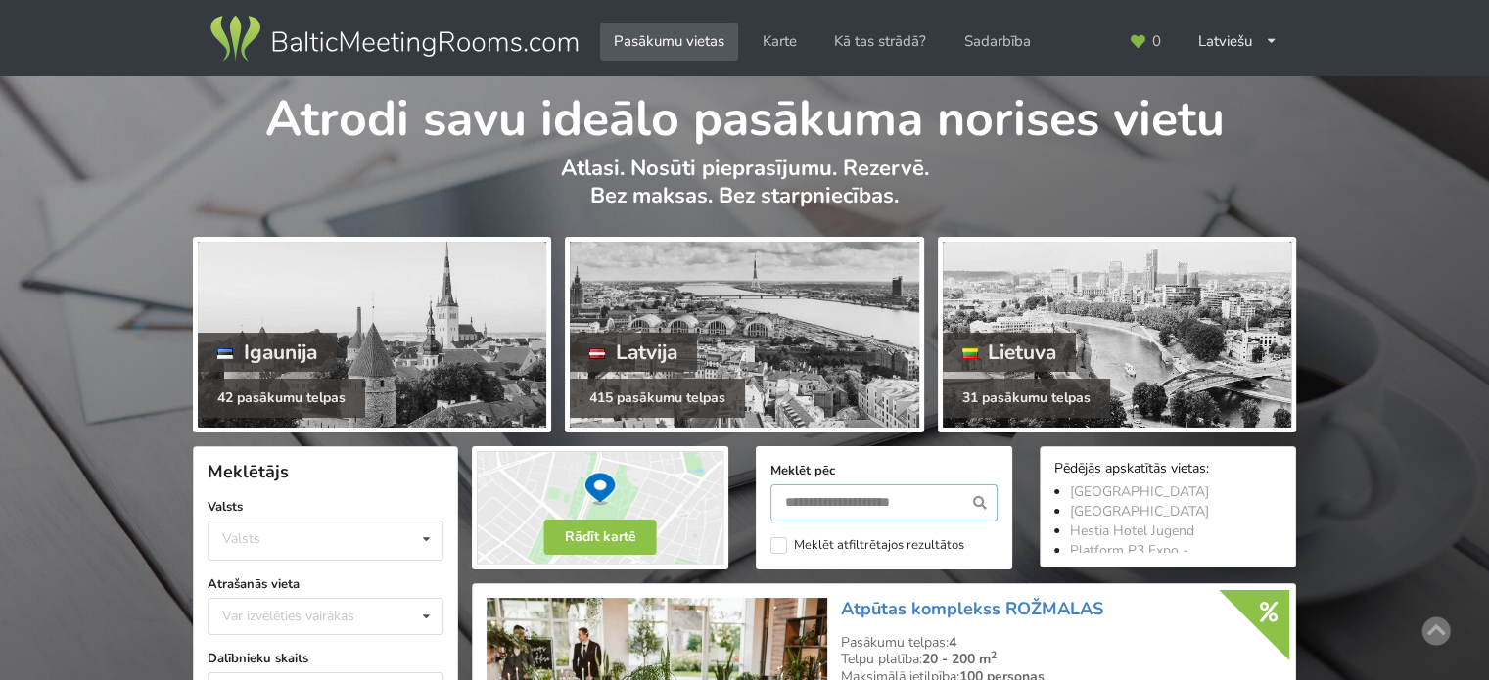
click at [881, 504] on input "text" at bounding box center [883, 503] width 227 height 37
type input "**********"
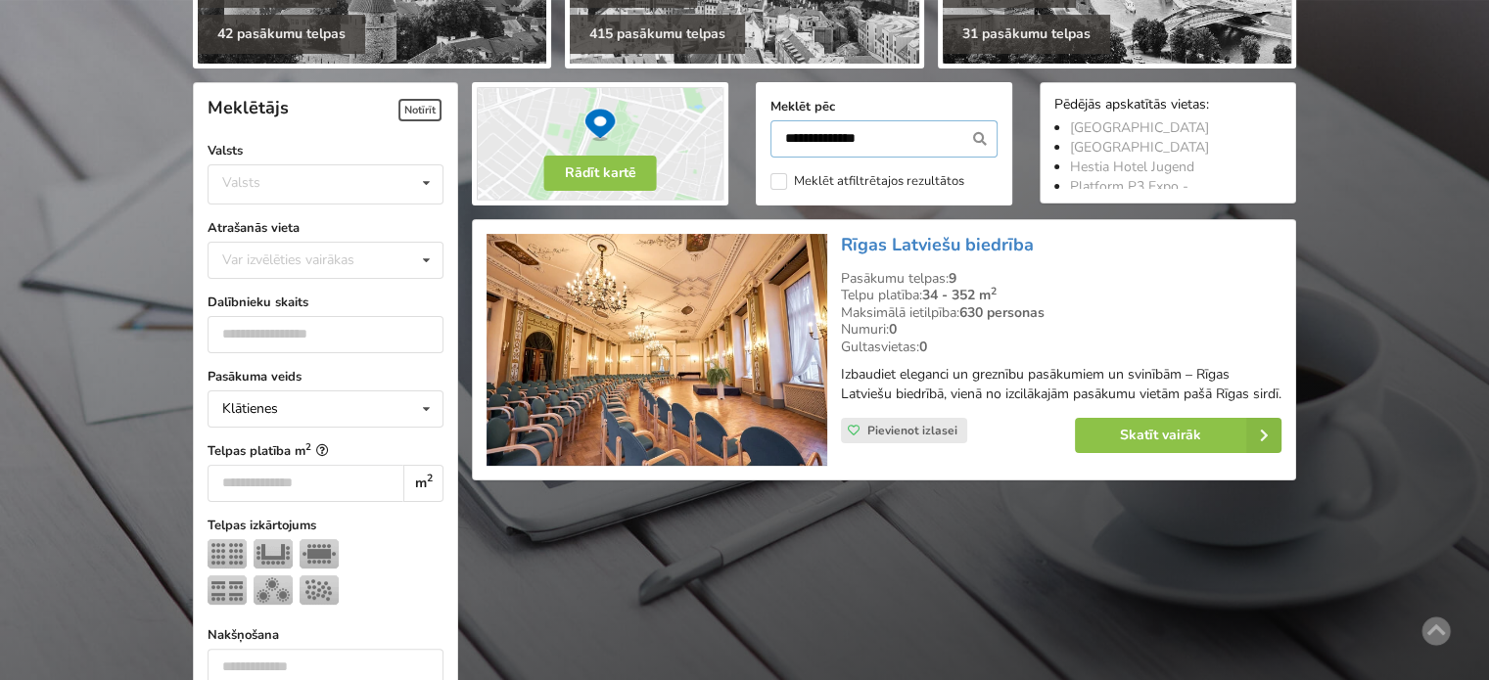
scroll to position [439, 0]
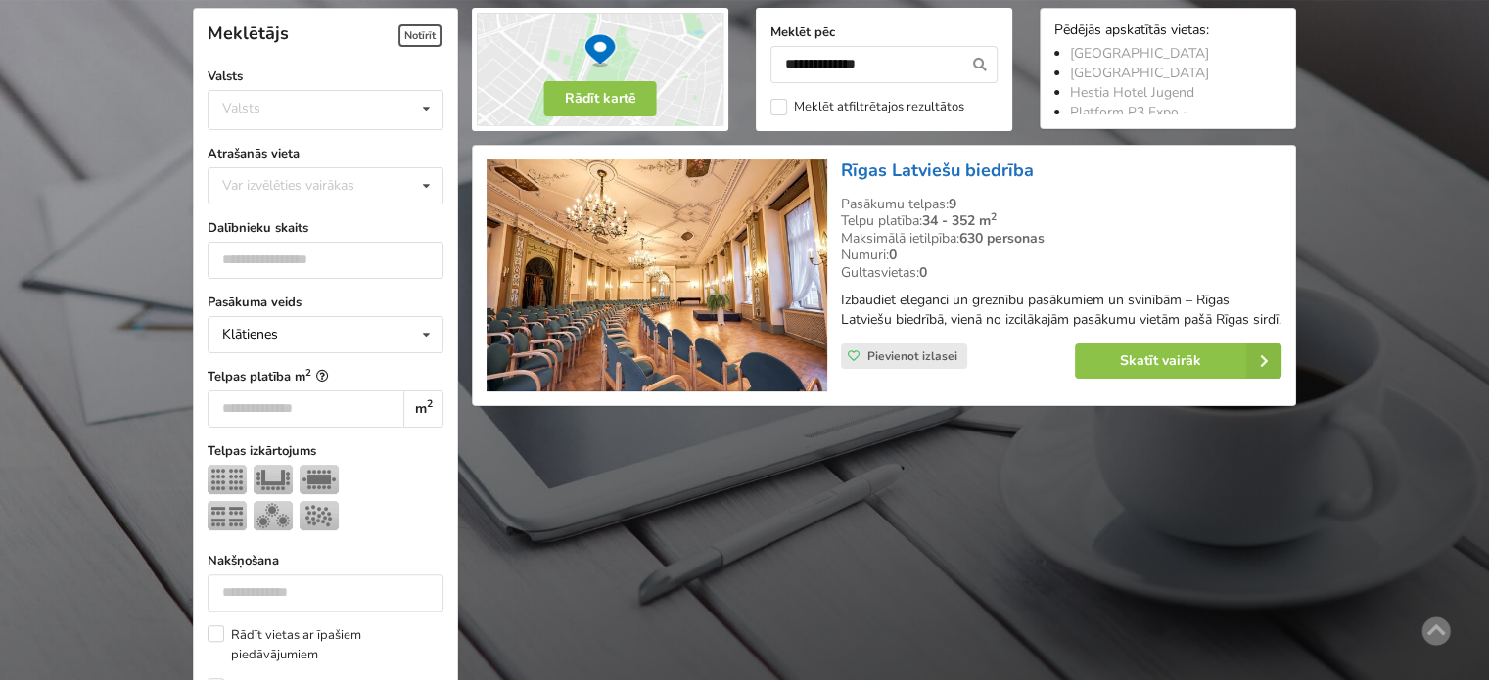
click at [916, 163] on link "Rīgas Latviešu biedrība" at bounding box center [937, 170] width 193 height 23
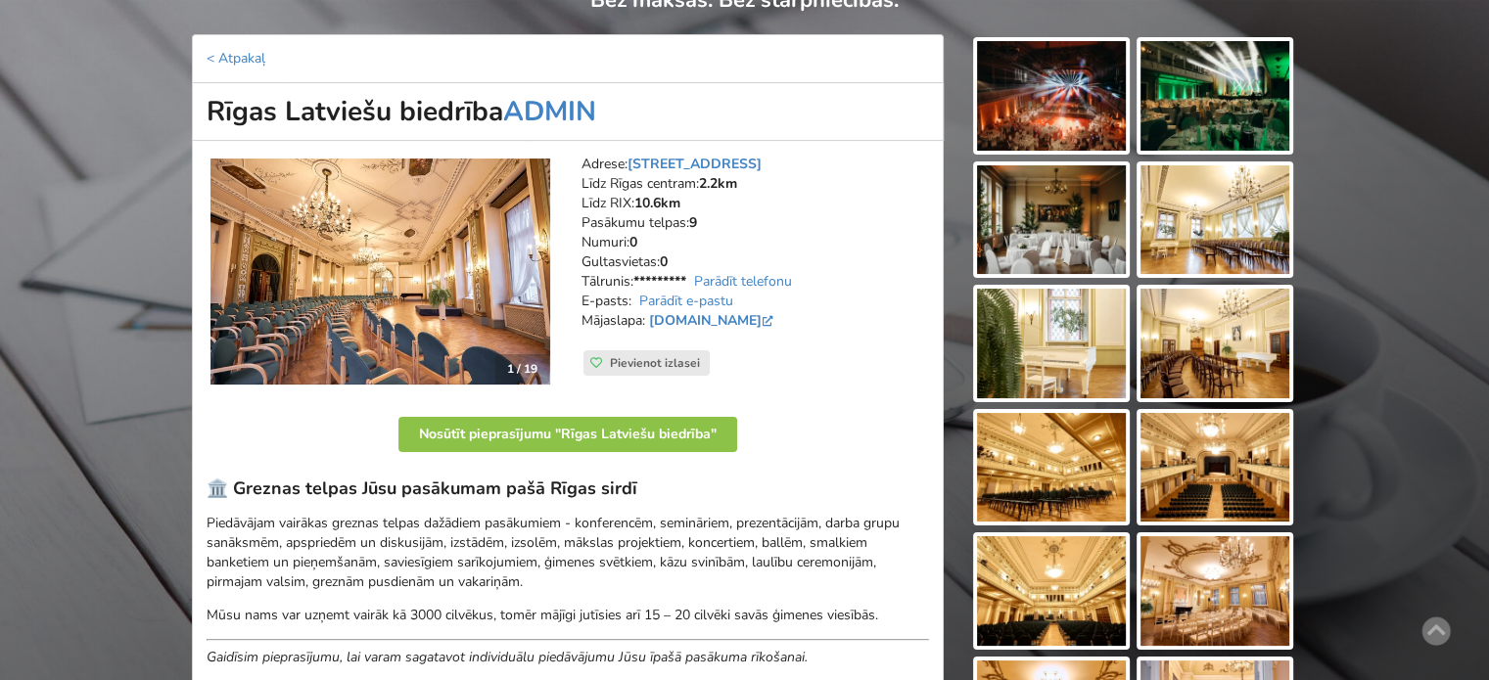
scroll to position [392, 0]
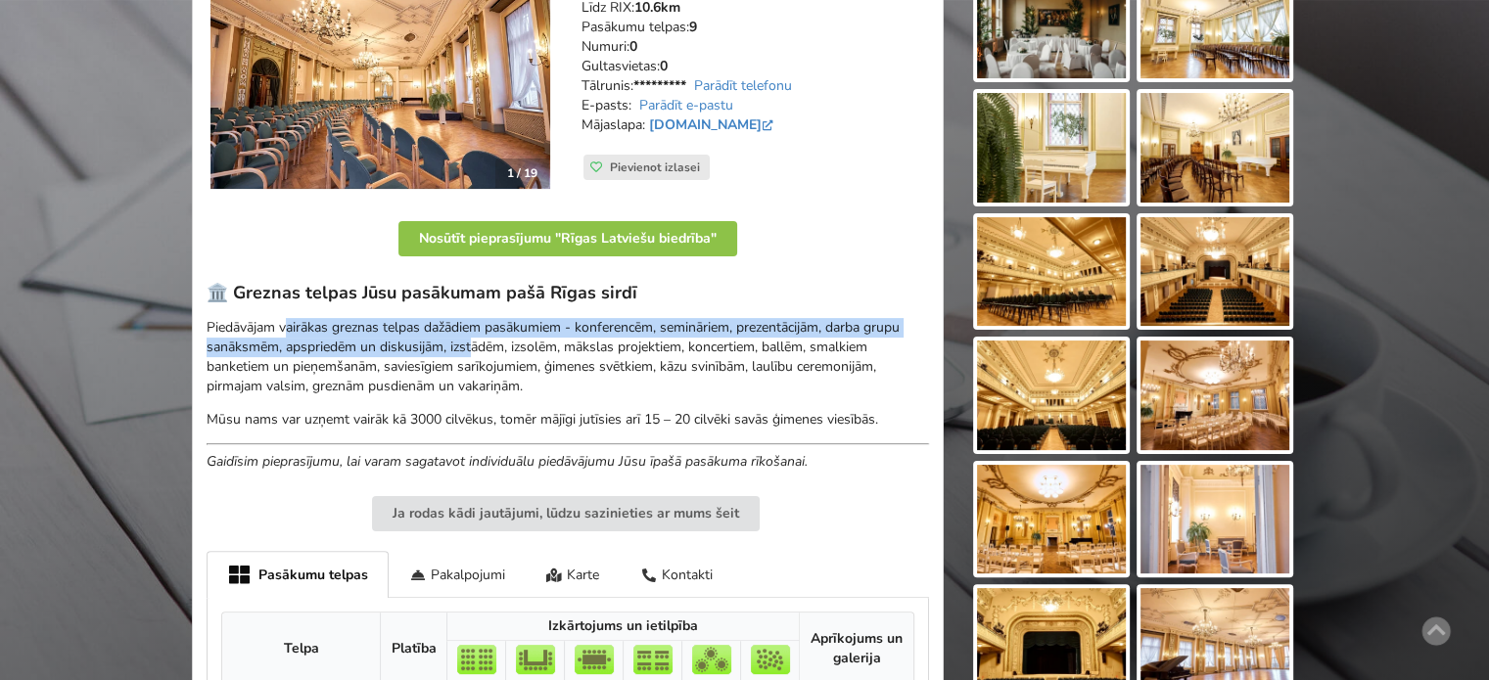
drag, startPoint x: 285, startPoint y: 304, endPoint x: 488, endPoint y: 352, distance: 208.2
click at [488, 352] on div "🏛️ Greznas telpas Jūsu pasākumam pašā Rīgas sirdī Piedāvājam vairākas greznas t…" at bounding box center [568, 377] width 722 height 190
click at [488, 352] on p "Piedāvājam vairākas greznas telpas dažādiem pasākumiem - konferencēm, seminārie…" at bounding box center [568, 357] width 722 height 78
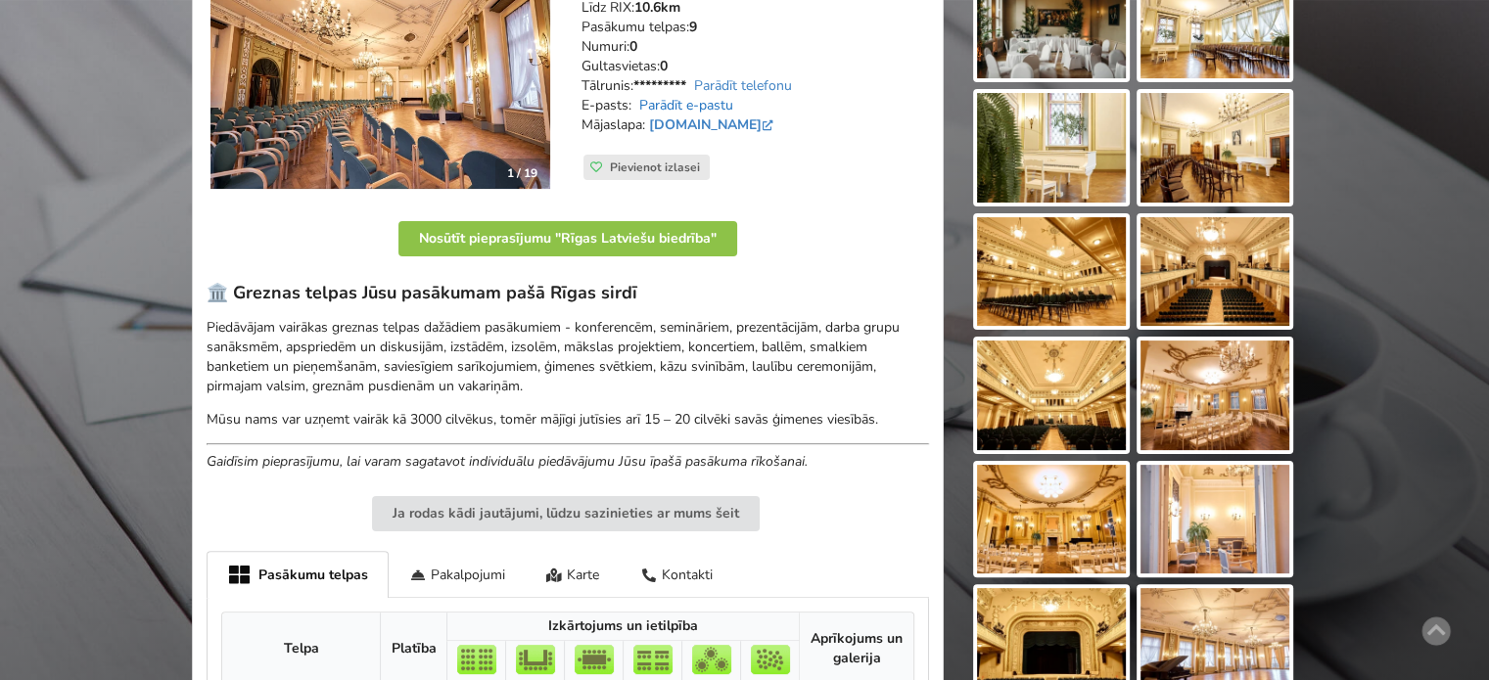
click at [689, 103] on link "Parādīt e-pastu" at bounding box center [686, 105] width 94 height 19
click at [666, 123] on link "www.rlb.lv" at bounding box center [713, 125] width 128 height 19
drag, startPoint x: 650, startPoint y: 120, endPoint x: 721, endPoint y: 126, distance: 71.7
click at [721, 126] on strong "www.rlb.lv" at bounding box center [711, 125] width 132 height 19
copy link "www.rlb.lv"
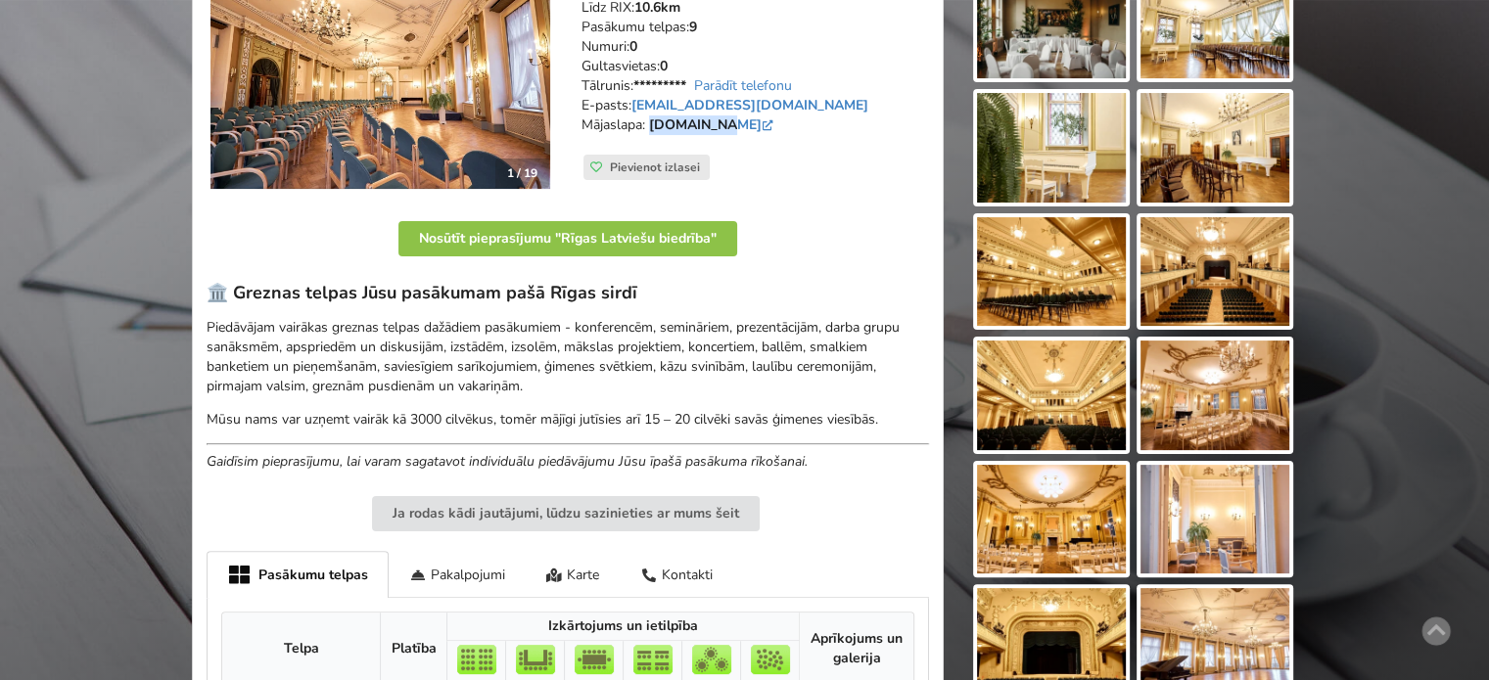
scroll to position [0, 0]
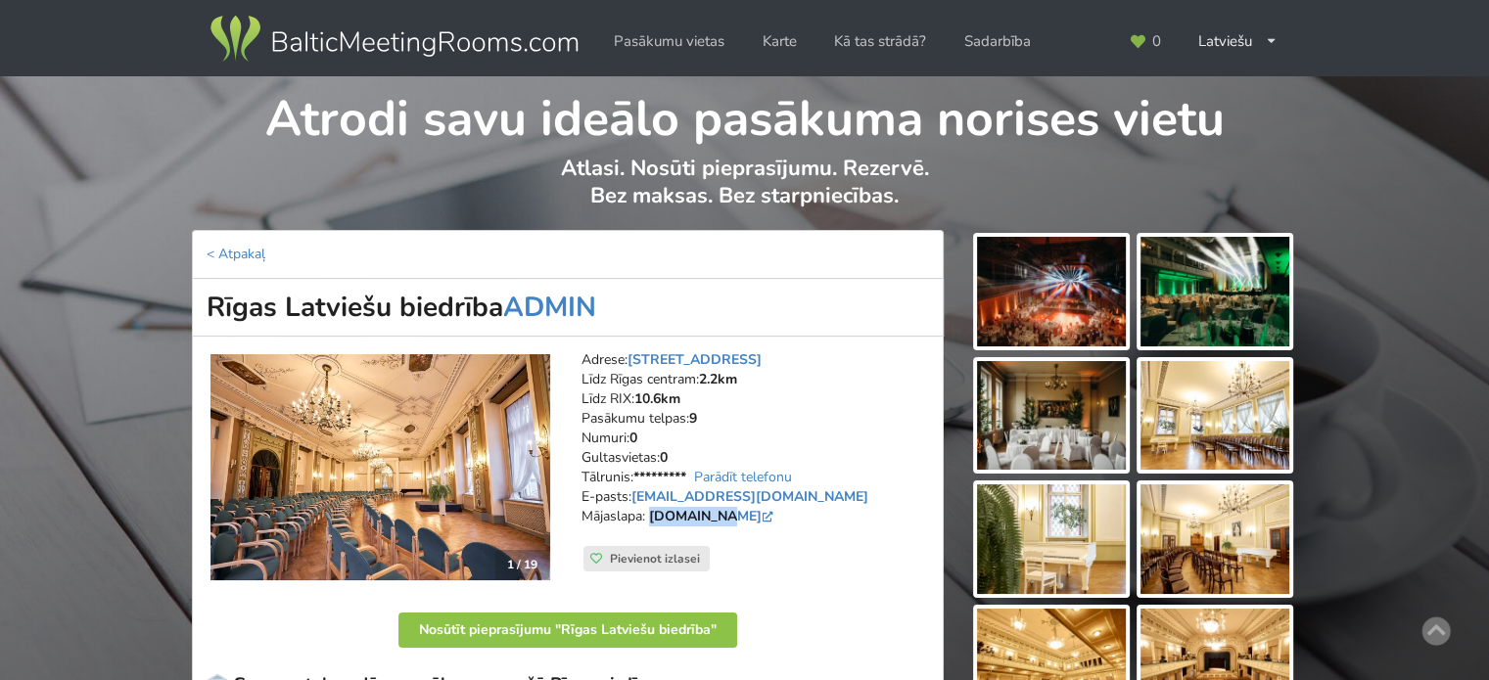
click at [391, 44] on img at bounding box center [394, 39] width 375 height 55
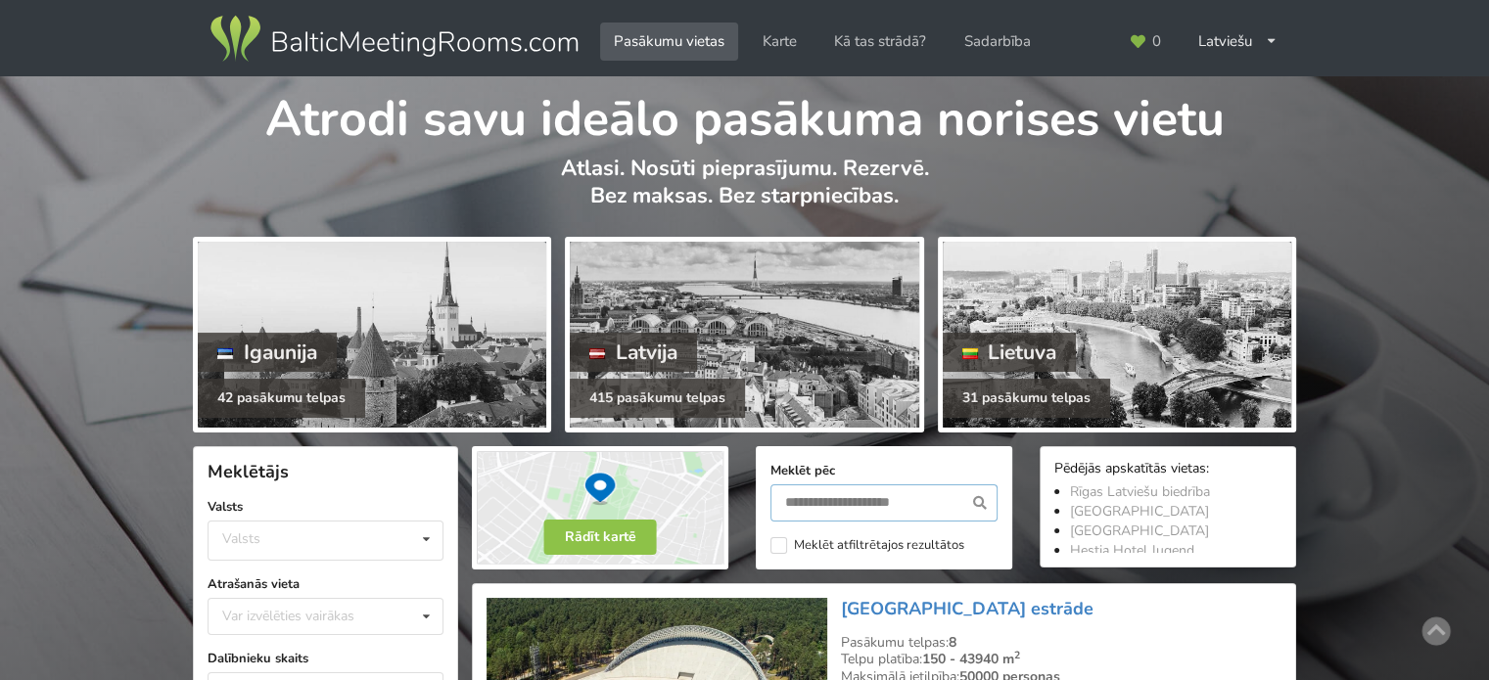
click at [810, 494] on input "text" at bounding box center [883, 503] width 227 height 37
type input "*******"
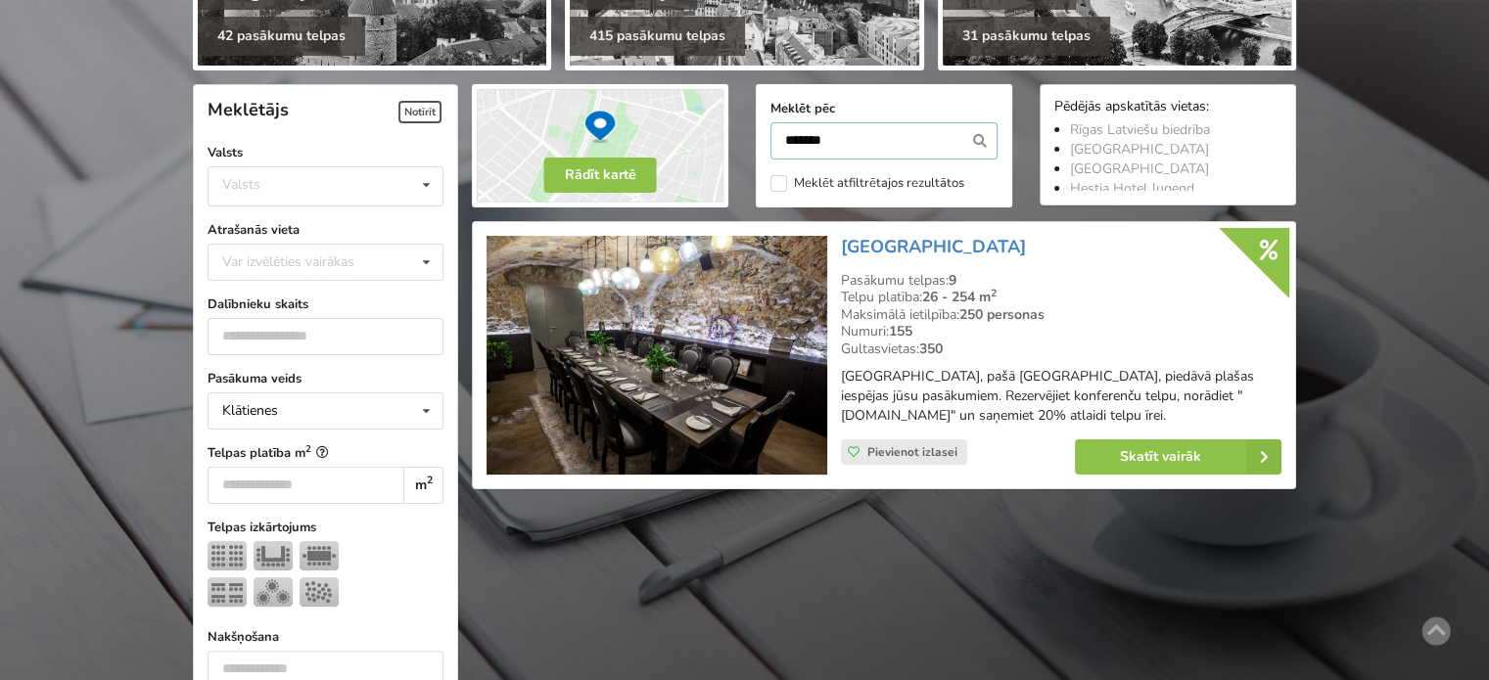
scroll to position [439, 0]
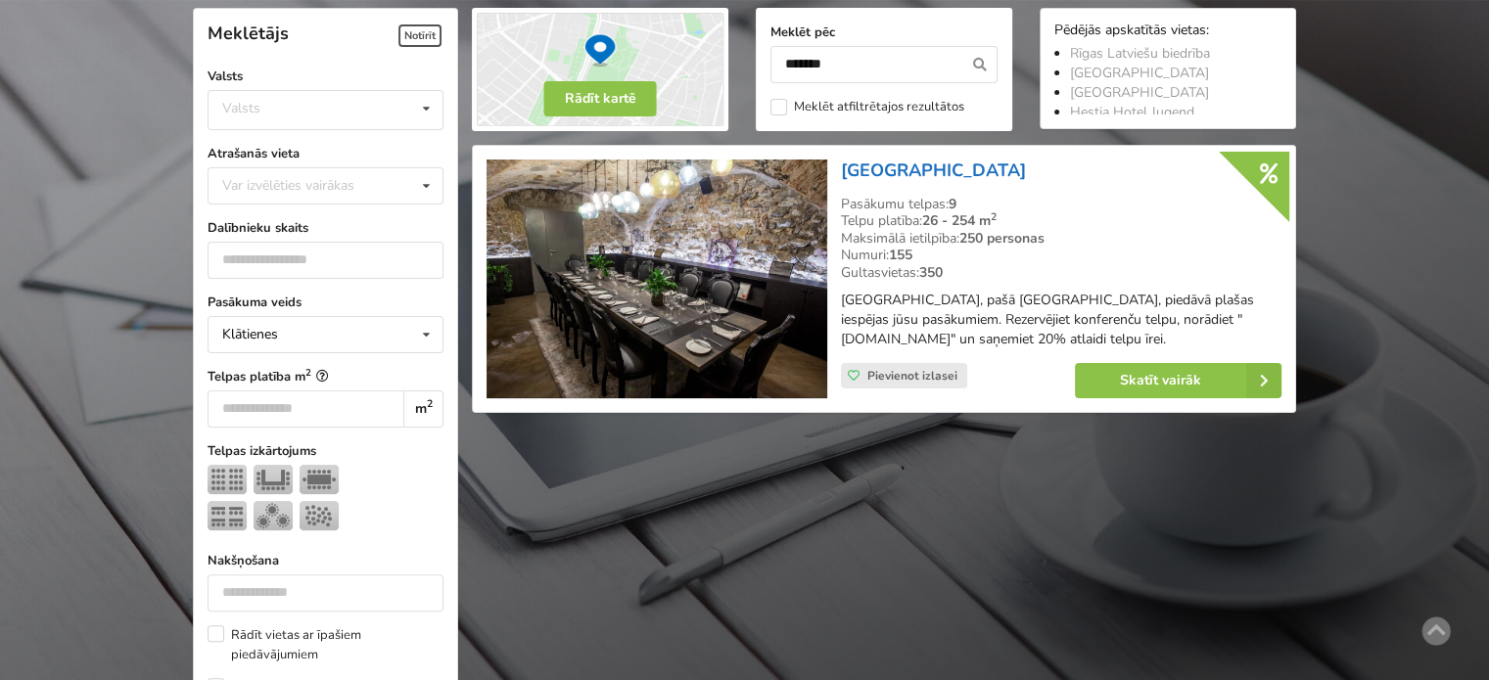
click at [918, 165] on link "[GEOGRAPHIC_DATA]" at bounding box center [933, 170] width 185 height 23
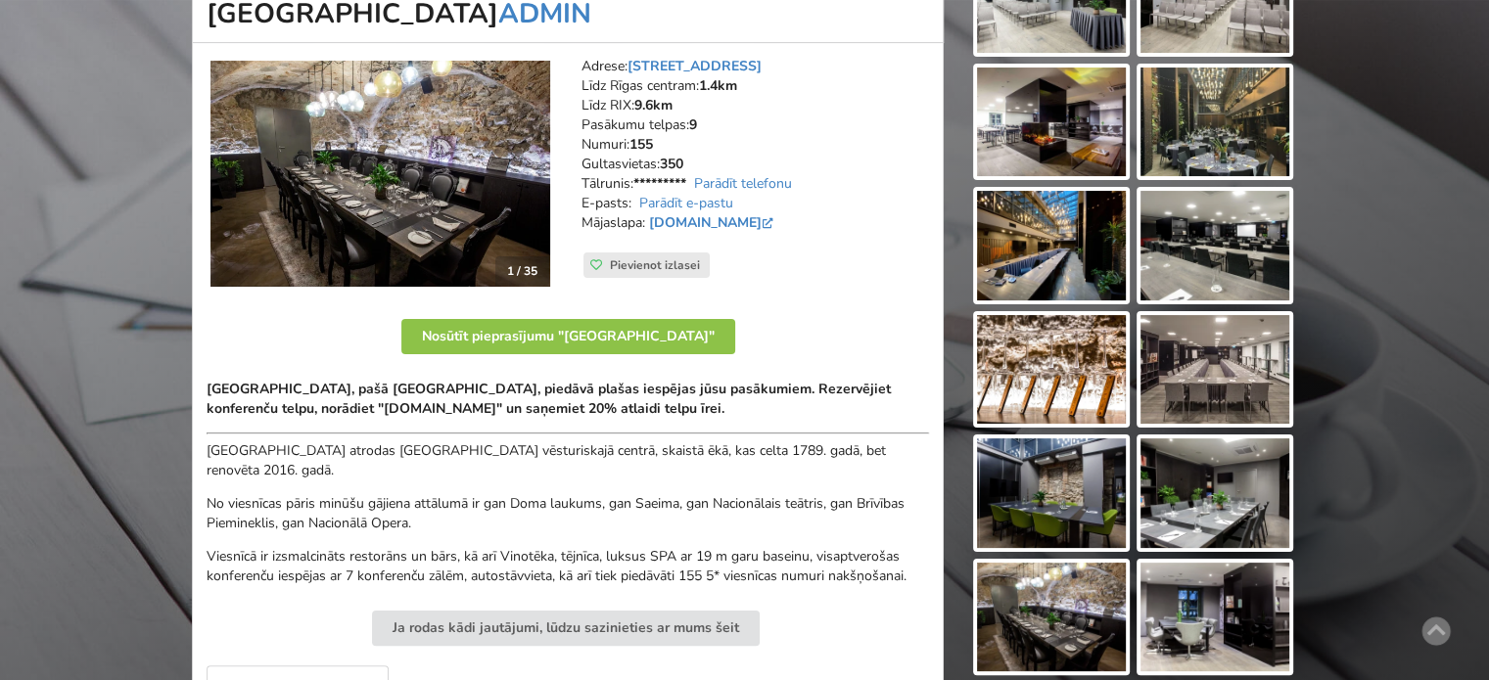
scroll to position [685, 0]
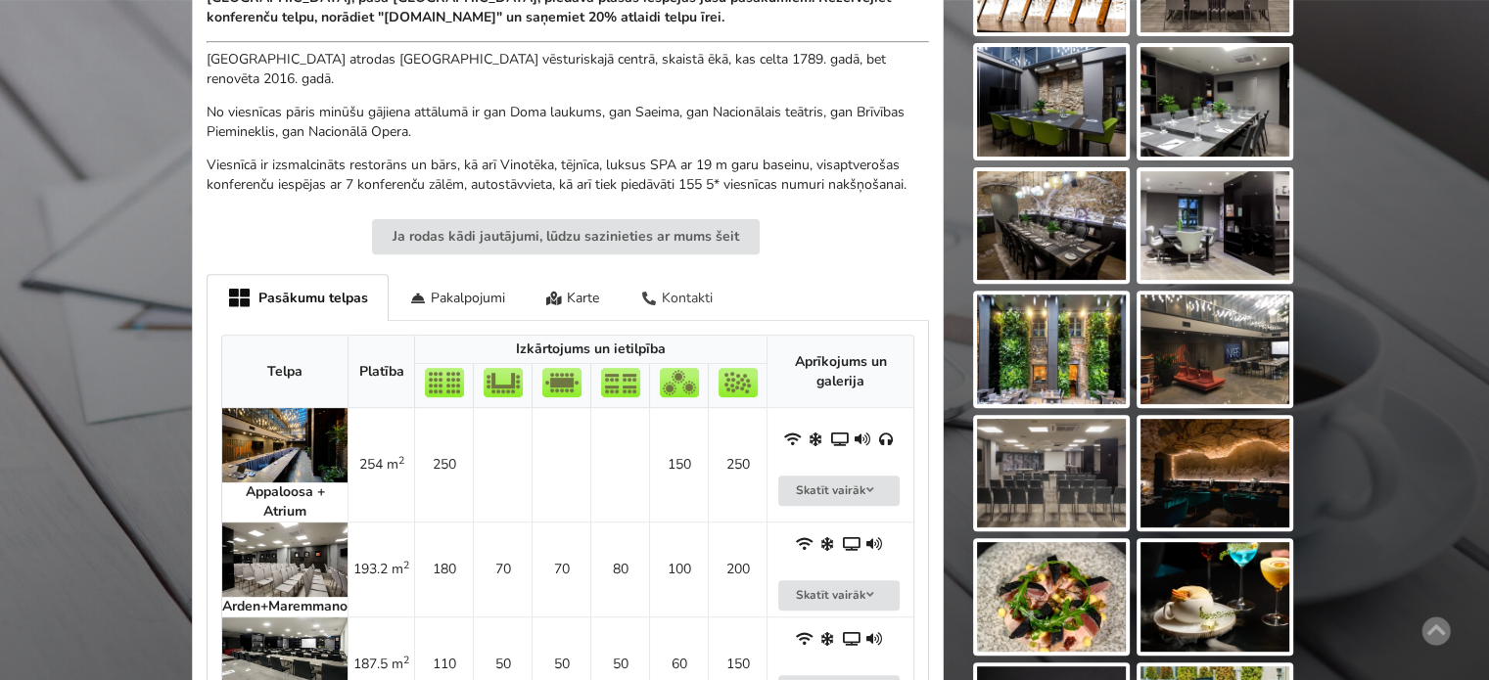
click at [696, 285] on div "Kontakti" at bounding box center [677, 297] width 114 height 46
